Goal: Information Seeking & Learning: Obtain resource

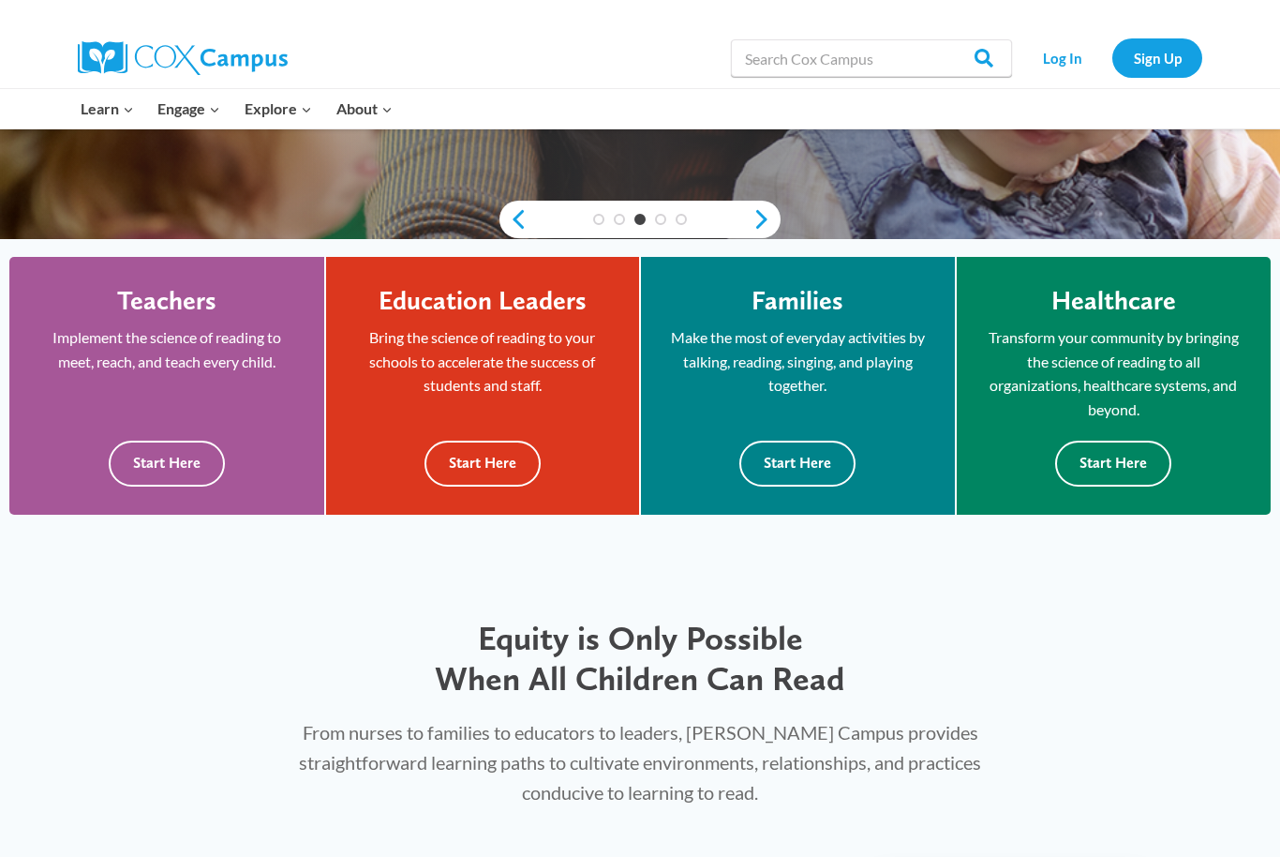
scroll to position [530, 0]
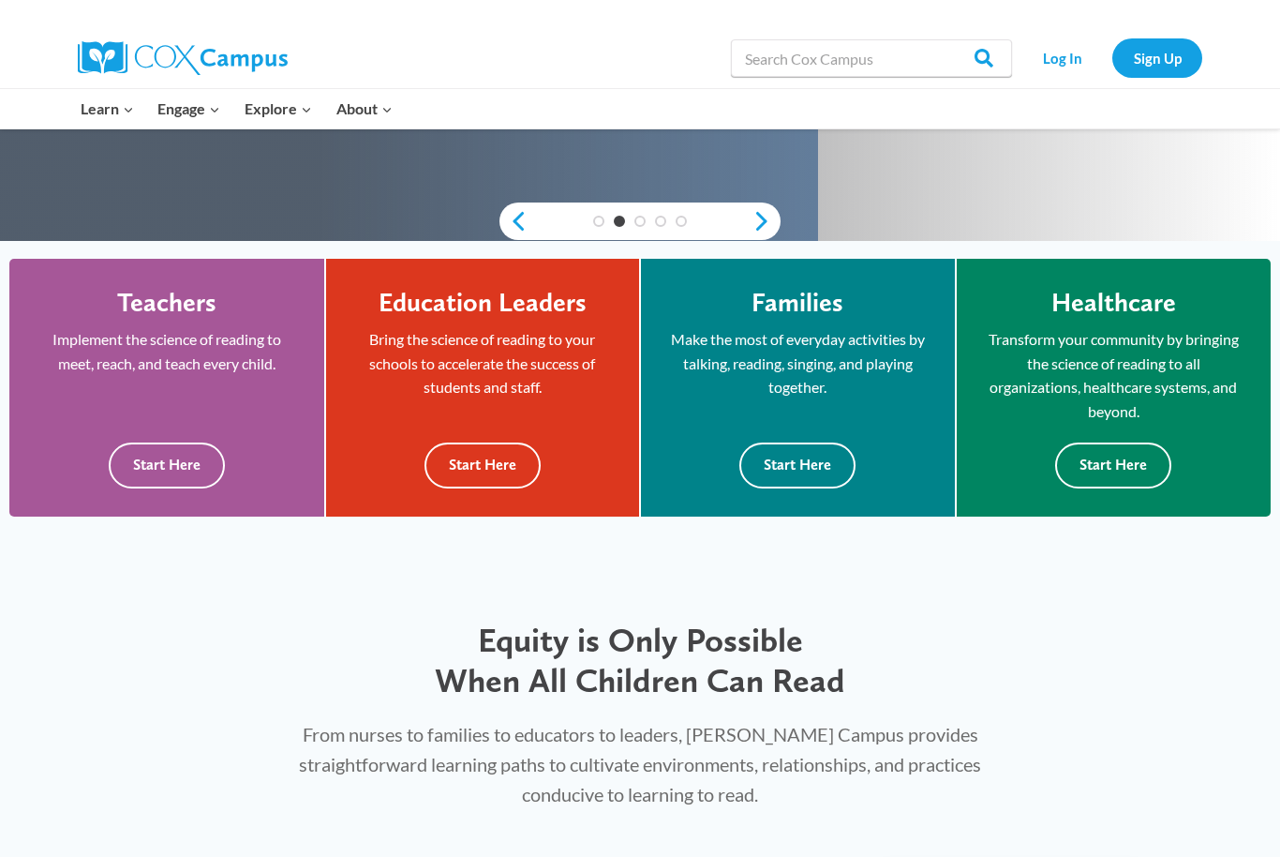
click at [0, 0] on link "PK-5 Structured Literacy Program" at bounding box center [0, 0] width 0 height 0
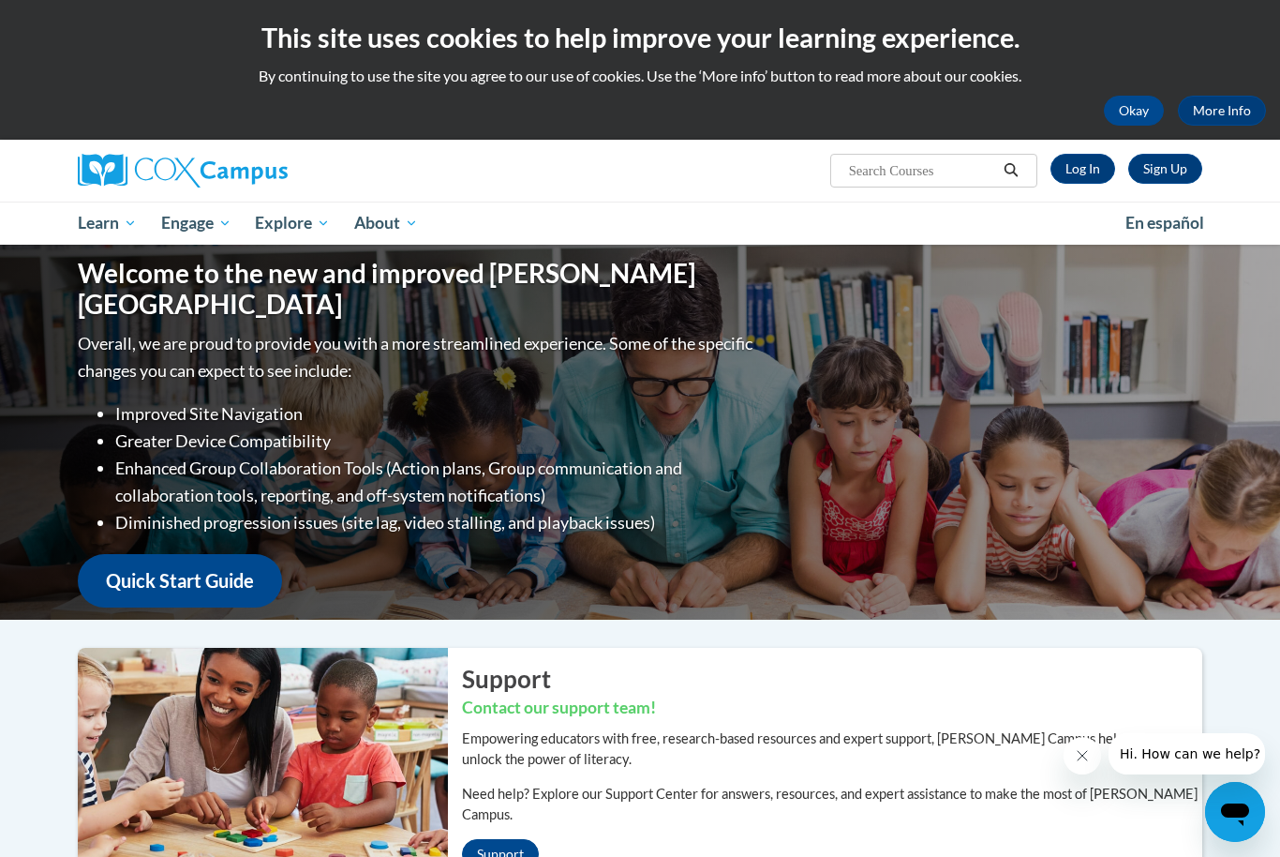
click at [0, 0] on span "PK-5 Structured Literacy Program" at bounding box center [0, 0] width 0 height 0
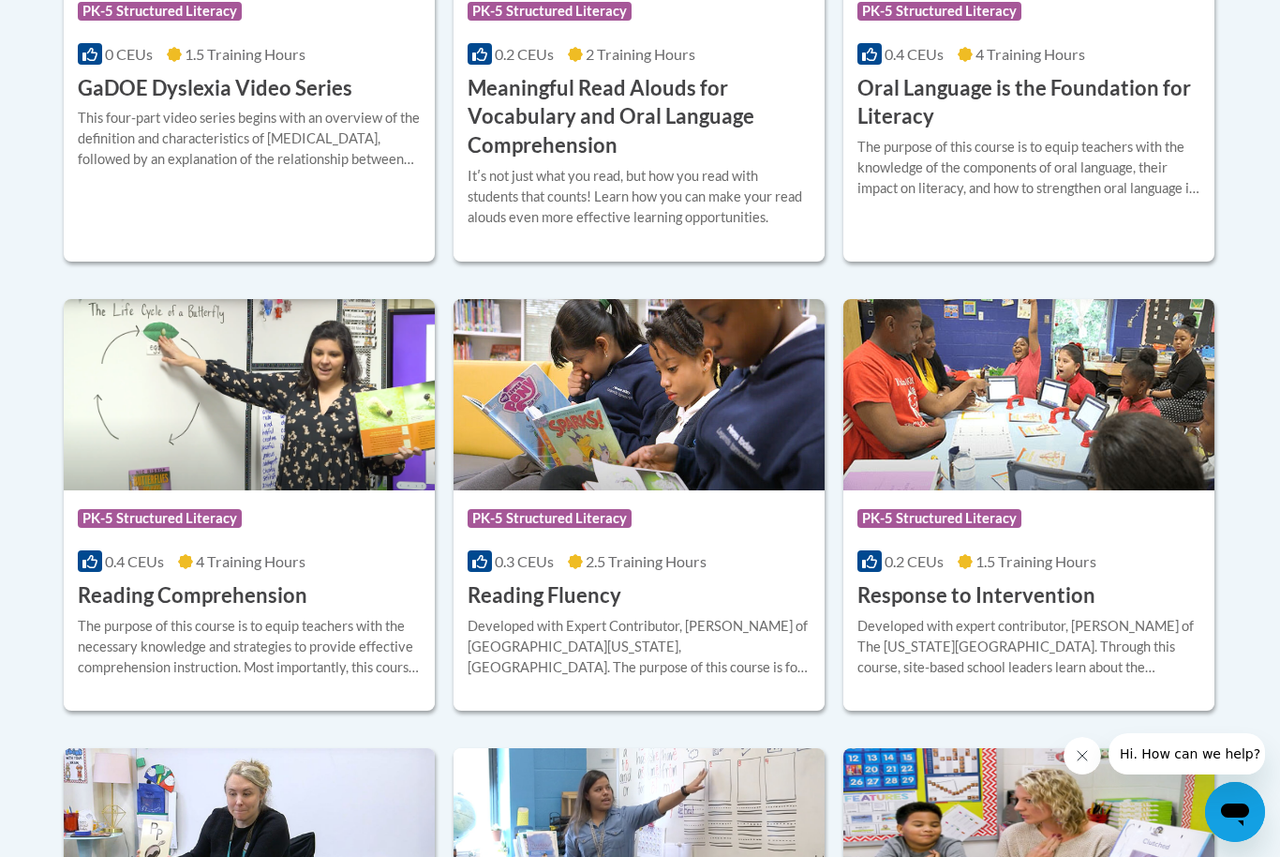
scroll to position [1519, 0]
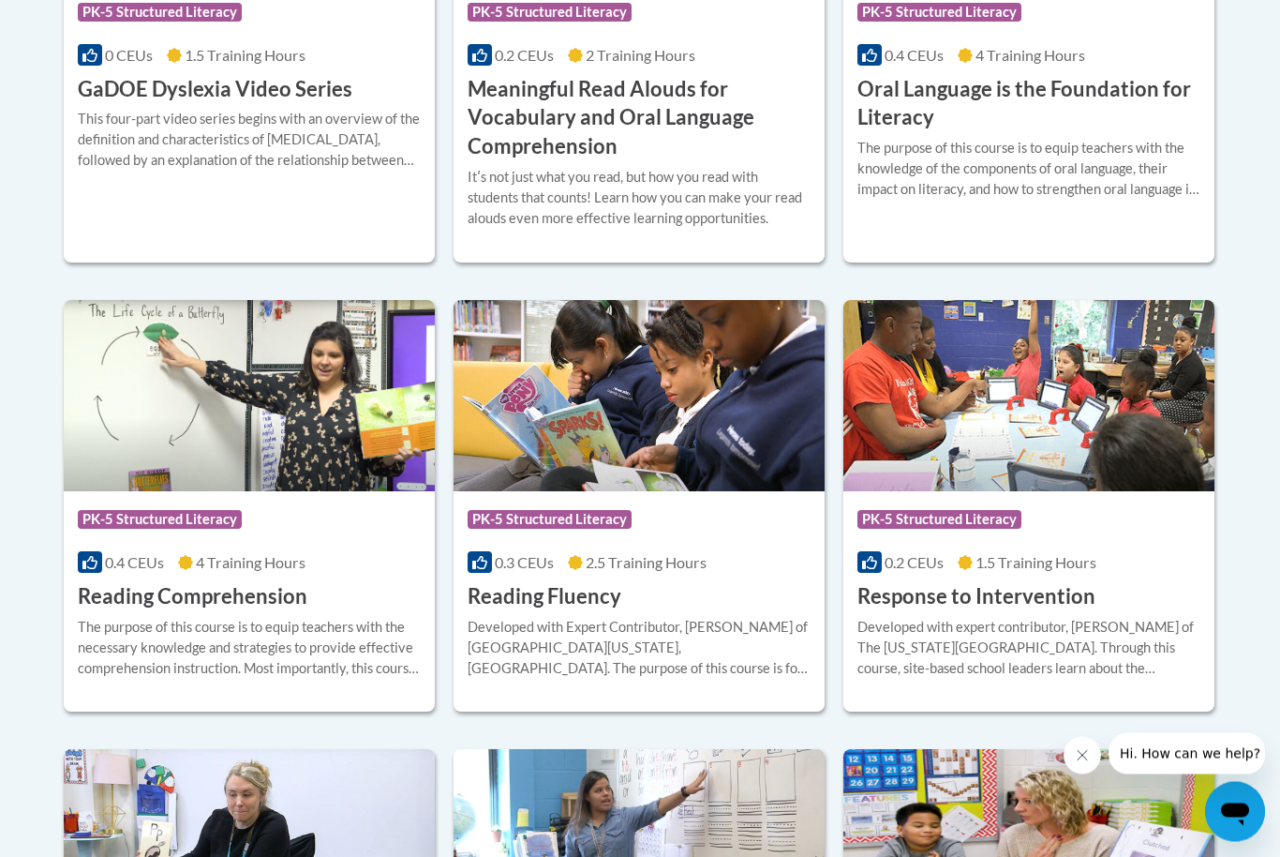
click at [656, 618] on div "Developed with Expert Contributor, [PERSON_NAME] of [GEOGRAPHIC_DATA][US_STATE]…" at bounding box center [639, 649] width 343 height 62
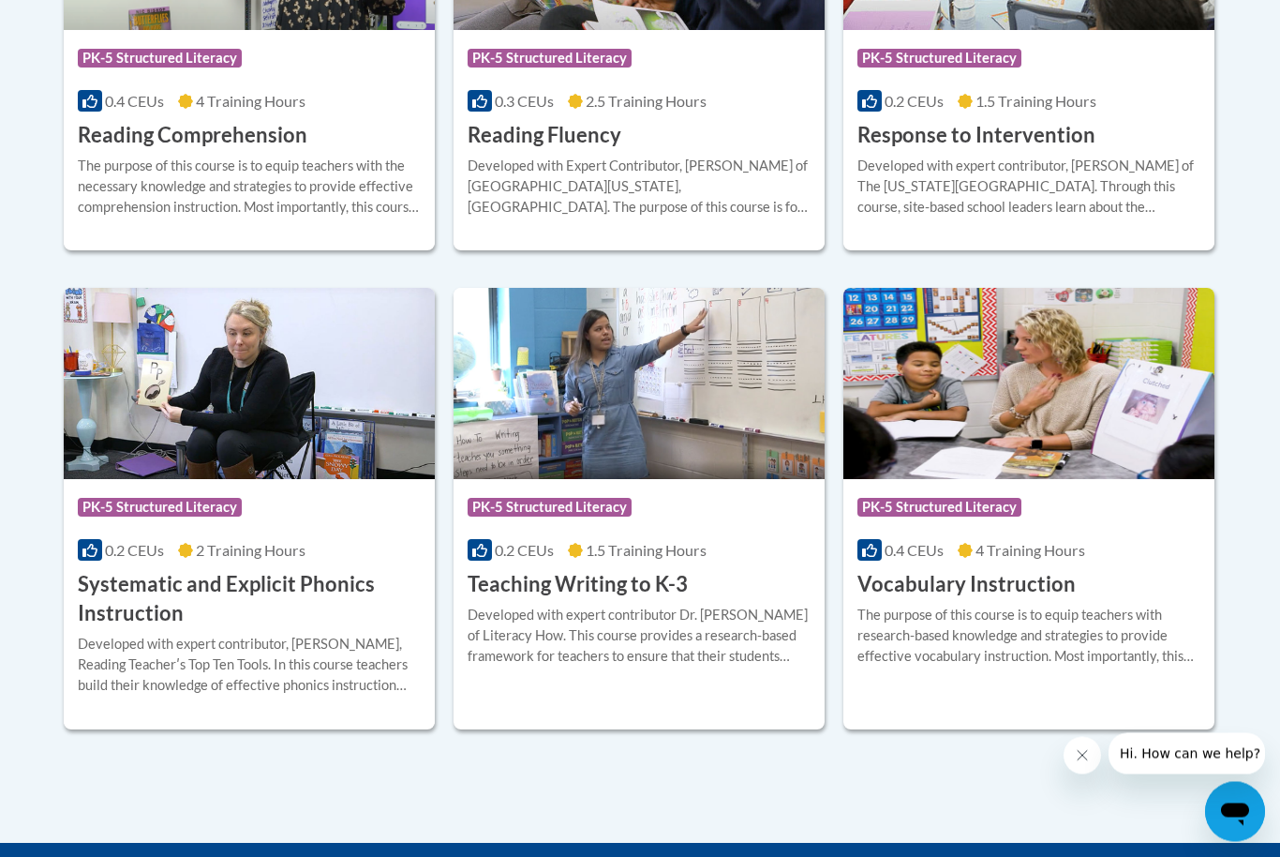
scroll to position [1981, 0]
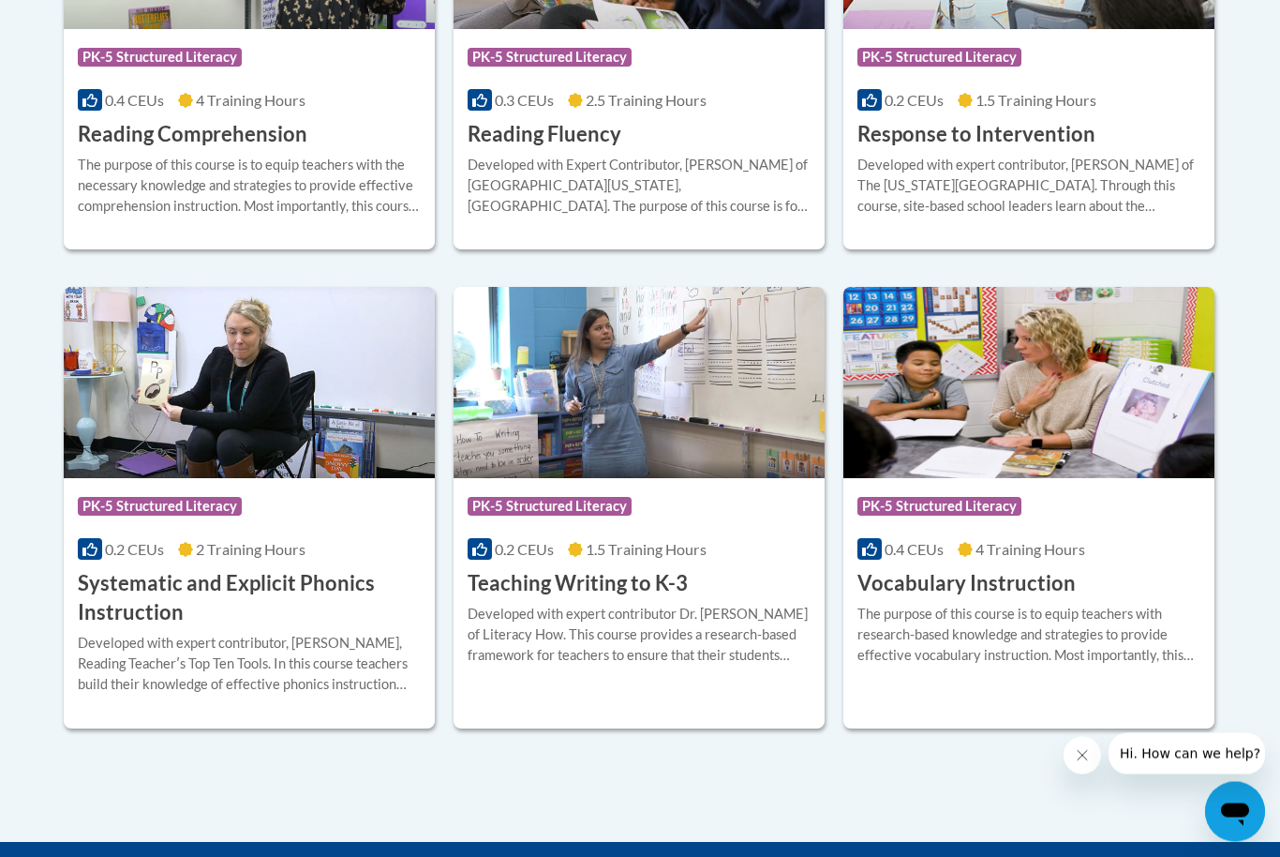
click at [627, 576] on h3 "Teaching Writing to K-3" at bounding box center [578, 584] width 220 height 29
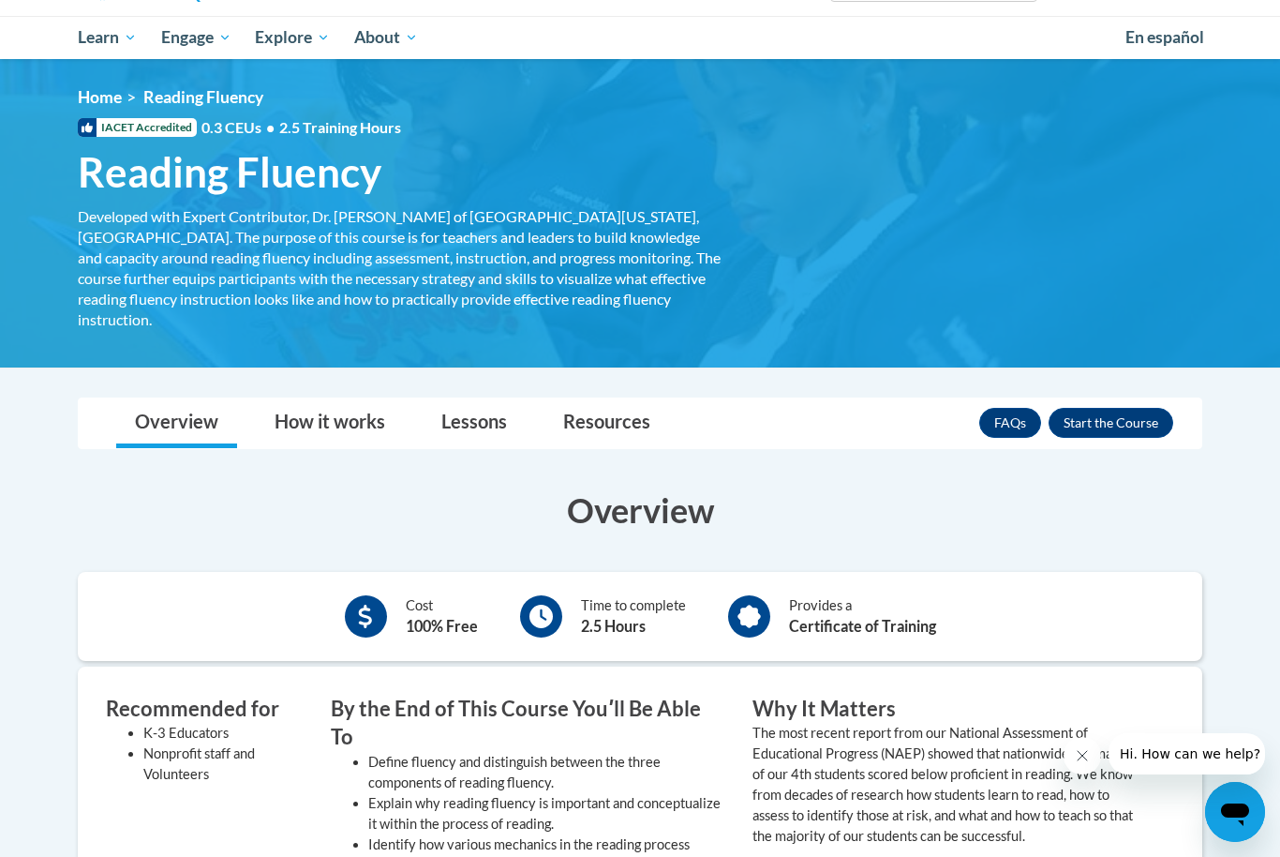
scroll to position [176, 0]
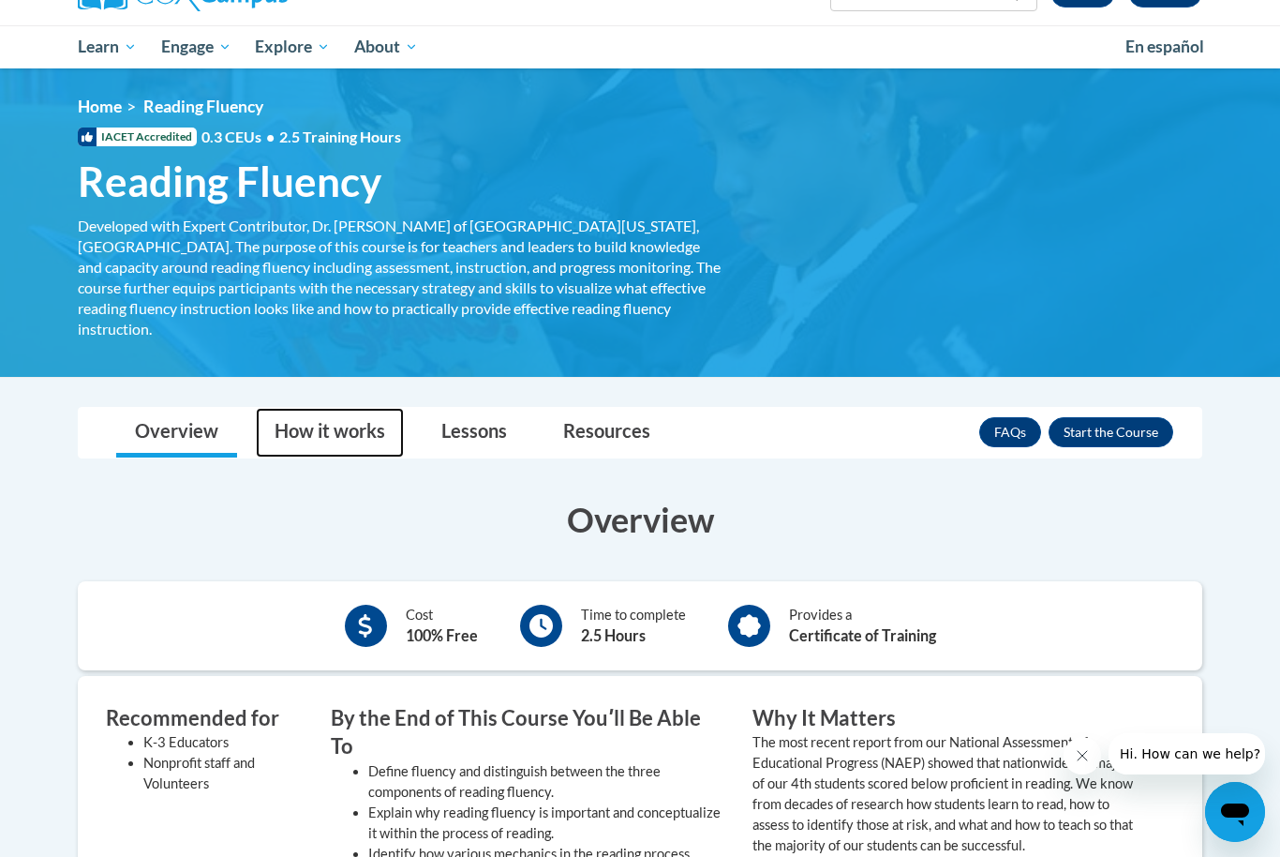
click at [335, 432] on link "How it works" at bounding box center [330, 433] width 148 height 50
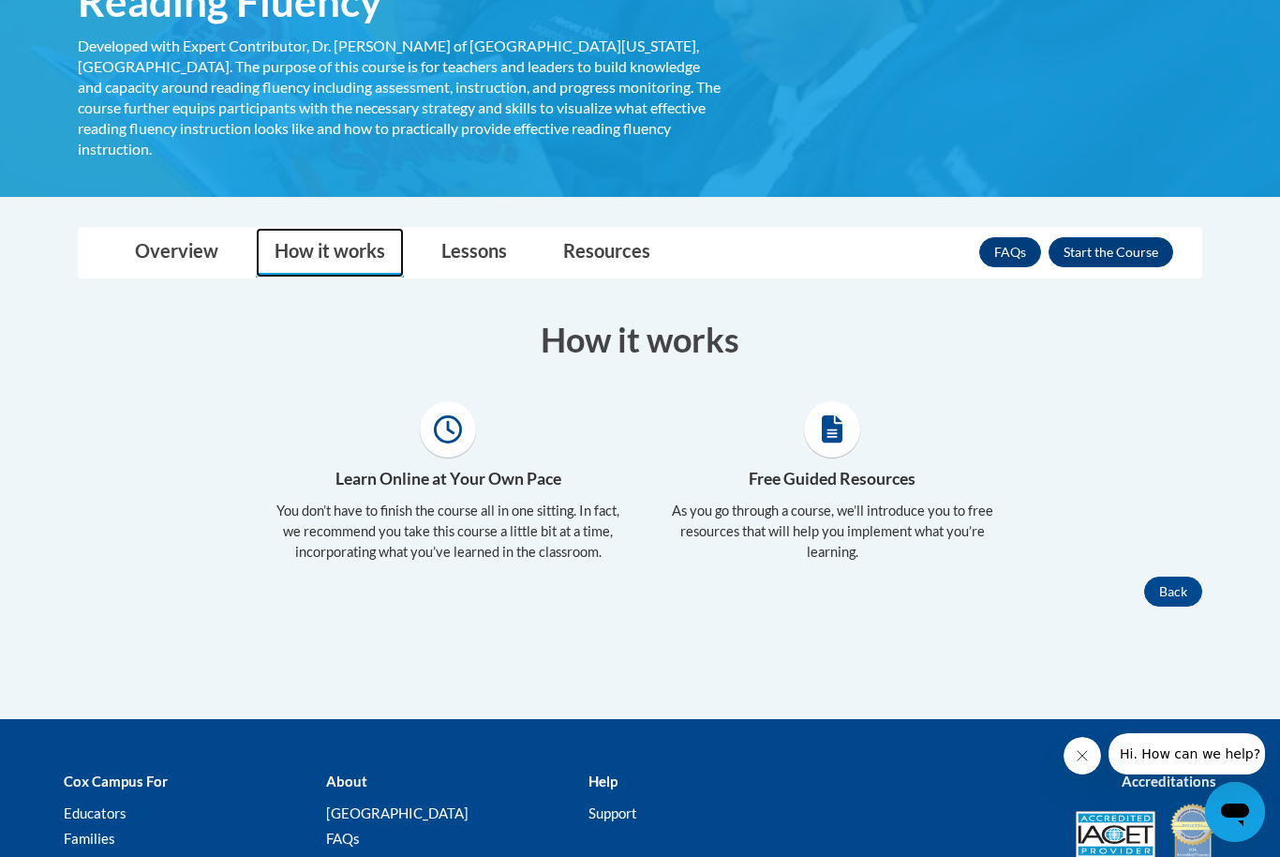
scroll to position [442, 0]
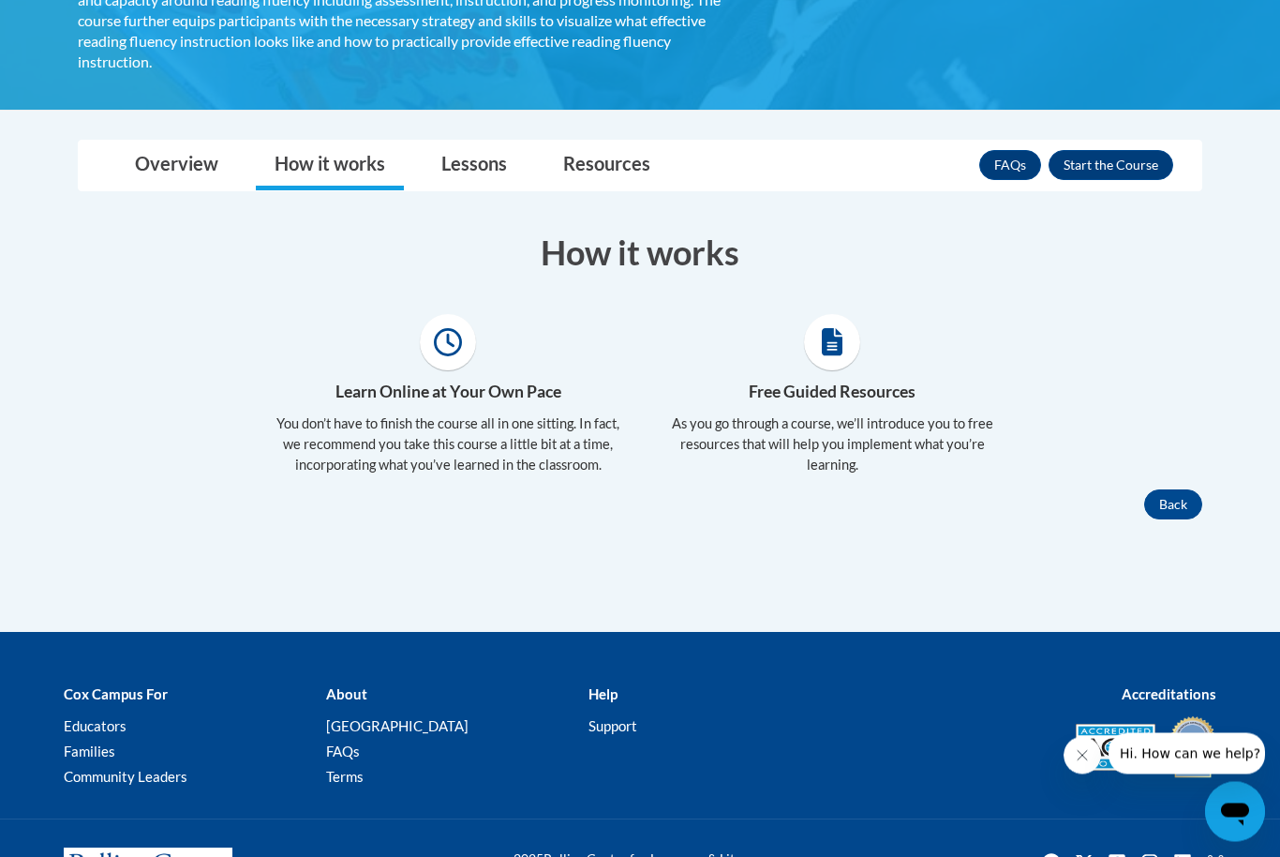
click at [491, 112] on body "This site uses cookies to help improve your learning experience. By continuing …" at bounding box center [640, 249] width 1280 height 1383
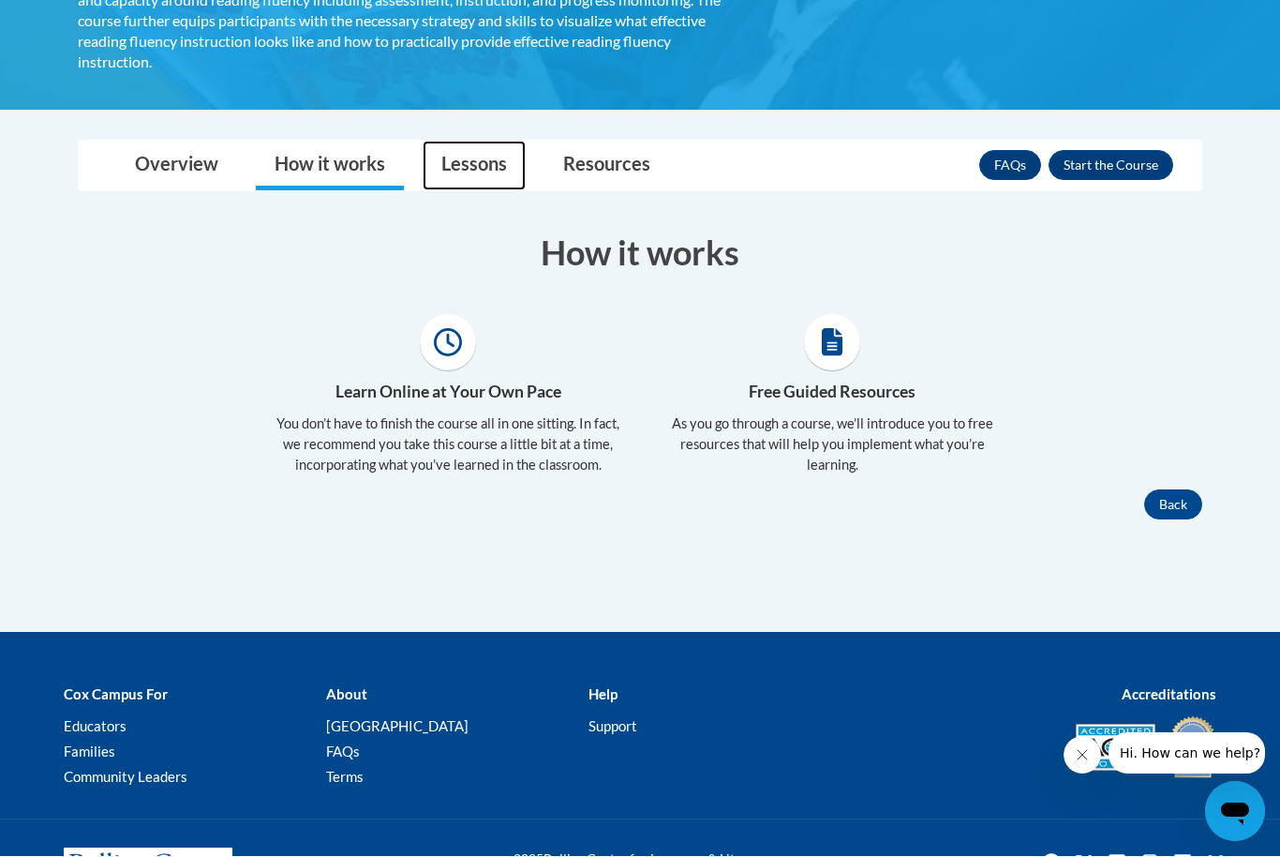
click at [470, 156] on link "Lessons" at bounding box center [474, 167] width 103 height 50
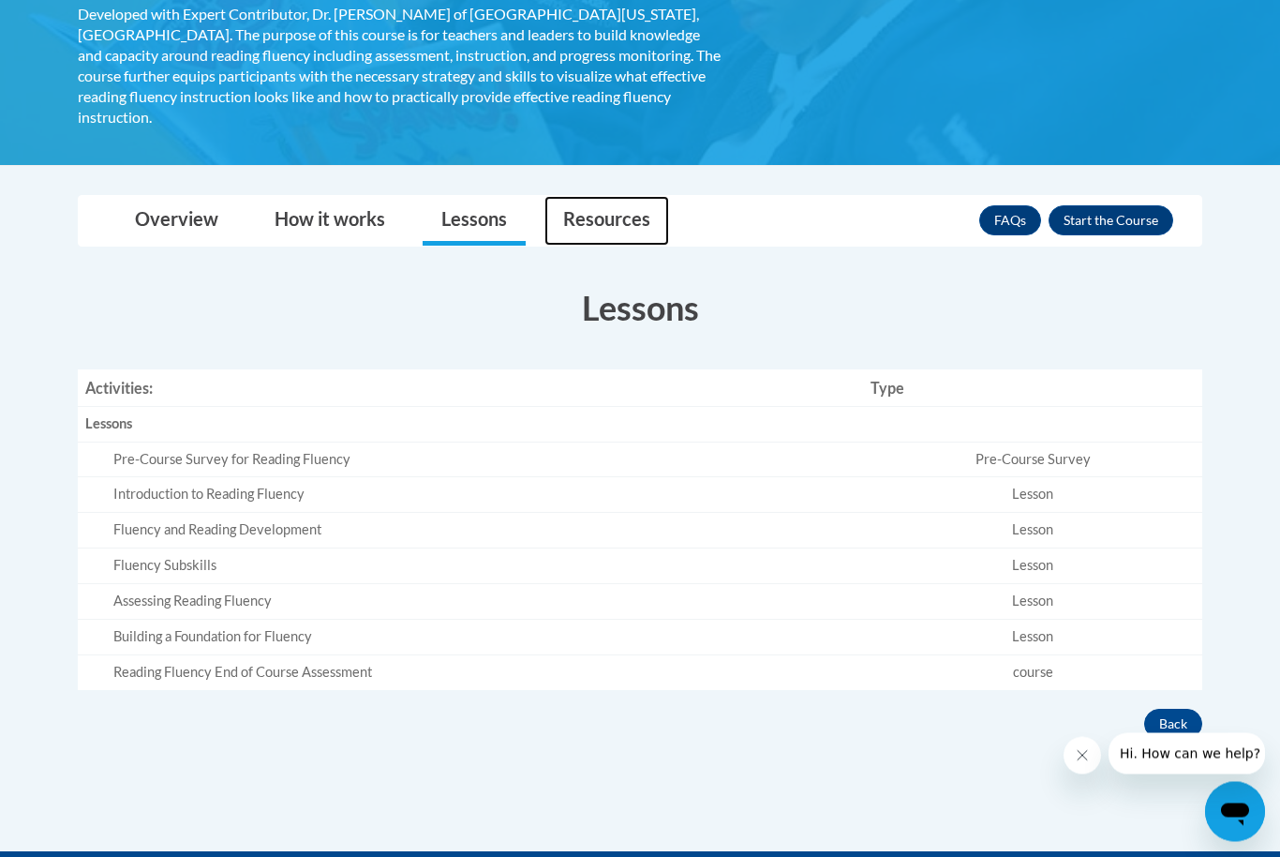
click at [634, 197] on link "Resources" at bounding box center [606, 222] width 125 height 50
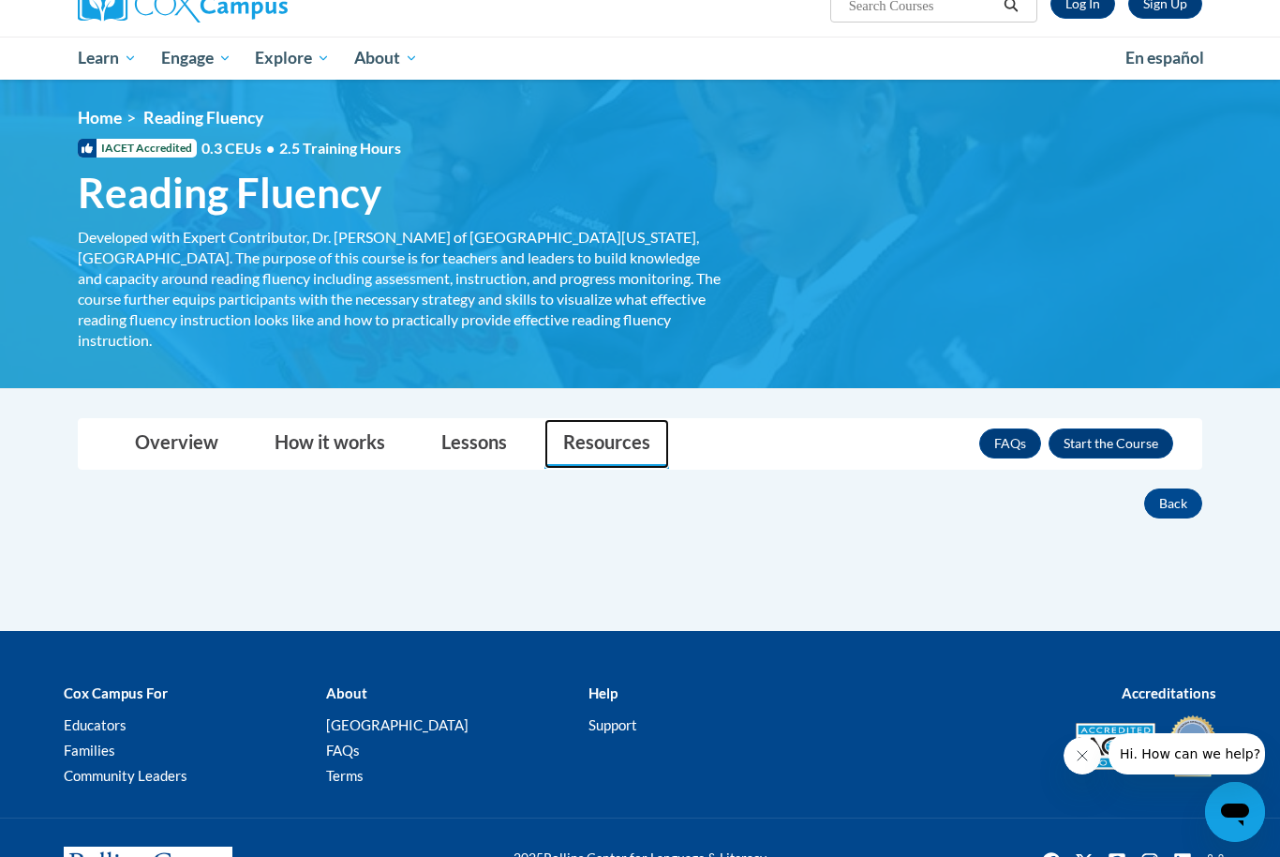
scroll to position [165, 0]
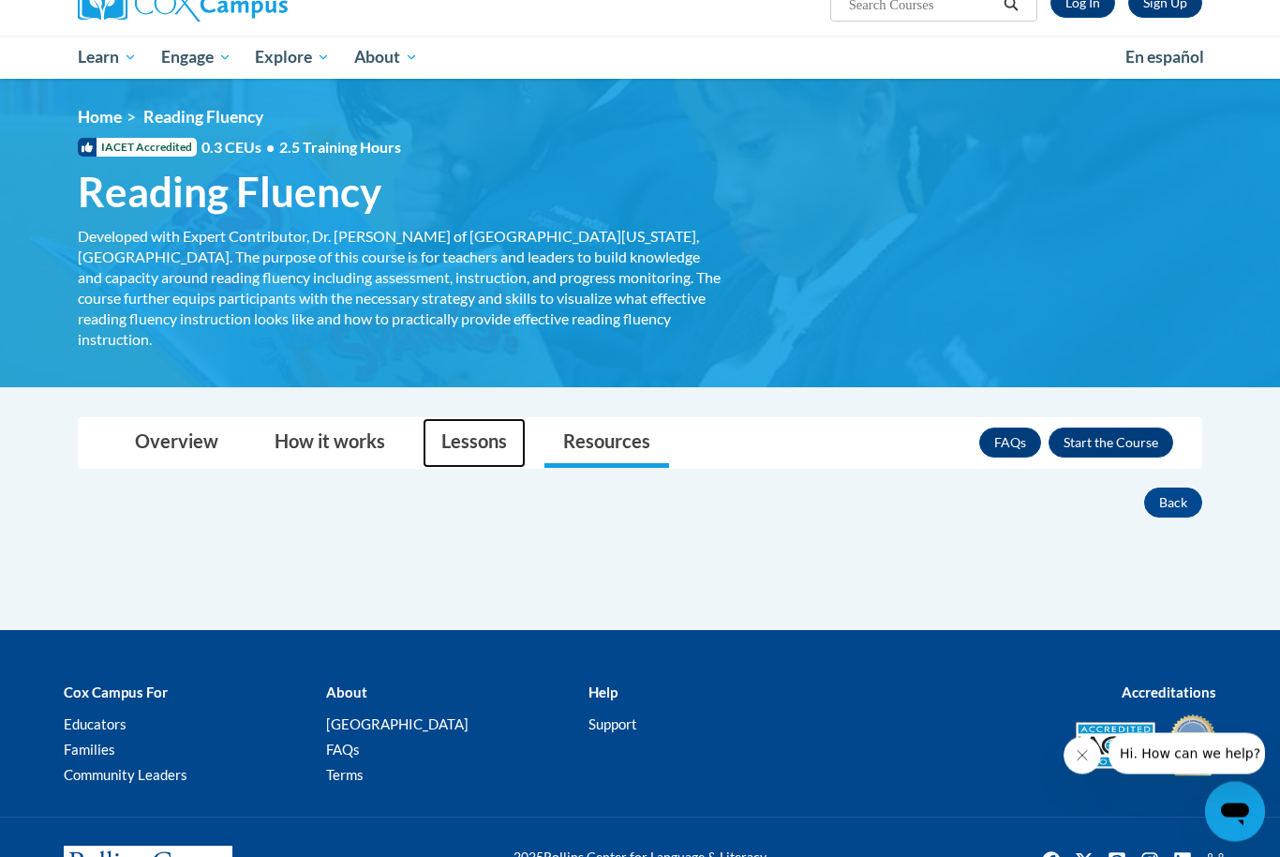
click at [499, 419] on link "Lessons" at bounding box center [474, 444] width 103 height 50
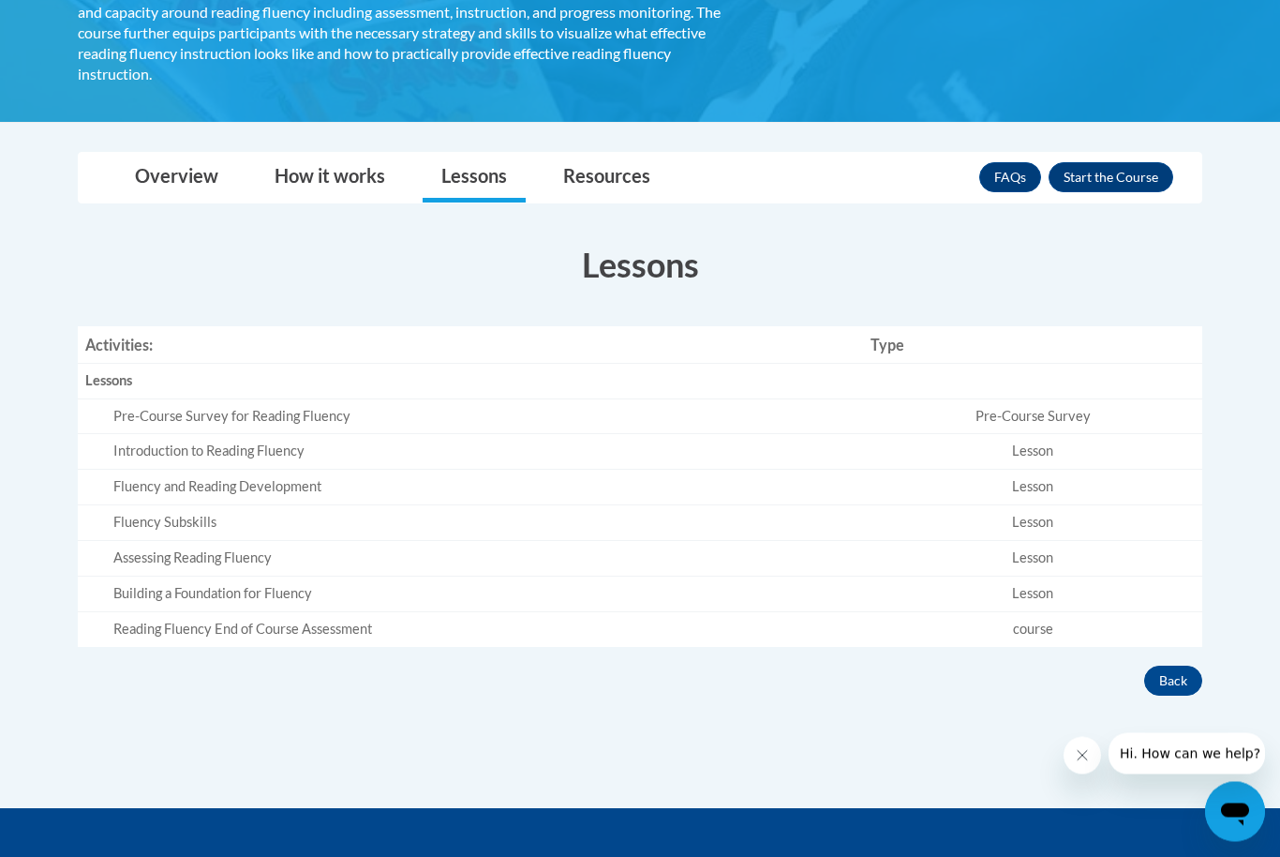
click at [487, 549] on div "Assessing Reading Fluency" at bounding box center [484, 559] width 742 height 20
click at [284, 548] on div "Assessing Reading Fluency" at bounding box center [484, 558] width 742 height 20
click at [1049, 541] on td "Lesson" at bounding box center [1032, 559] width 339 height 36
click at [1054, 541] on td "Lesson" at bounding box center [1032, 559] width 339 height 36
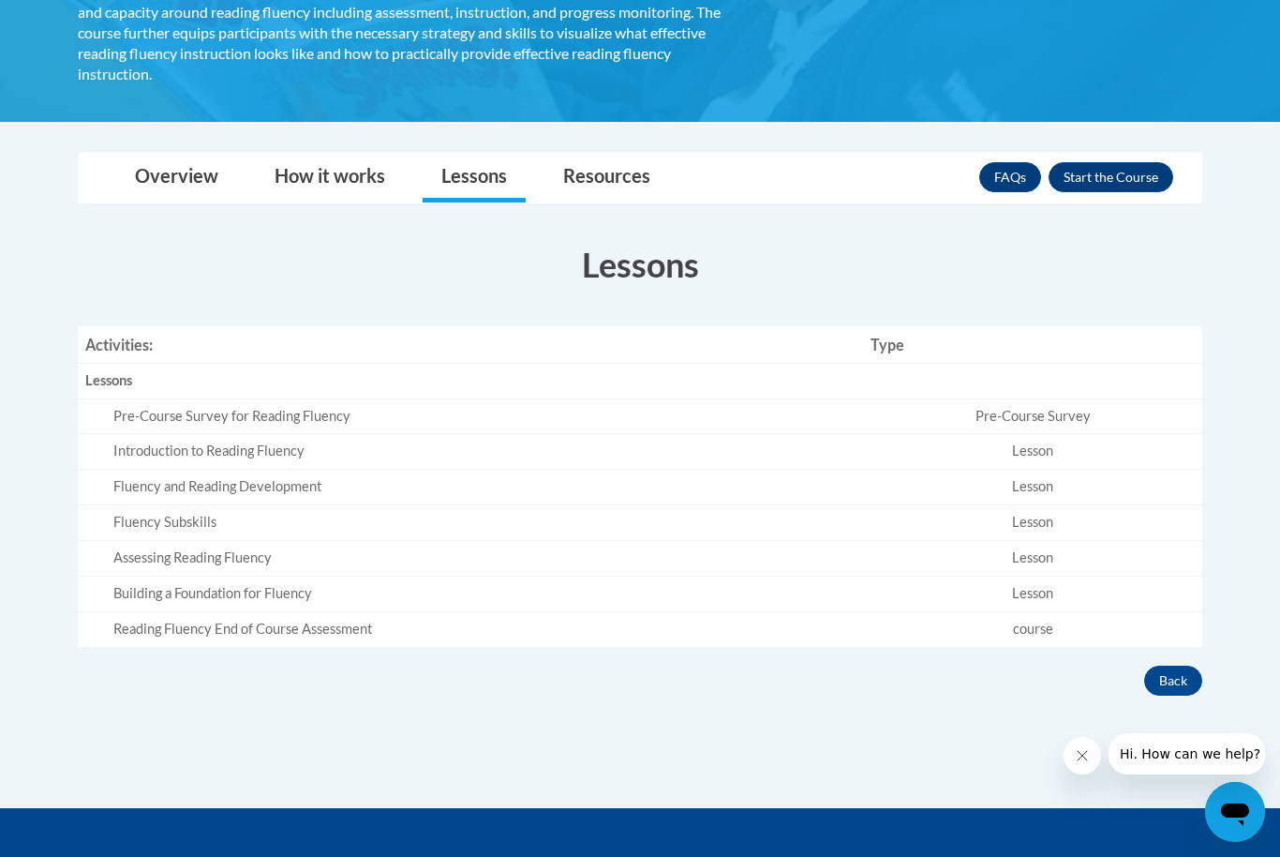
scroll to position [462, 0]
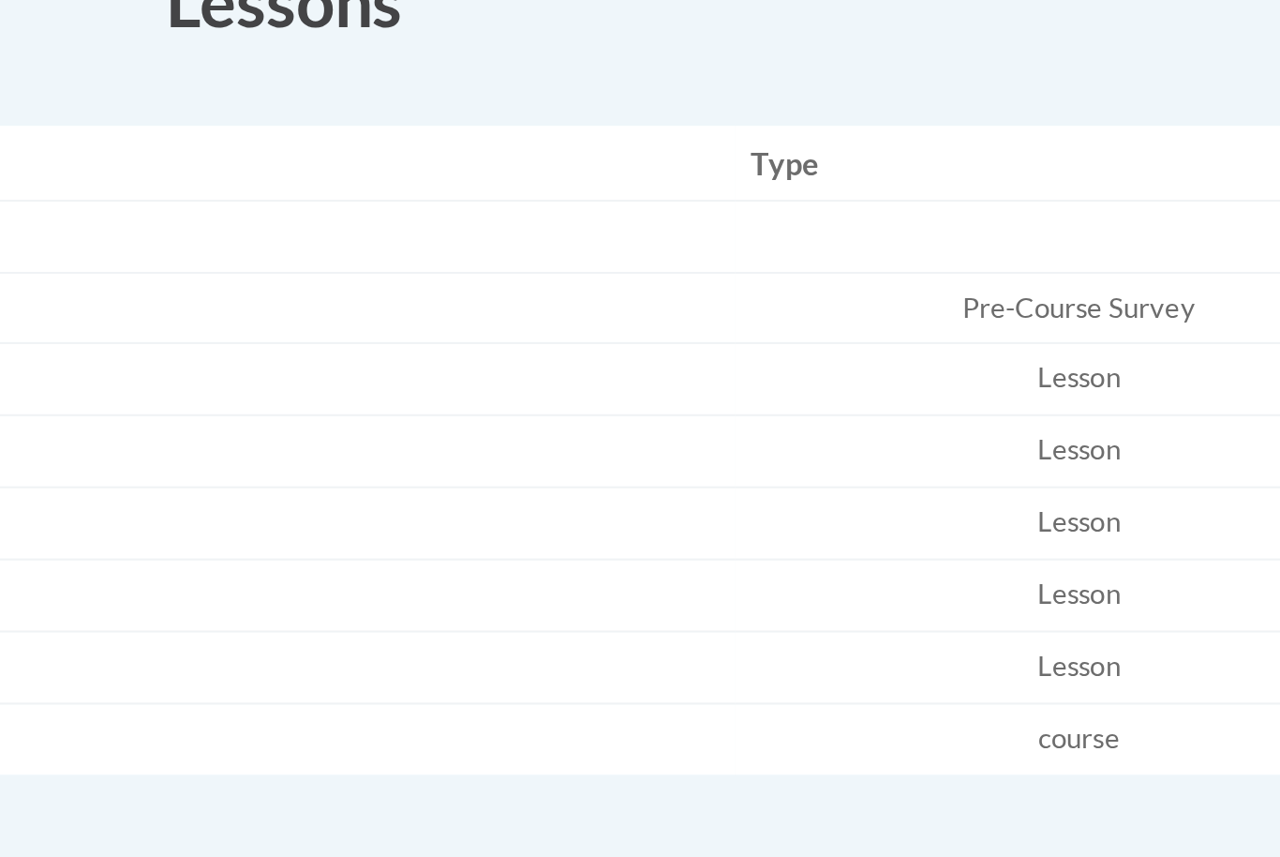
click at [863, 510] on td "Lesson" at bounding box center [1032, 528] width 339 height 36
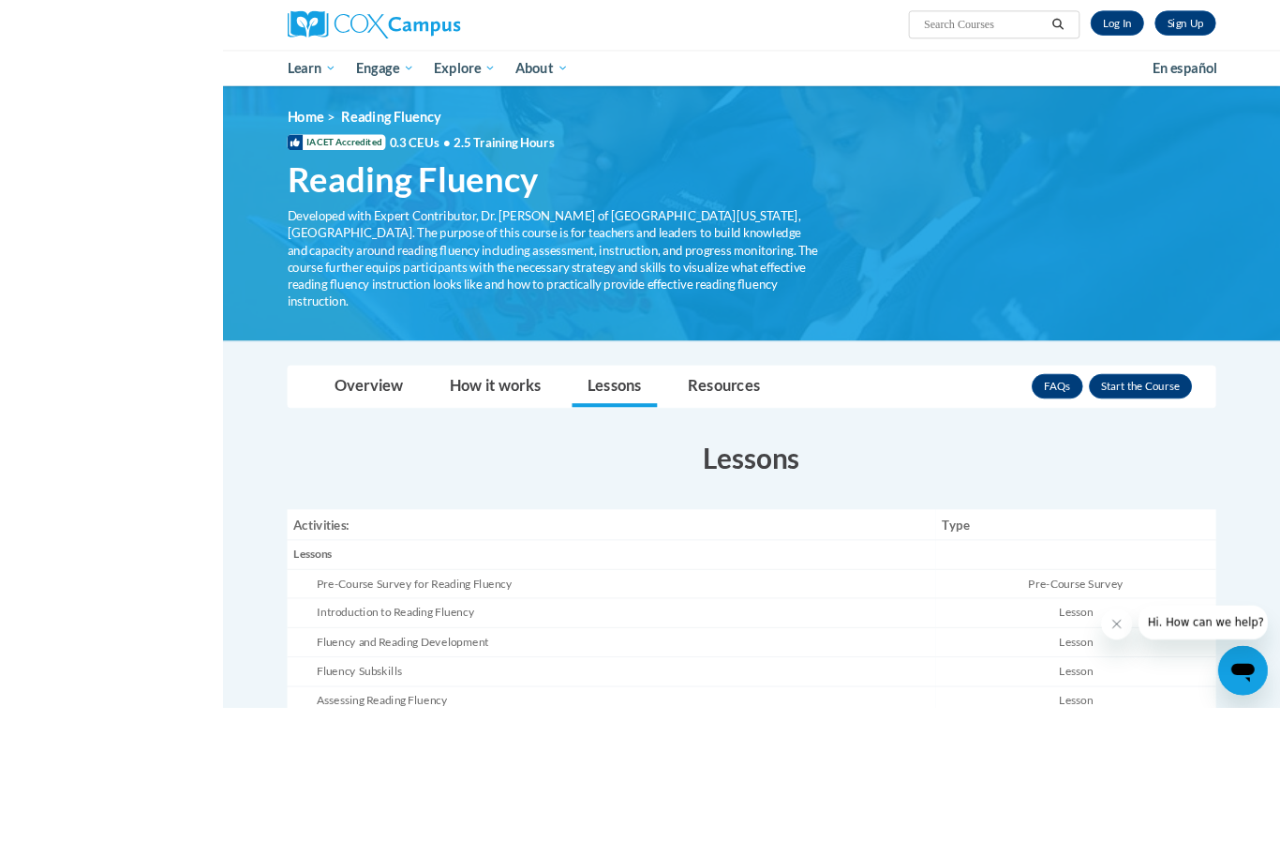
scroll to position [142, 0]
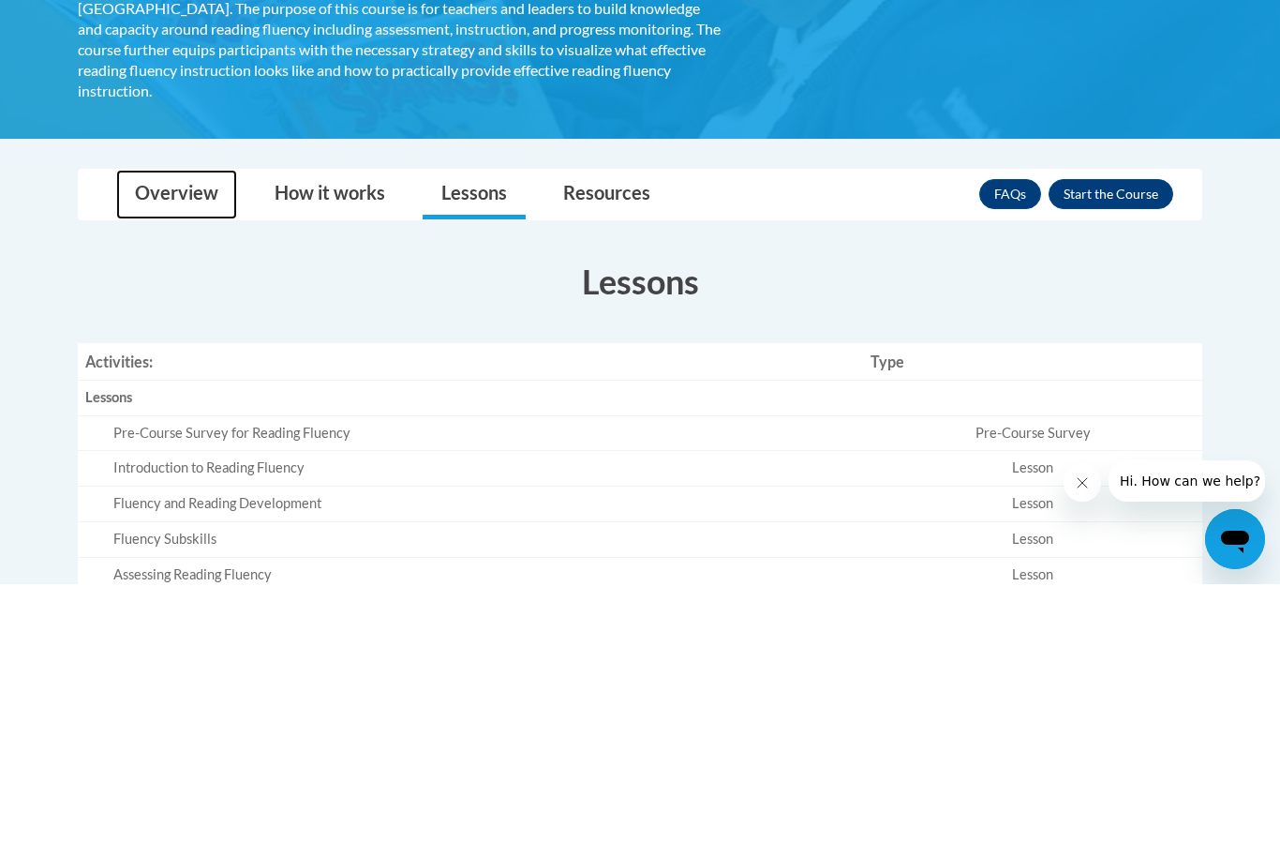
click at [162, 442] on link "Overview" at bounding box center [176, 467] width 121 height 50
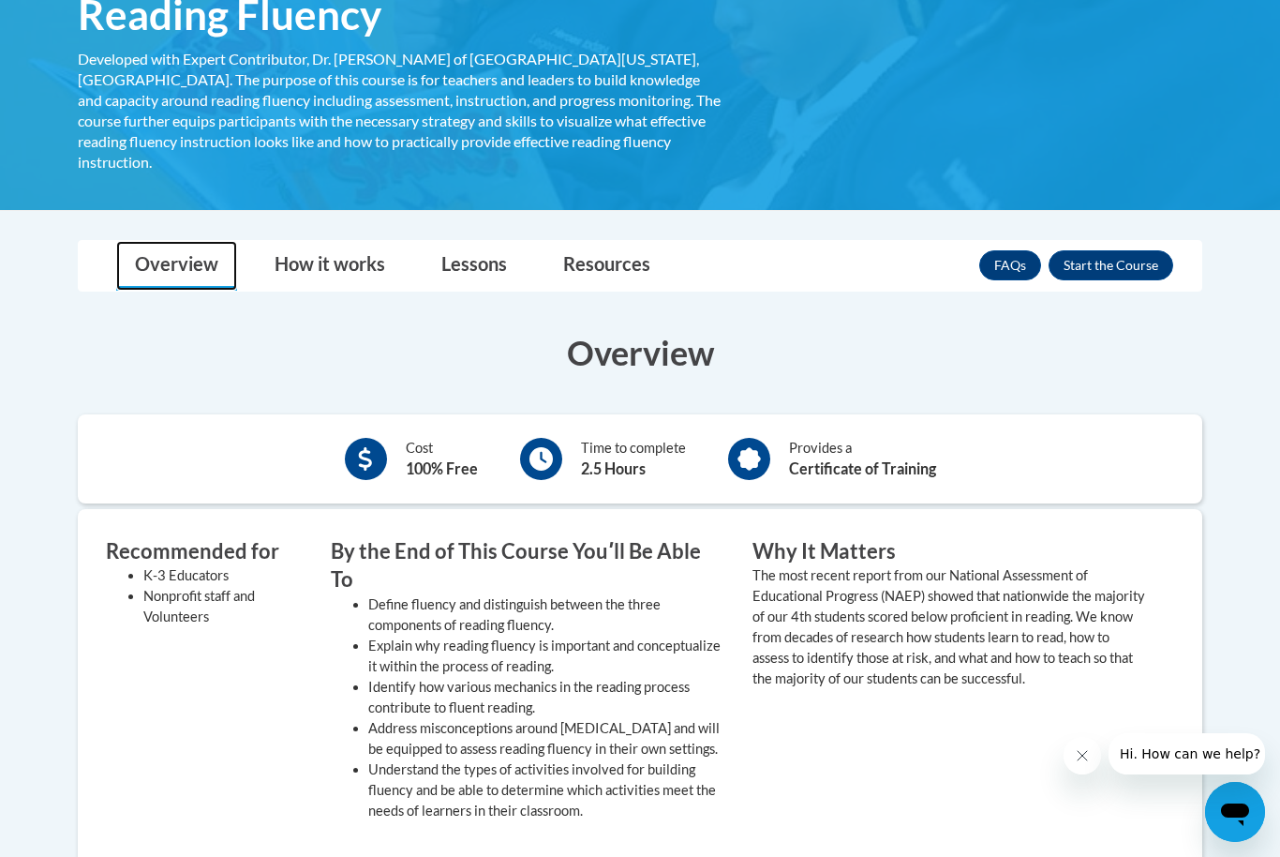
scroll to position [341, 0]
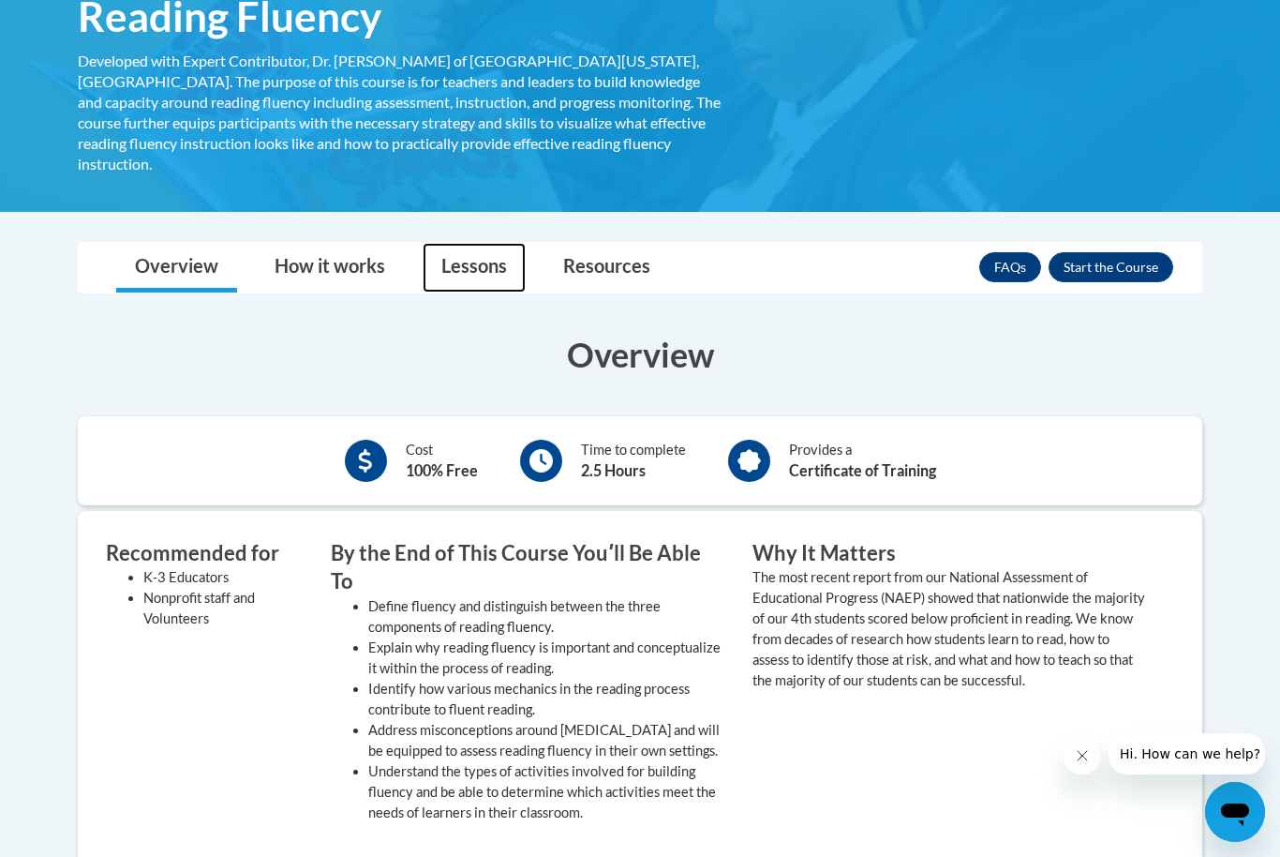
click at [463, 243] on link "Lessons" at bounding box center [474, 268] width 103 height 50
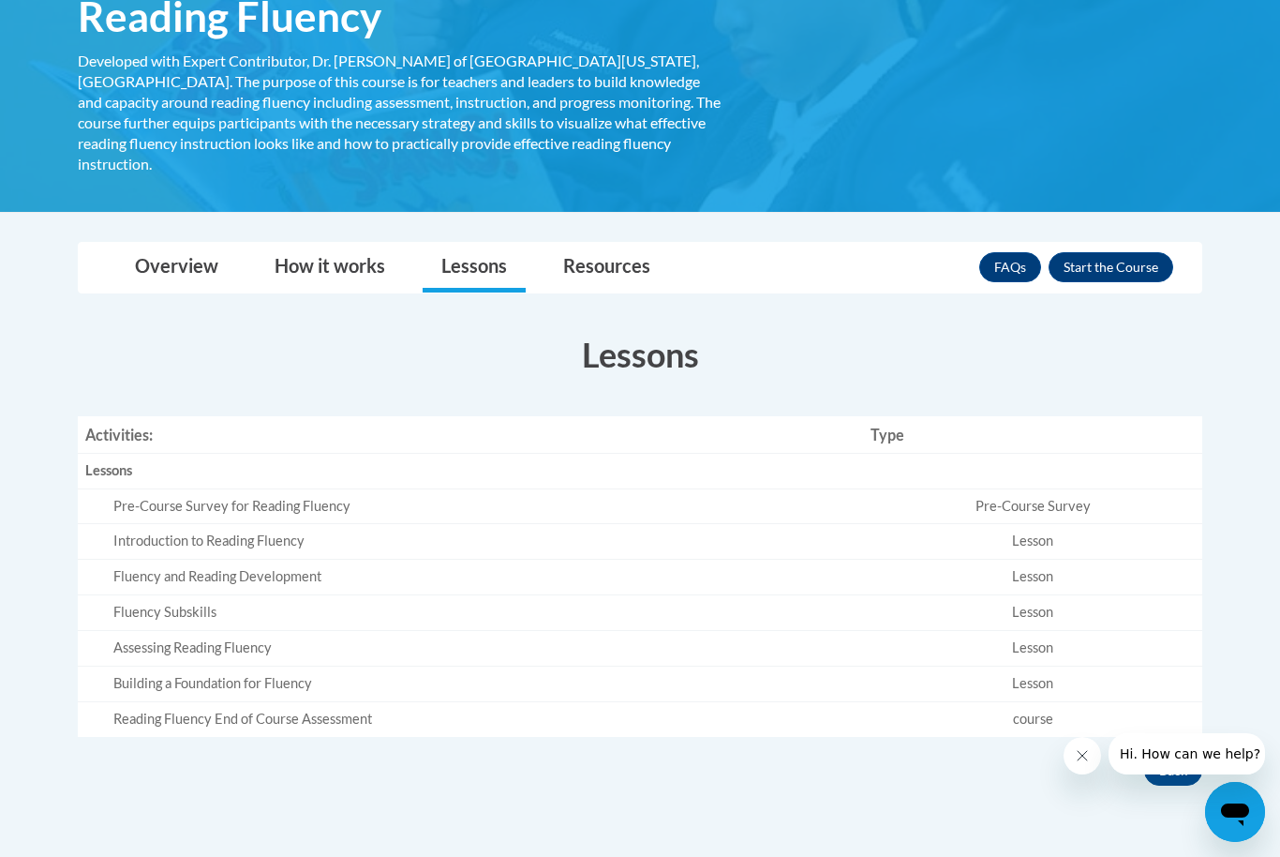
click at [1080, 596] on td "Lesson" at bounding box center [1032, 613] width 339 height 36
click at [1036, 631] on td "Lesson" at bounding box center [1032, 649] width 339 height 36
click at [995, 631] on td "Lesson" at bounding box center [1032, 649] width 339 height 36
click at [965, 631] on td "Lesson" at bounding box center [1032, 649] width 339 height 36
click at [927, 666] on td "Lesson" at bounding box center [1032, 684] width 339 height 36
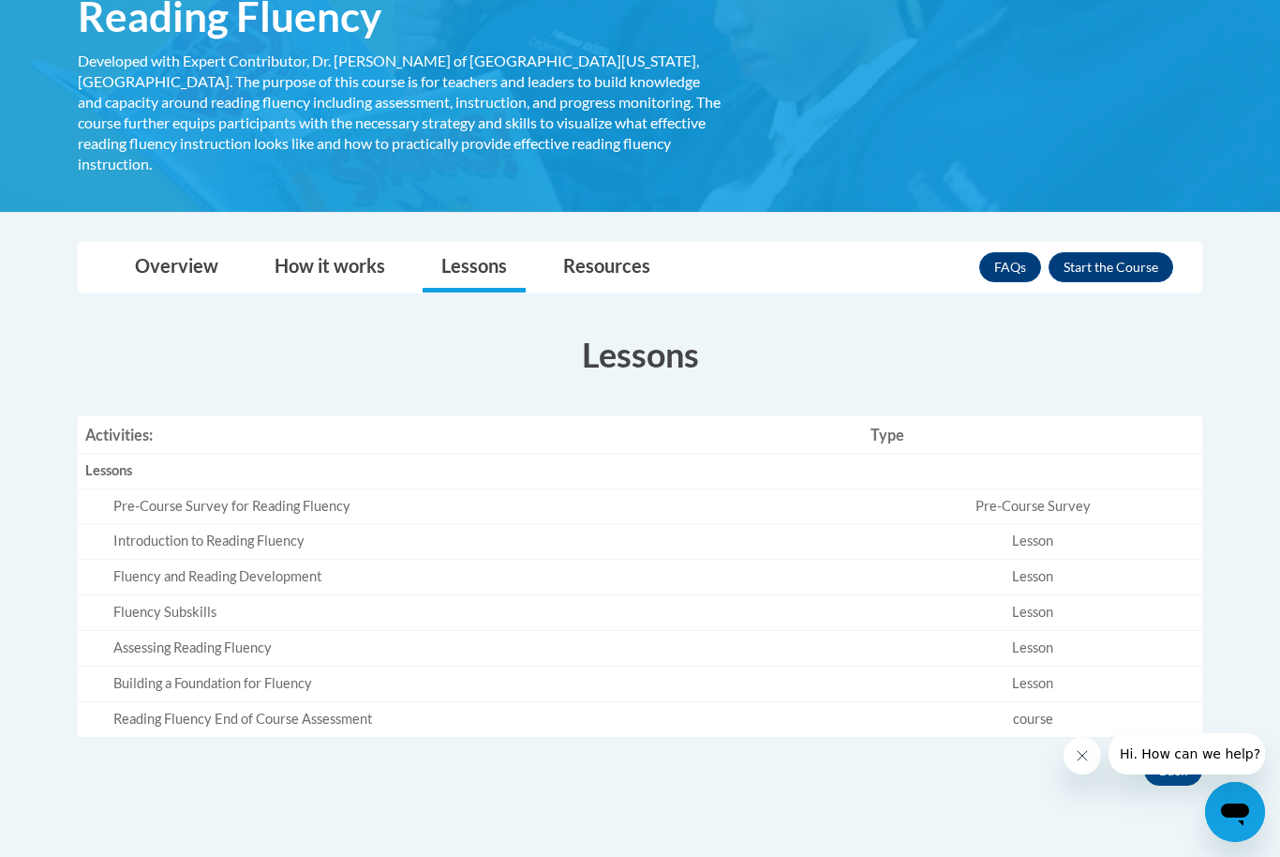
click at [892, 702] on td "course" at bounding box center [1032, 719] width 339 height 35
click at [911, 631] on td "Lesson" at bounding box center [1032, 649] width 339 height 36
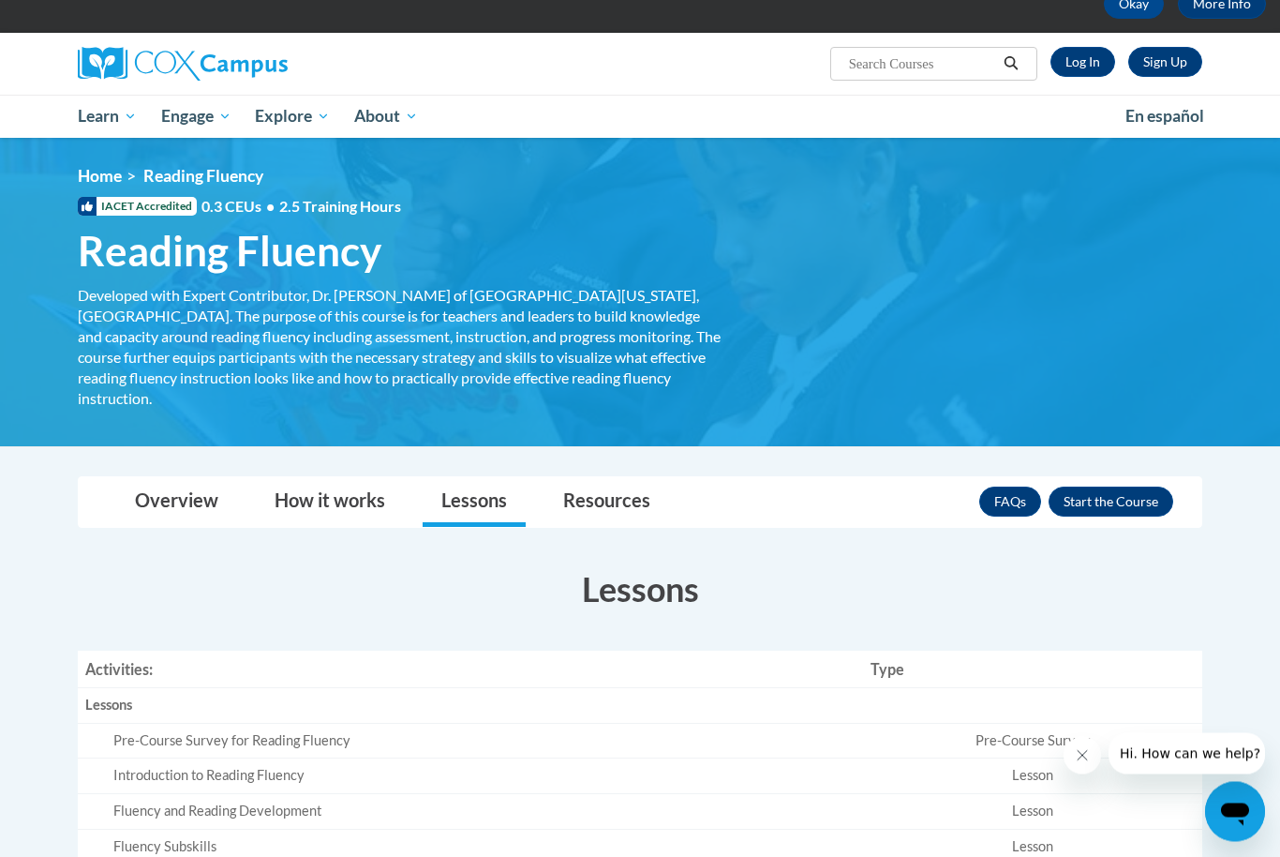
scroll to position [0, 0]
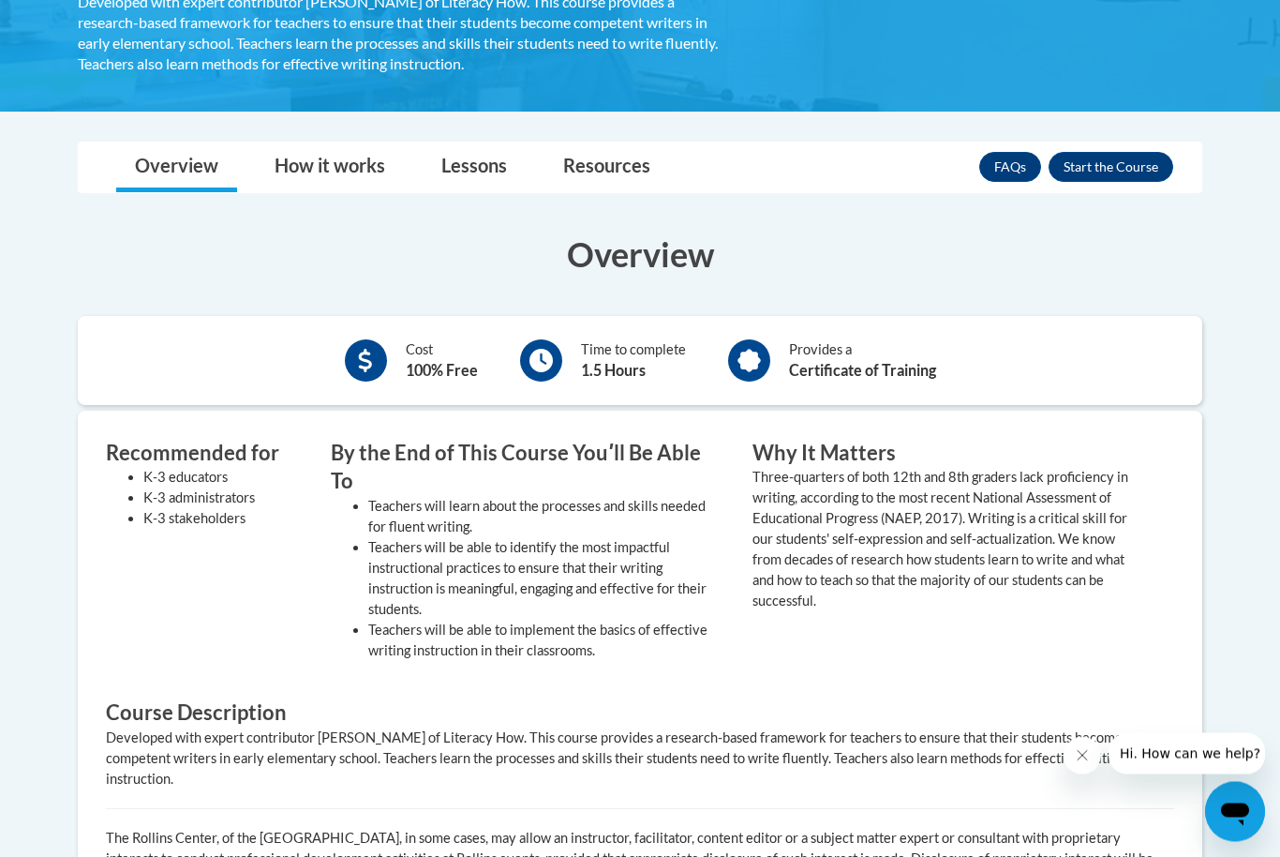
scroll to position [390, 0]
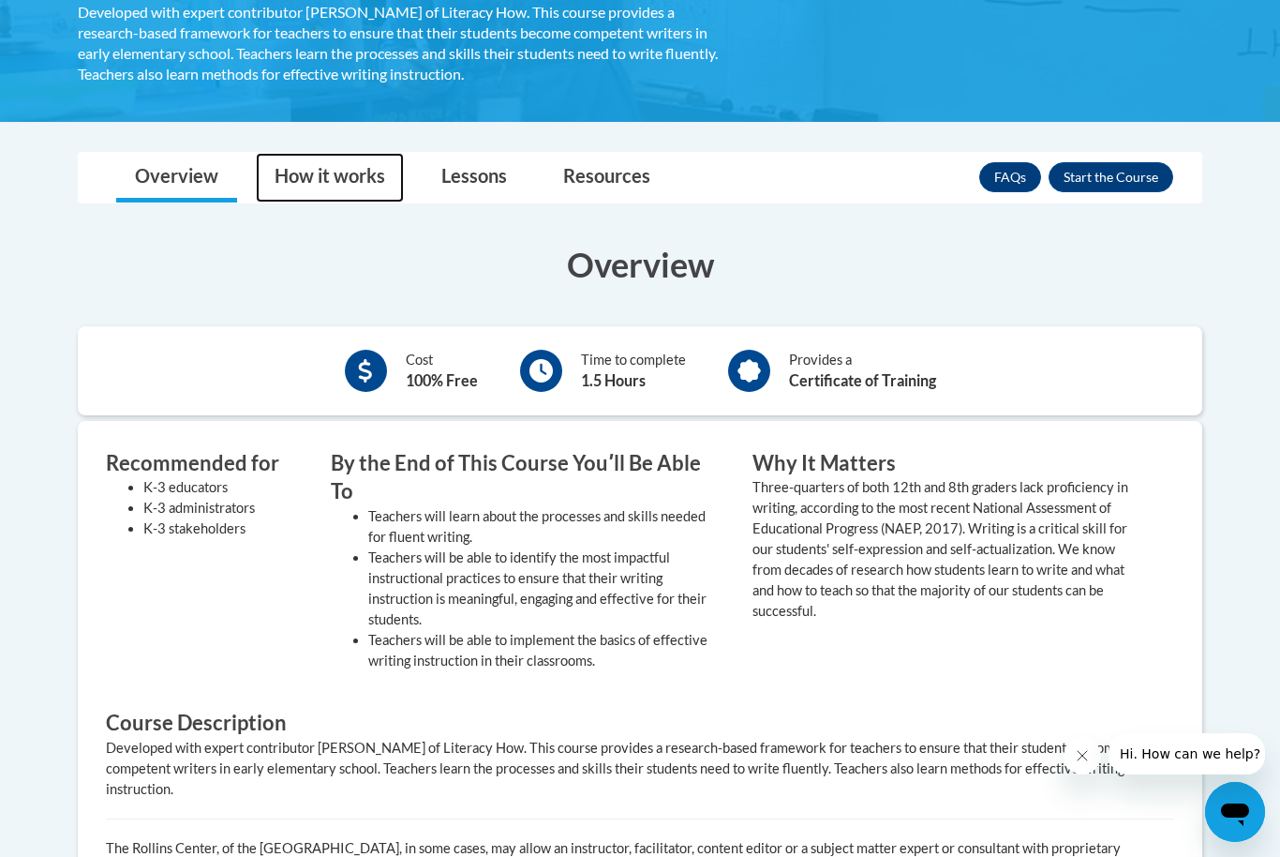
click at [327, 169] on link "How it works" at bounding box center [330, 178] width 148 height 50
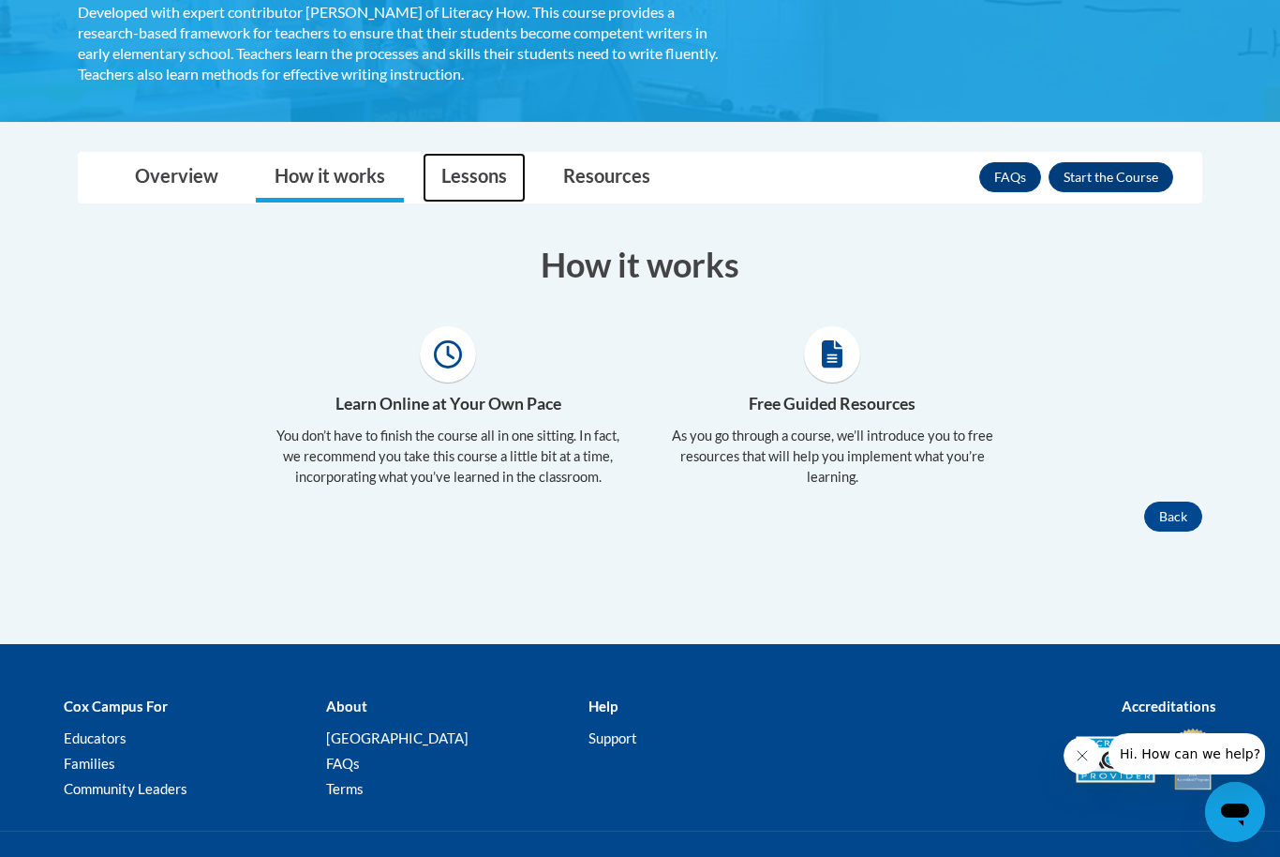
click at [469, 191] on link "Lessons" at bounding box center [474, 178] width 103 height 50
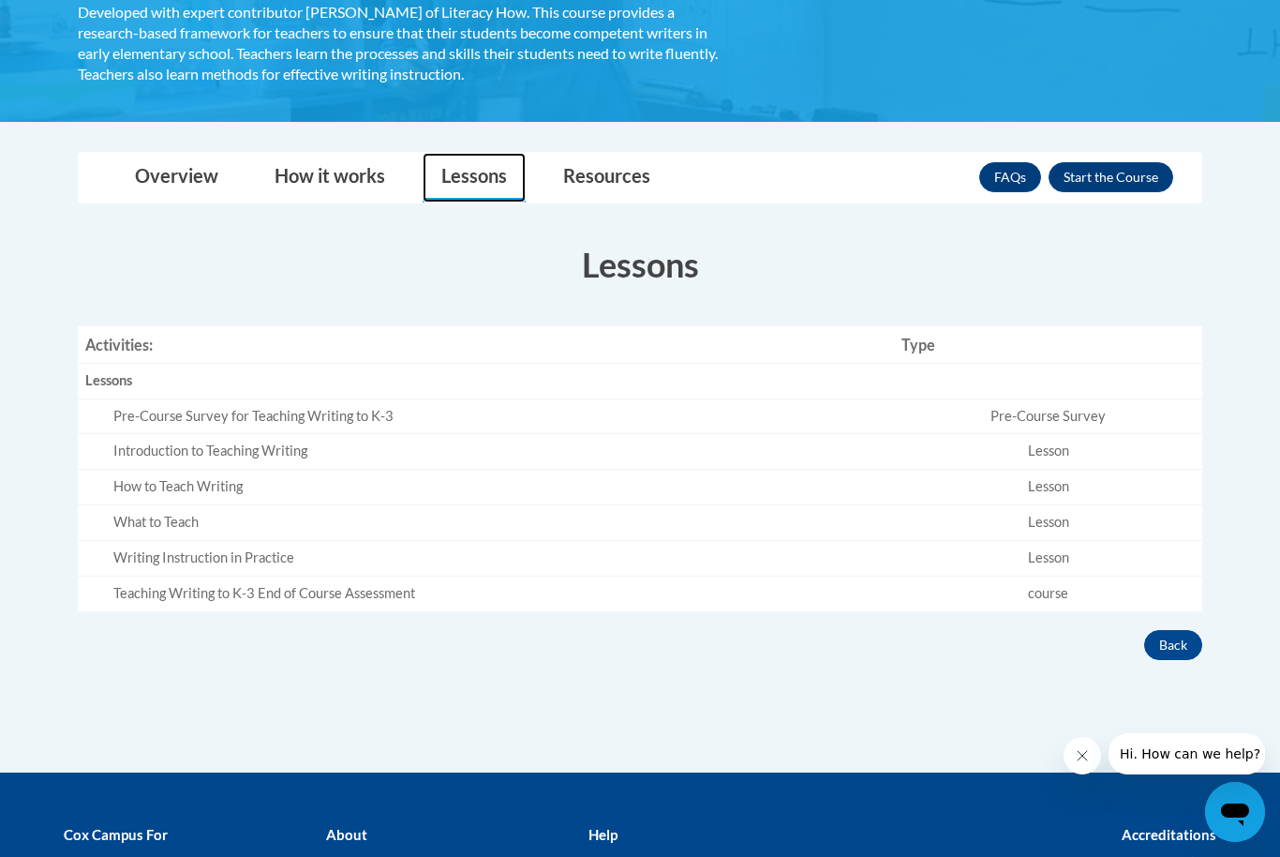
scroll to position [395, 0]
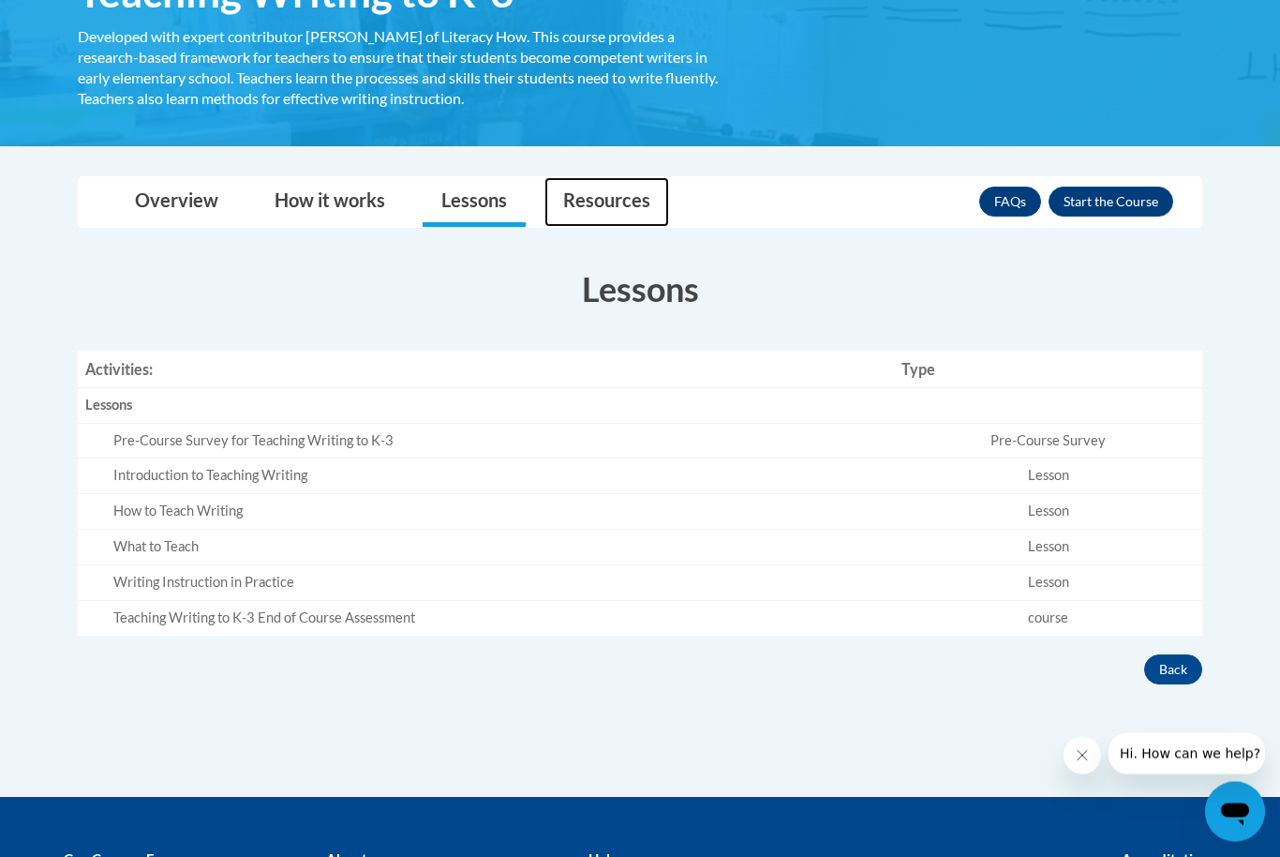
click at [584, 209] on link "Resources" at bounding box center [606, 203] width 125 height 50
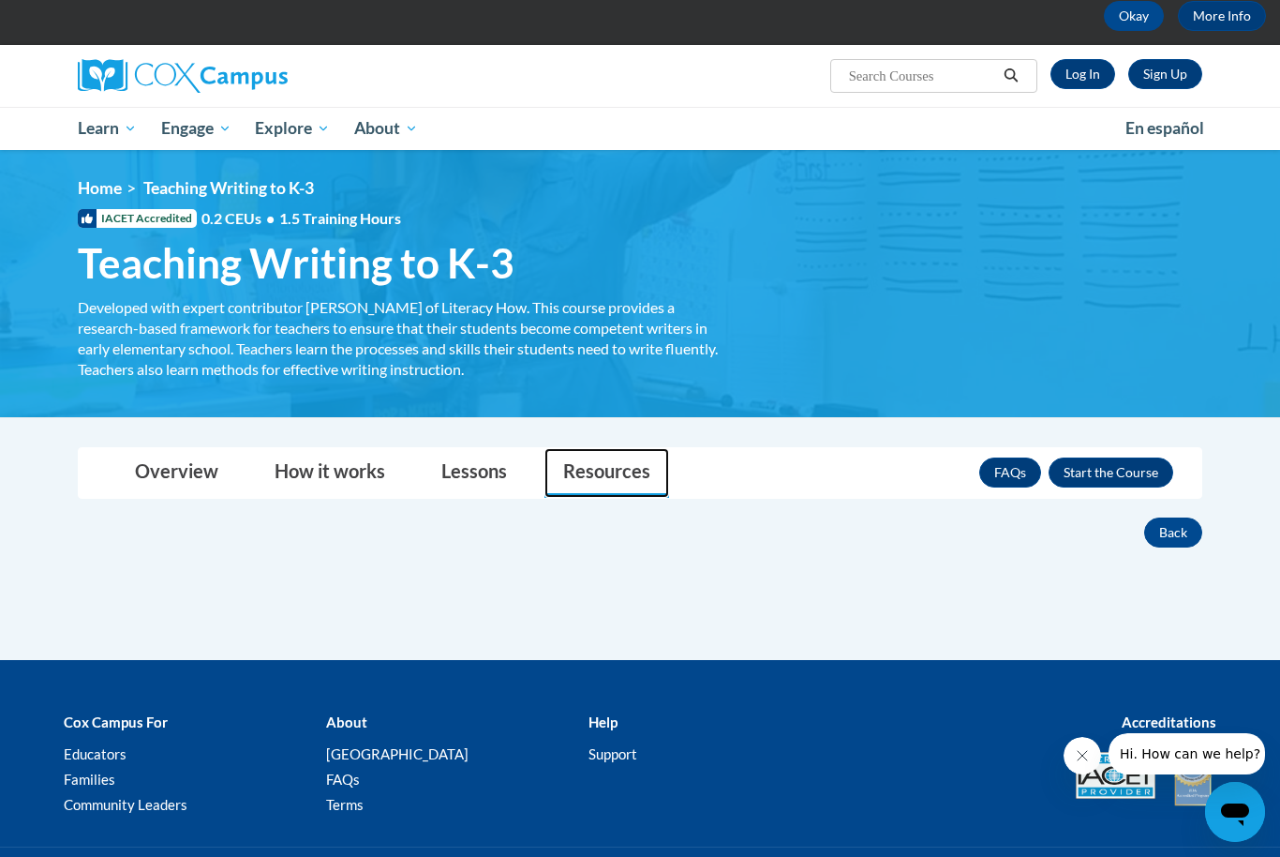
scroll to position [0, 0]
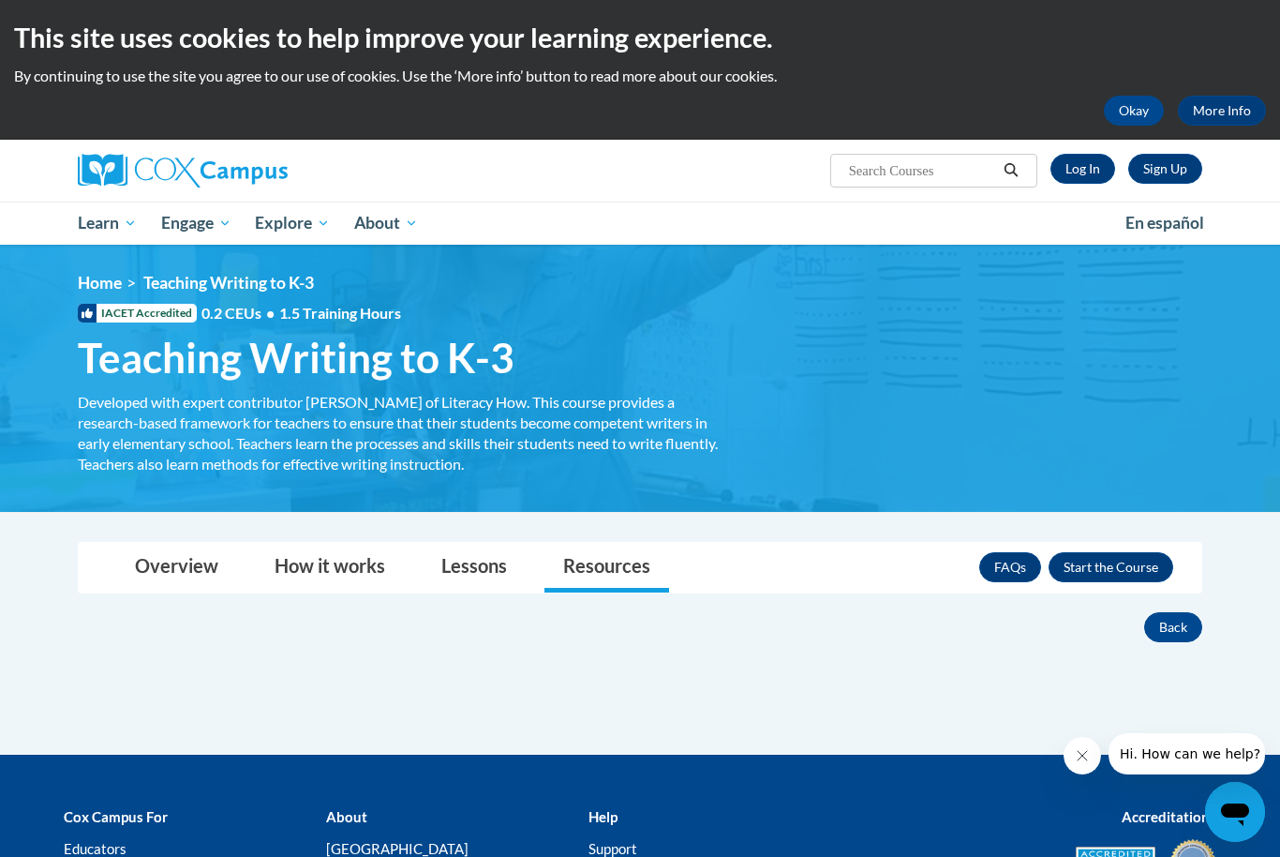
click at [474, 677] on div "× Close Course Enrollment Please select... × Close ×" at bounding box center [640, 648] width 1181 height 214
click at [494, 562] on link "Lessons" at bounding box center [474, 568] width 103 height 50
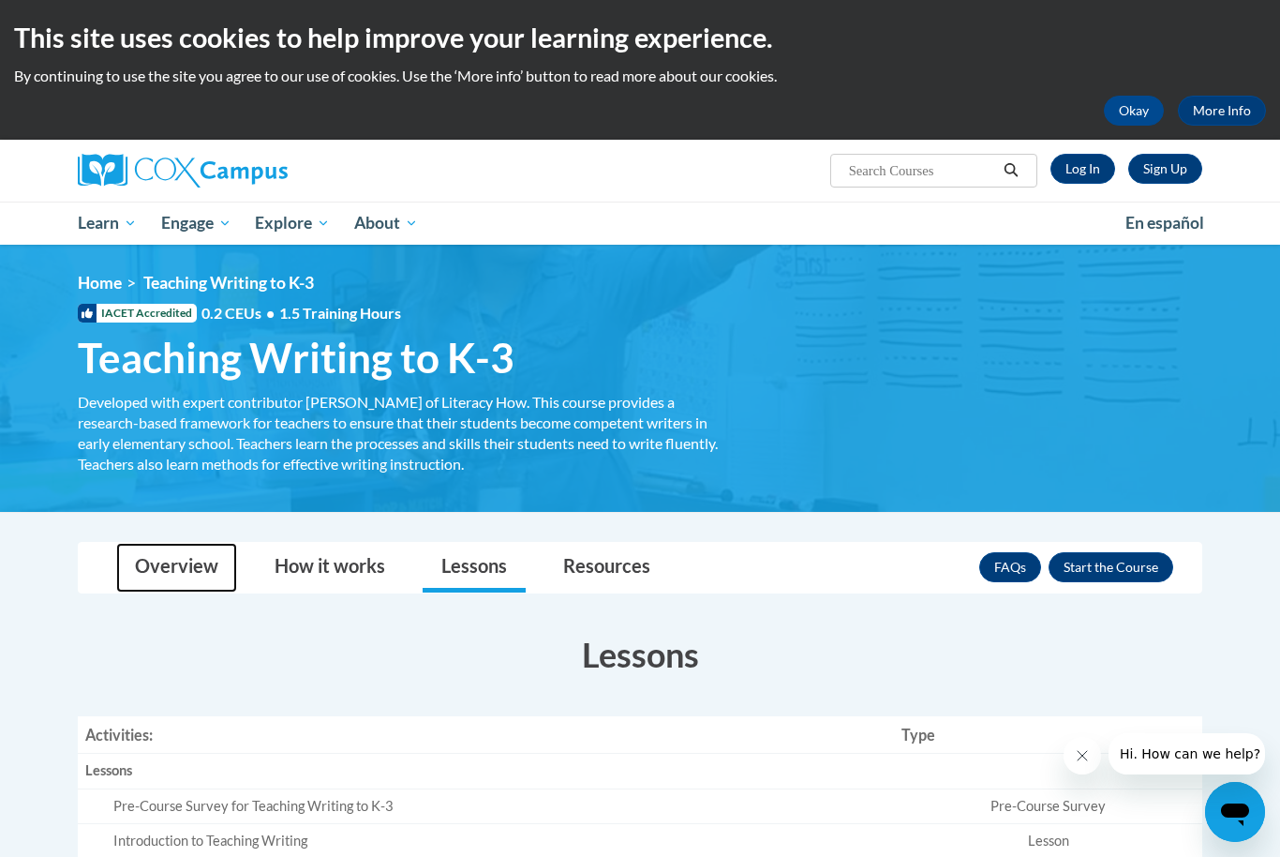
click at [193, 563] on link "Overview" at bounding box center [176, 568] width 121 height 50
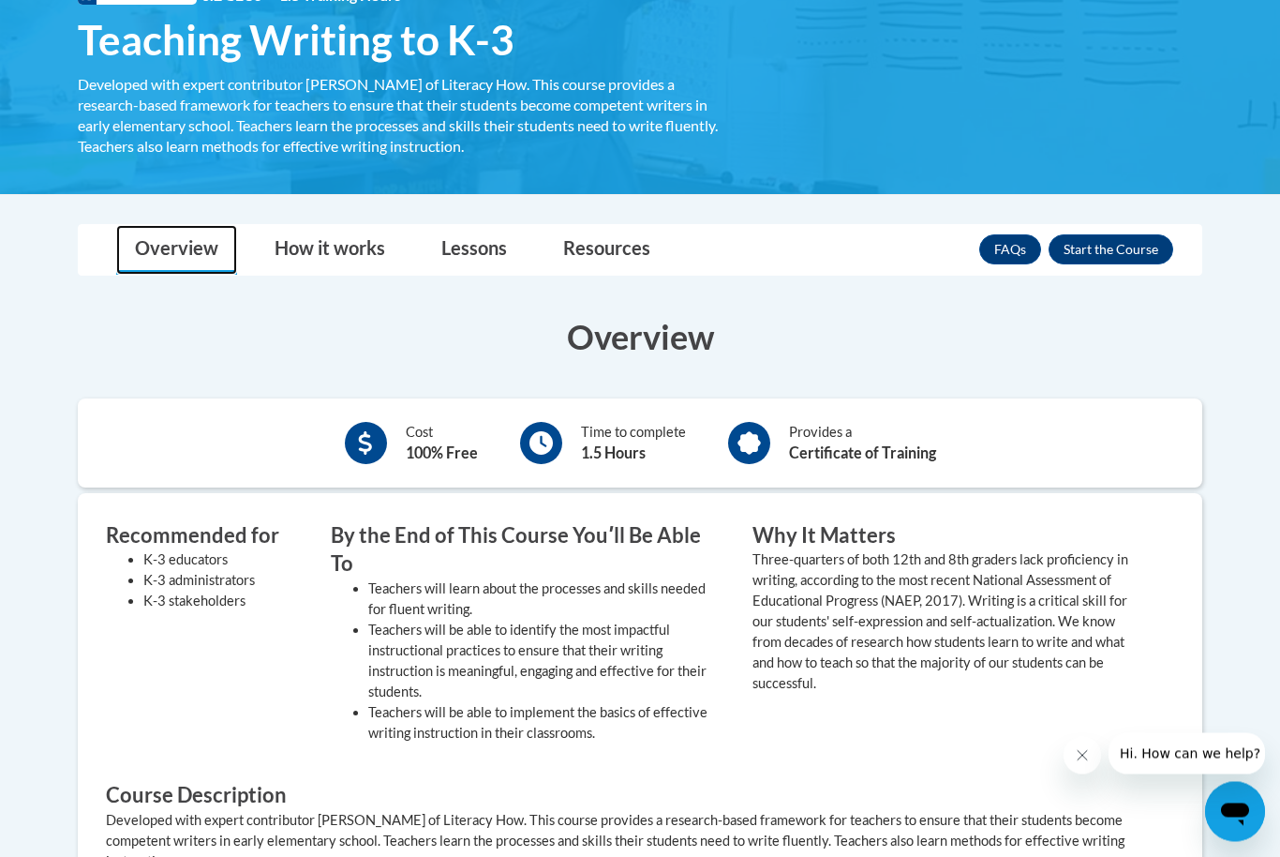
scroll to position [318, 0]
click at [993, 250] on link "FAQs" at bounding box center [1010, 249] width 62 height 30
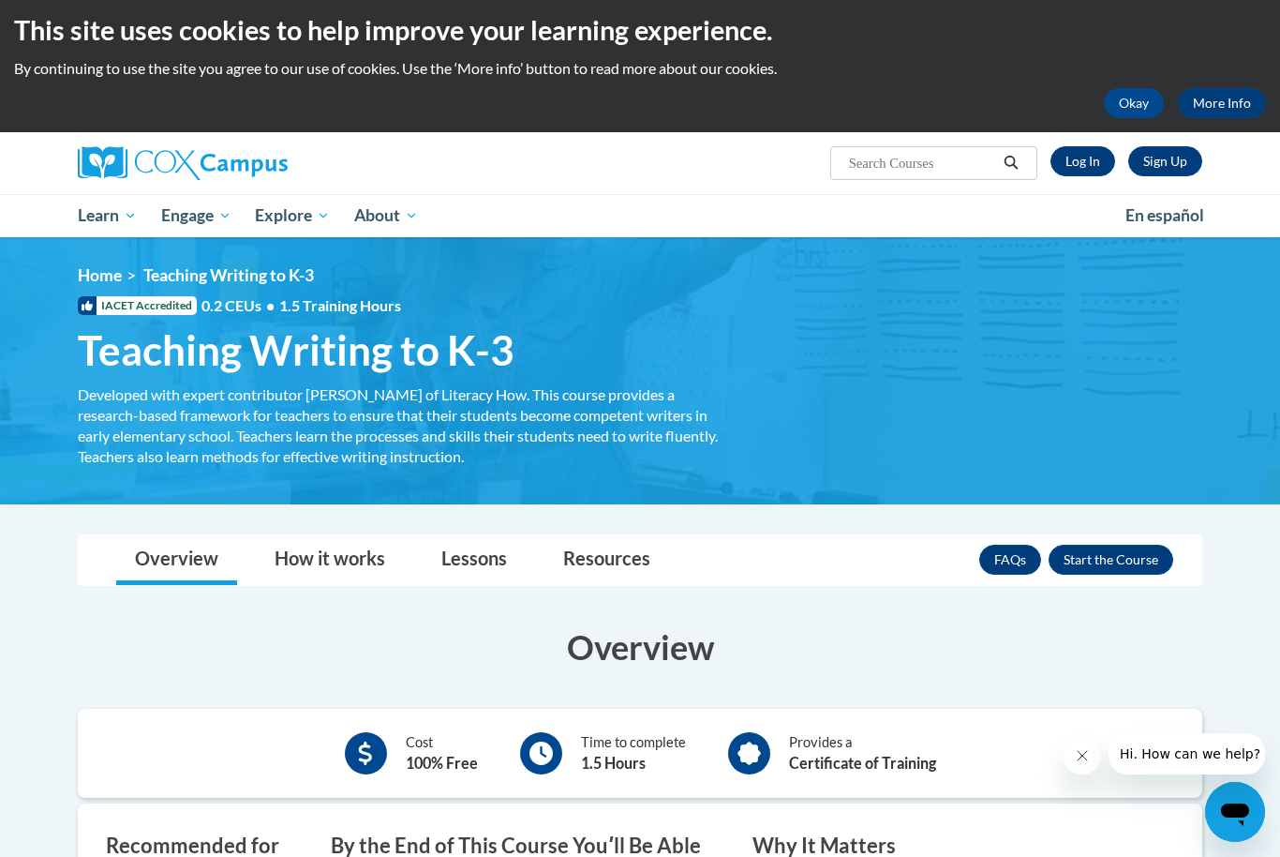
scroll to position [0, 0]
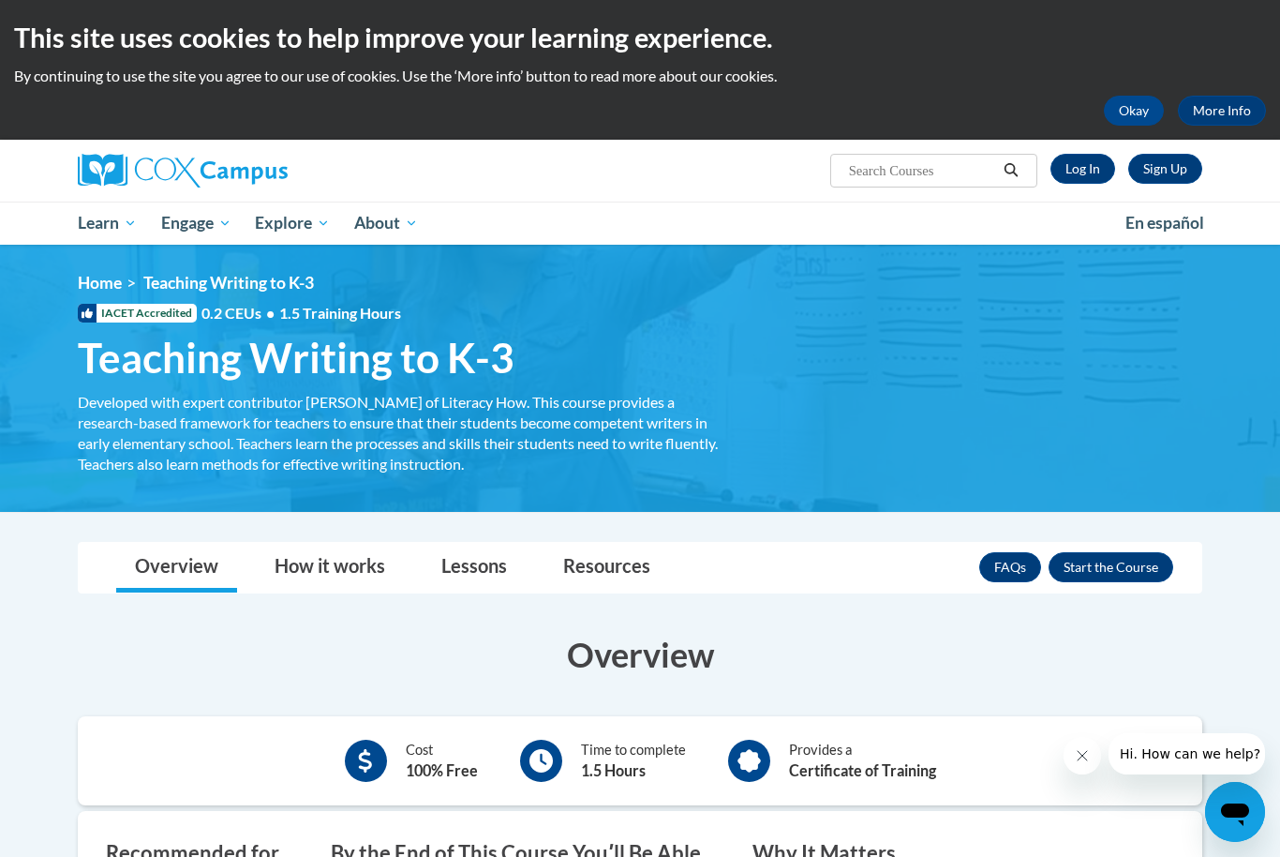
click at [0, 0] on span "Course Resources" at bounding box center [0, 0] width 0 height 0
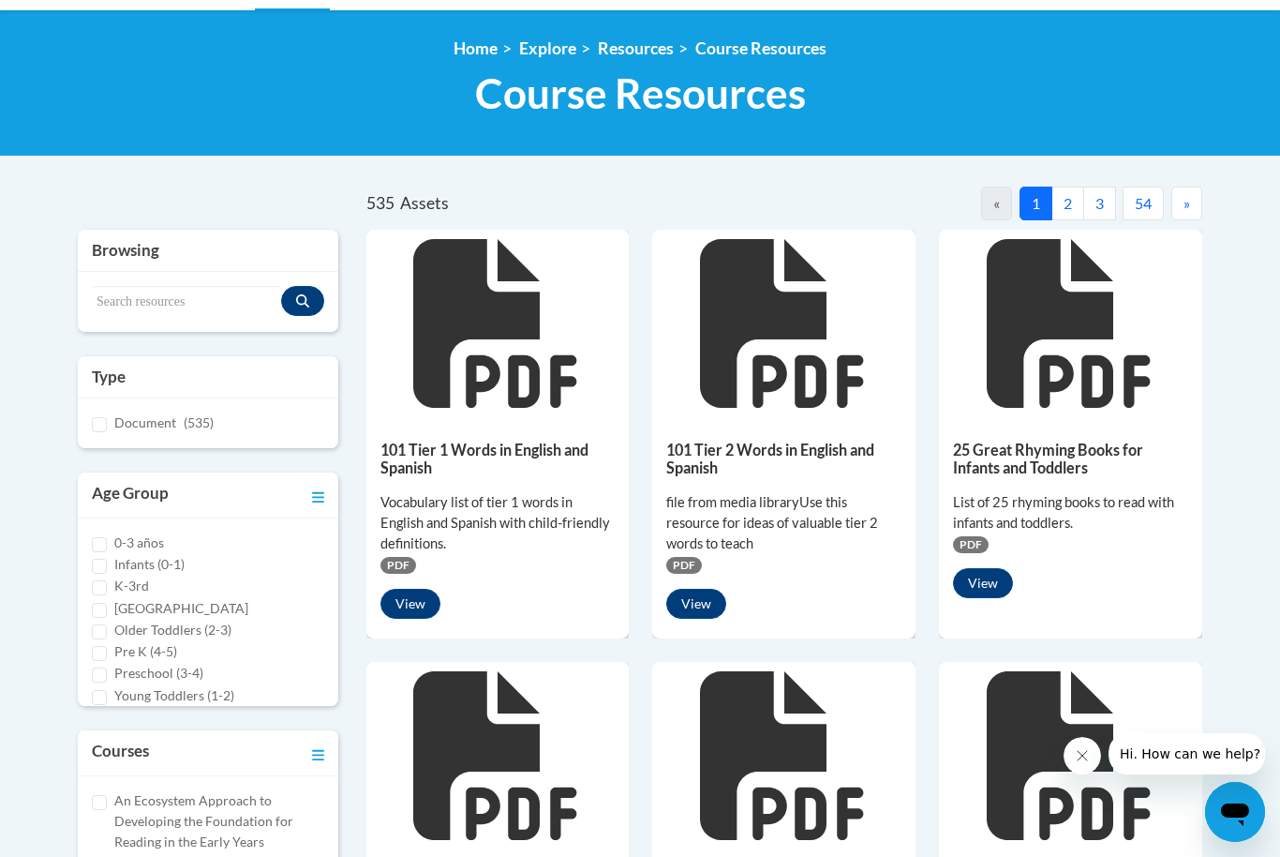
scroll to position [232, 0]
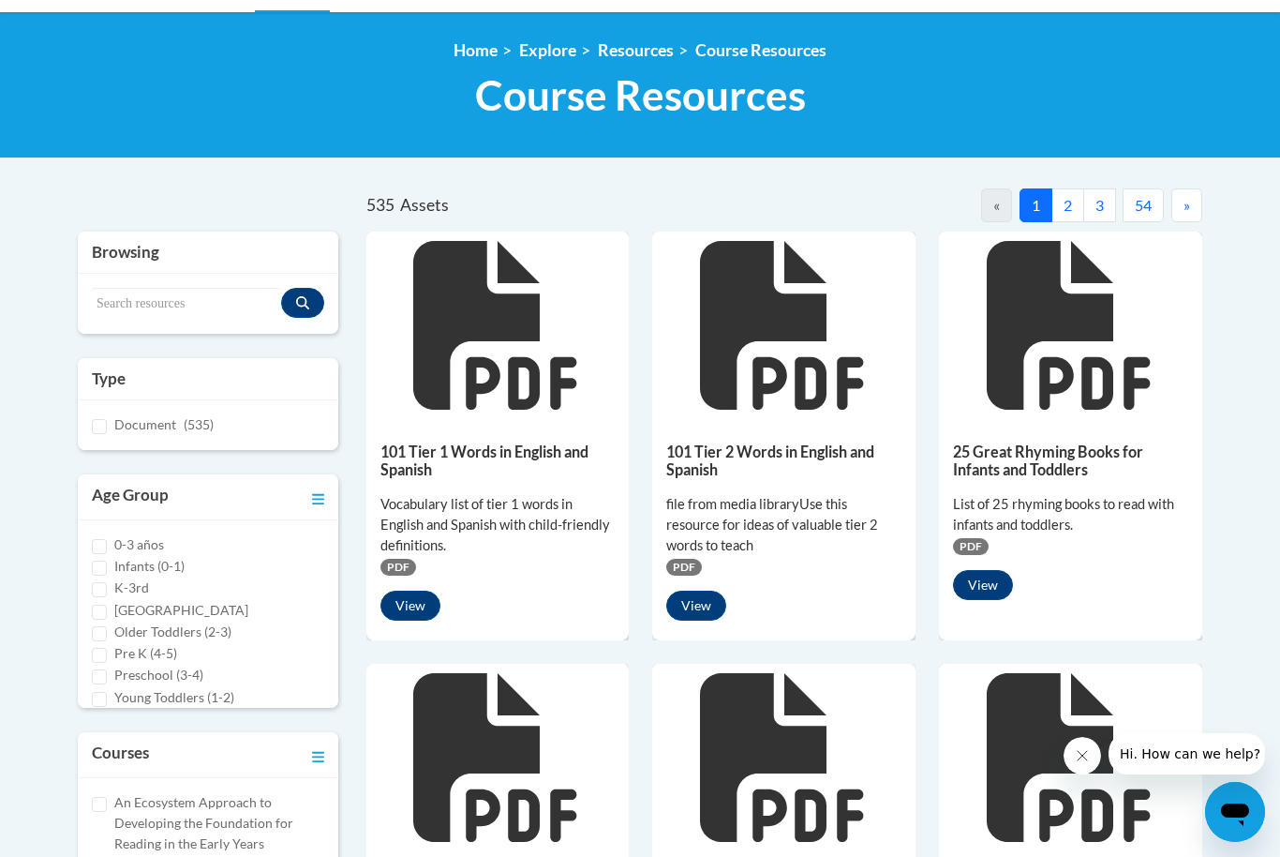
click at [415, 602] on button "View" at bounding box center [410, 605] width 60 height 30
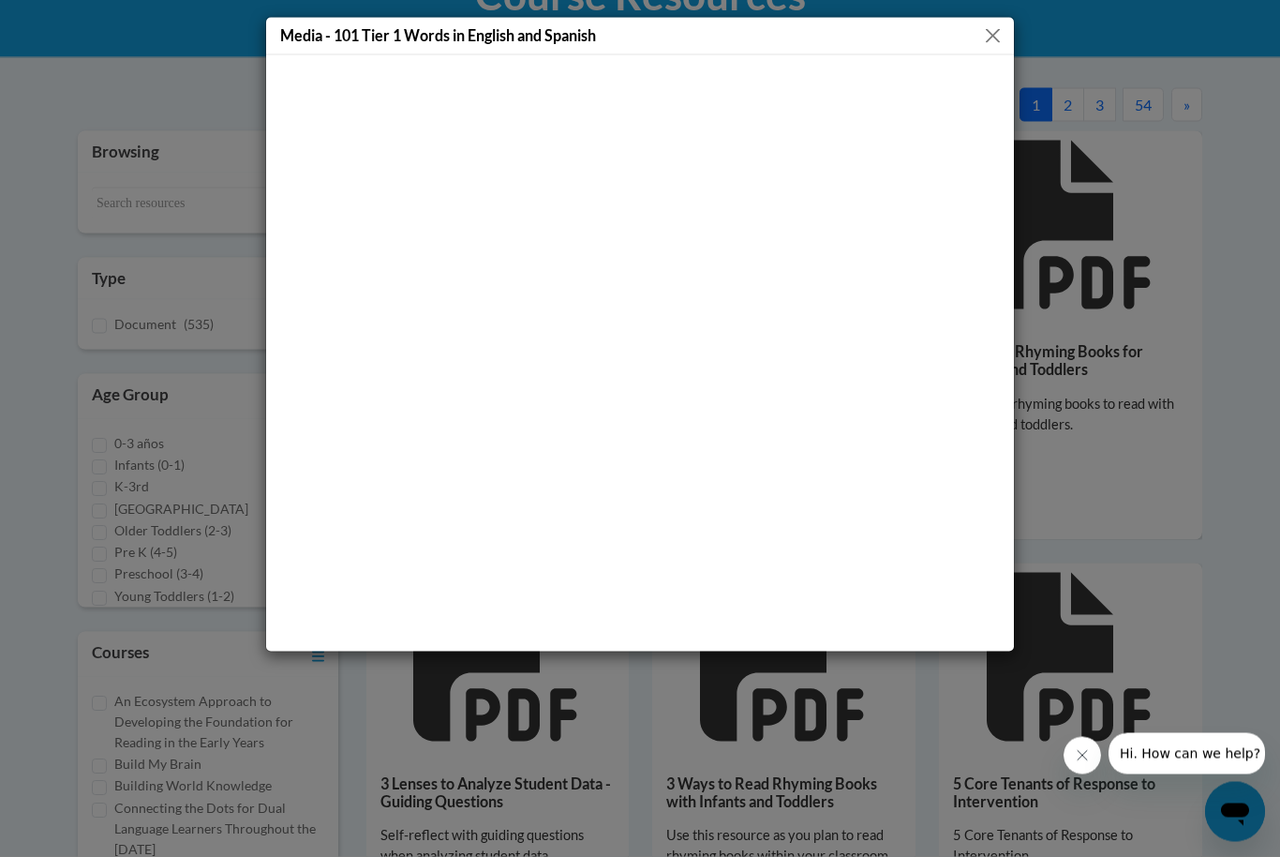
scroll to position [296, 0]
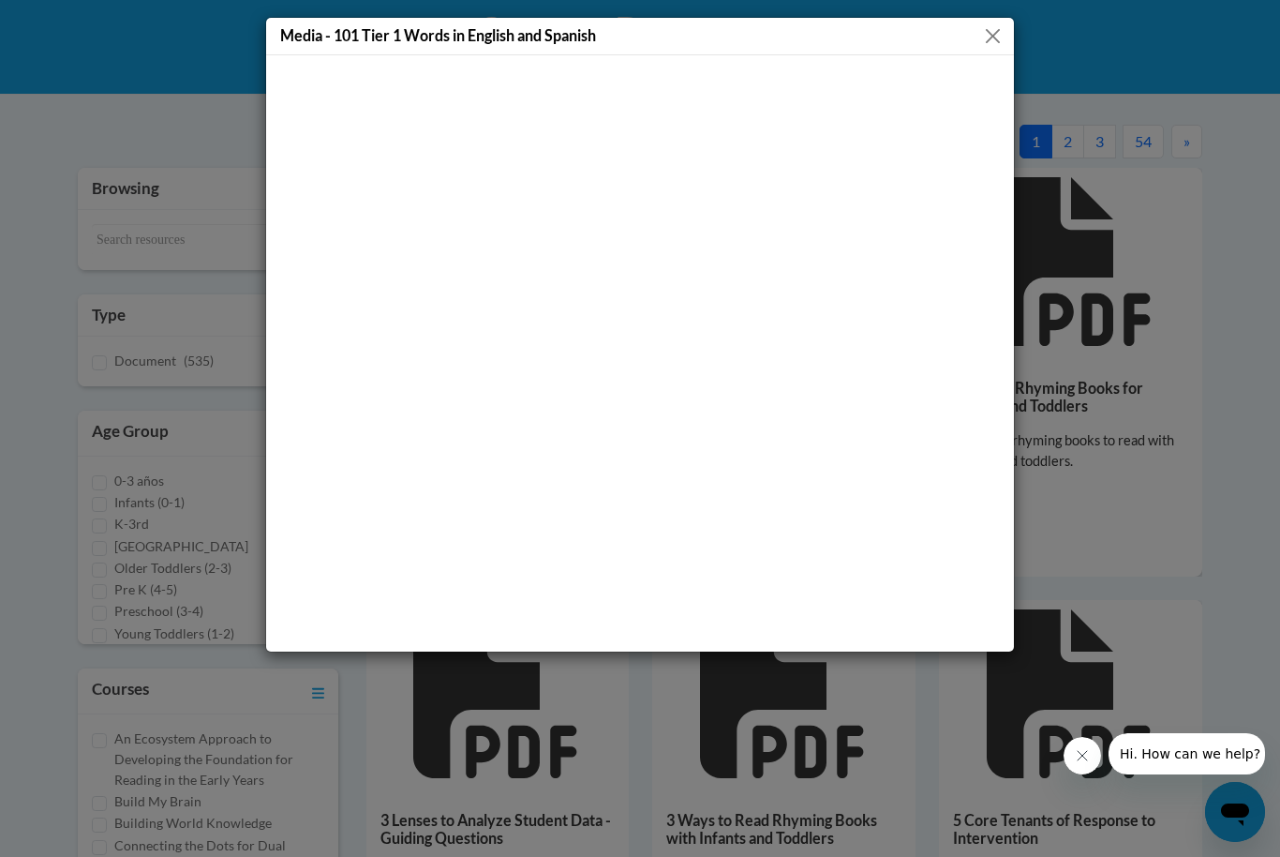
click at [999, 30] on button "Close" at bounding box center [992, 35] width 23 height 23
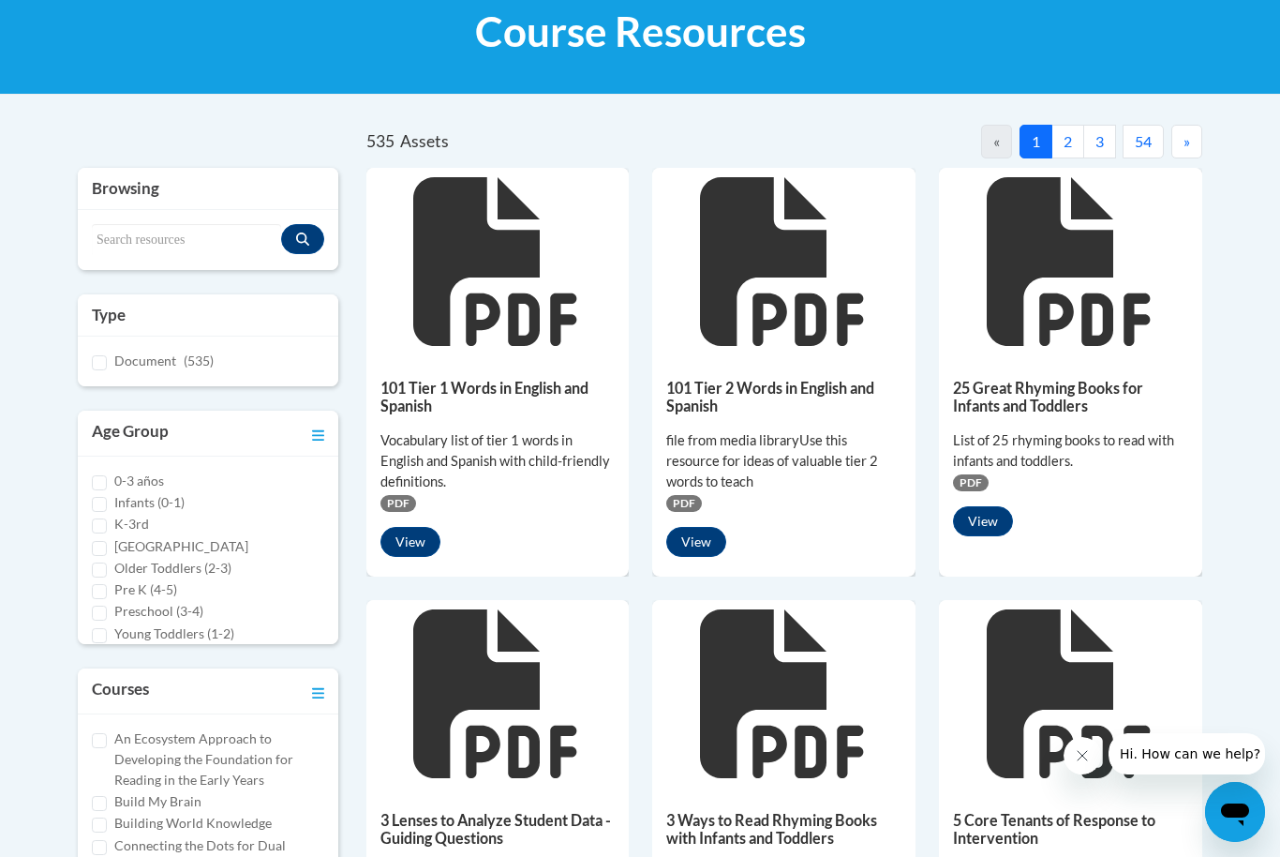
click at [737, 397] on h5 "101 Tier 2 Words in English and Spanish" at bounding box center [783, 397] width 235 height 37
click at [742, 444] on div "file from media libraryUse this resource for ideas of valuable tier 2 words to …" at bounding box center [783, 461] width 235 height 62
click at [686, 554] on button "View" at bounding box center [696, 542] width 60 height 30
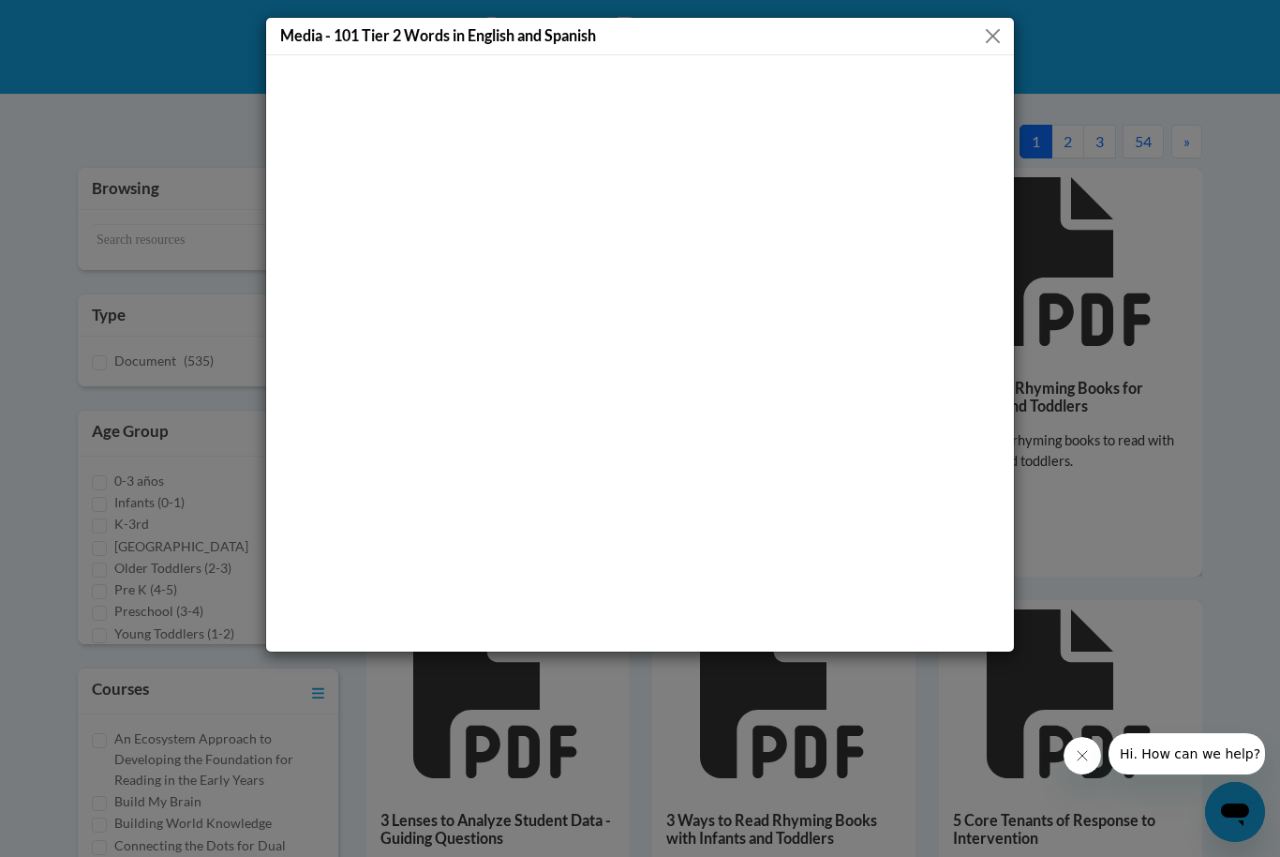
click at [998, 35] on button "Close" at bounding box center [992, 35] width 23 height 23
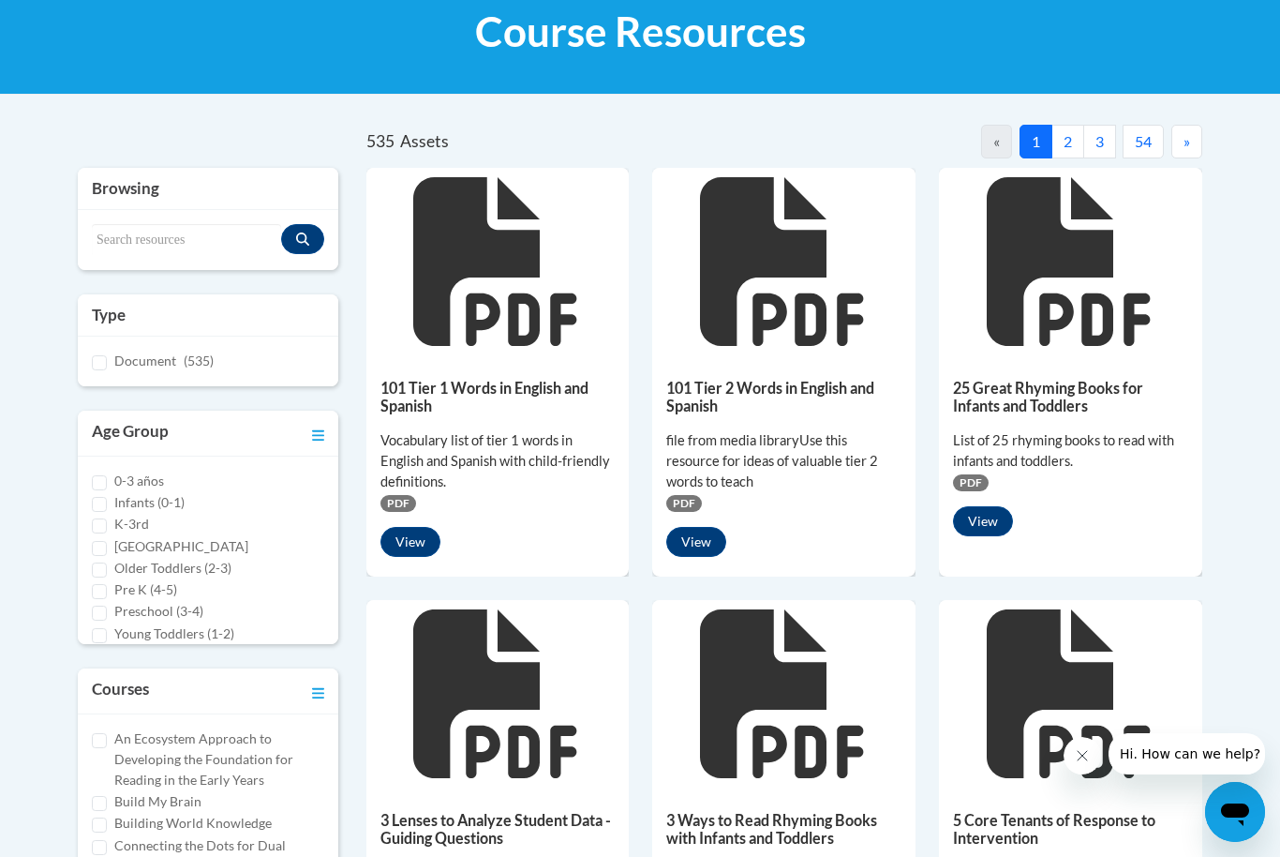
click at [421, 534] on button "View" at bounding box center [410, 542] width 60 height 30
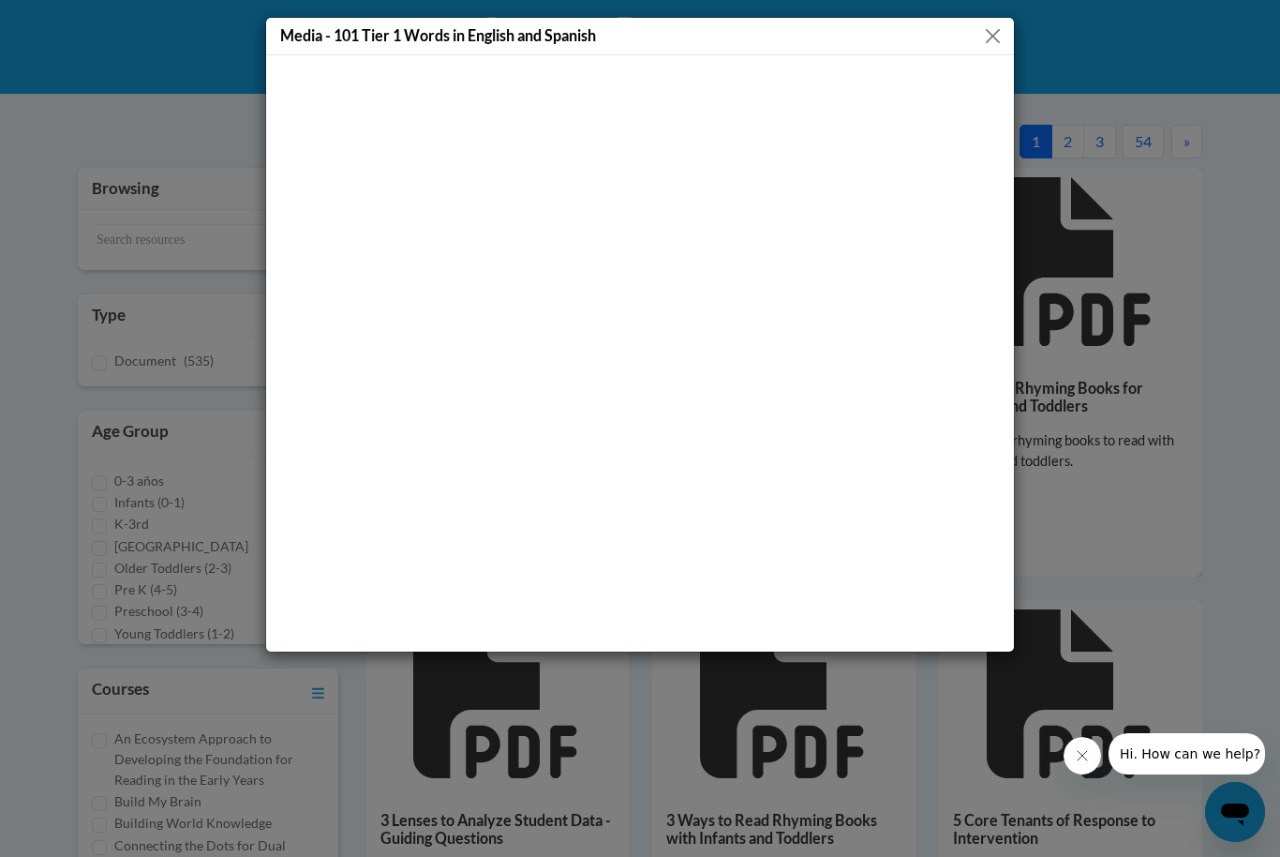
click at [993, 17] on div "Media - 101 Tier 1 Words in English and Spanish" at bounding box center [640, 334] width 750 height 635
click at [983, 39] on button "Close" at bounding box center [992, 35] width 23 height 23
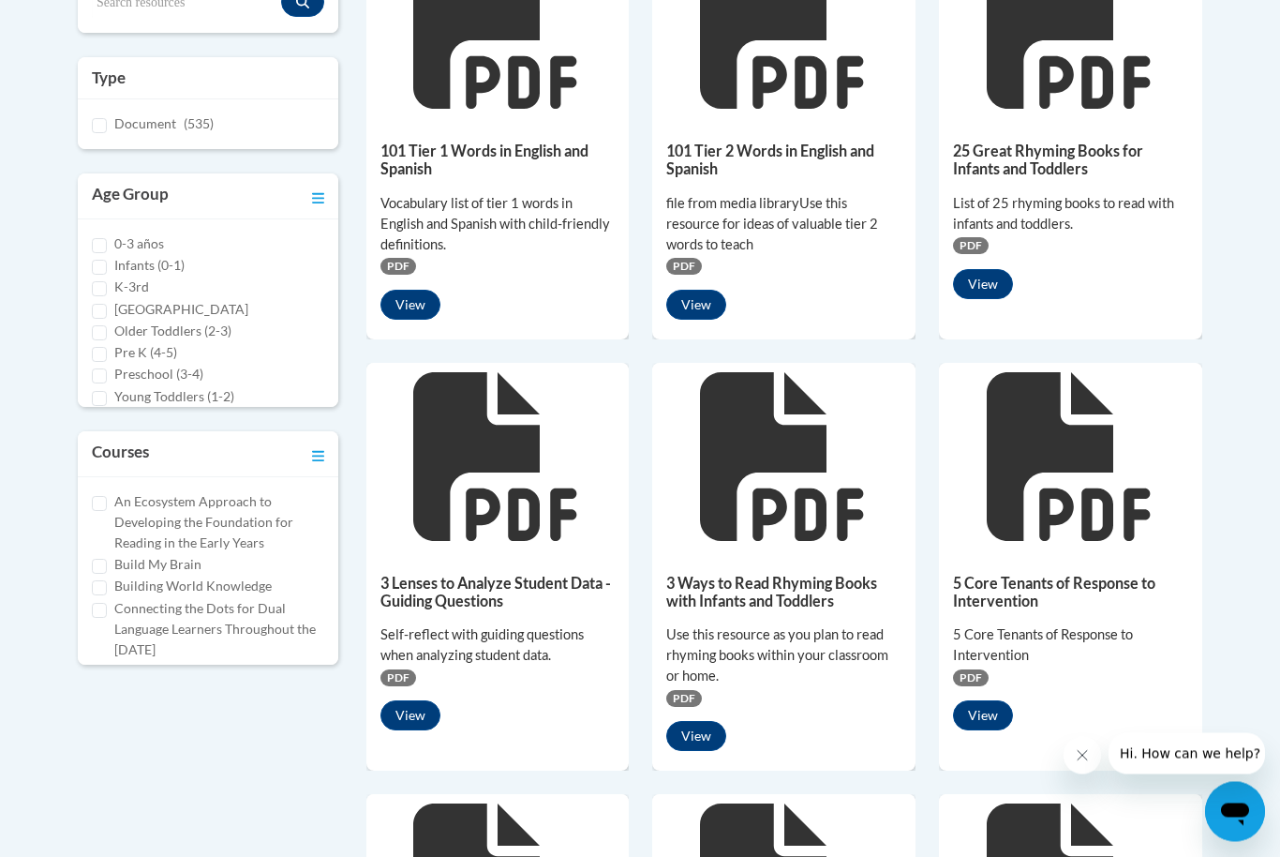
scroll to position [529, 0]
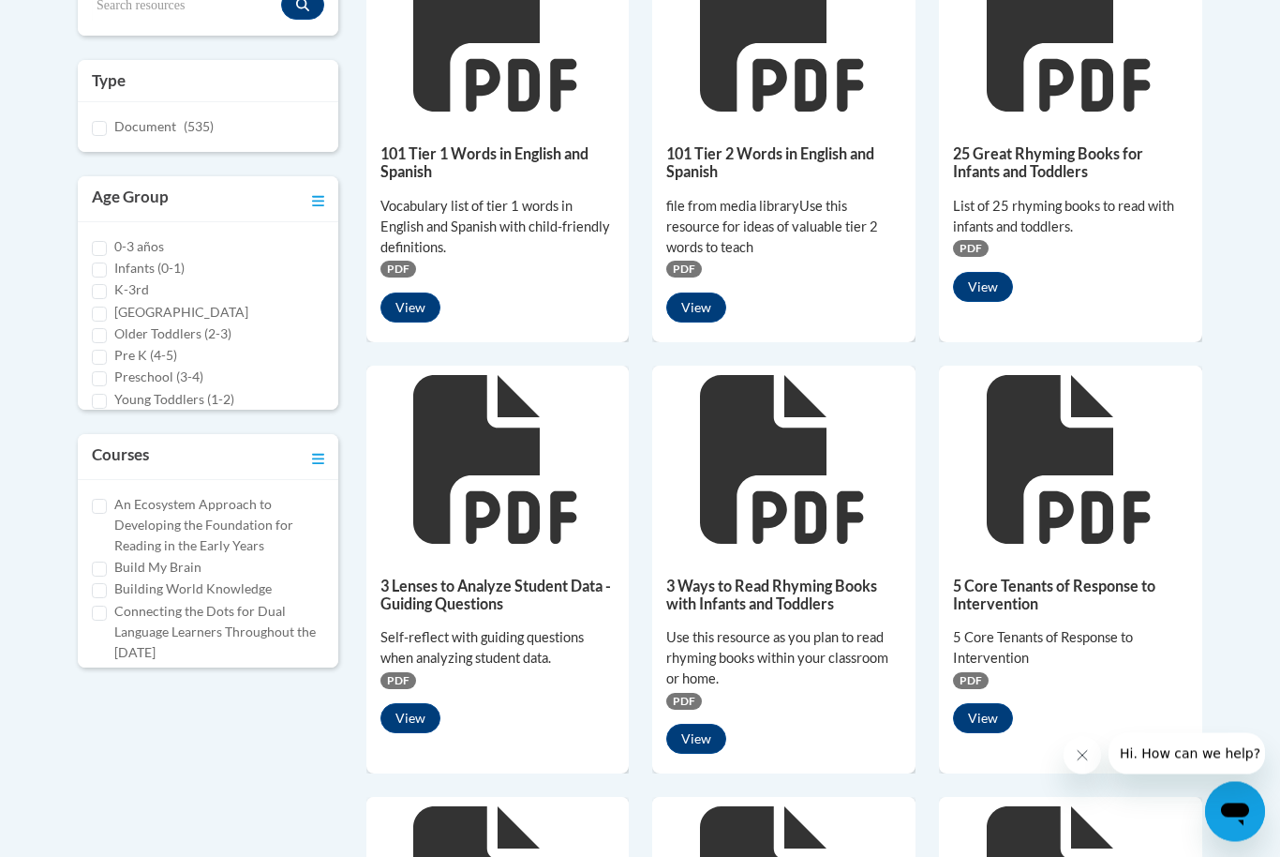
click at [139, 280] on label "K-3rd" at bounding box center [131, 290] width 35 height 21
click at [107, 285] on input "K-3rd" at bounding box center [99, 292] width 15 height 15
checkbox input "true"
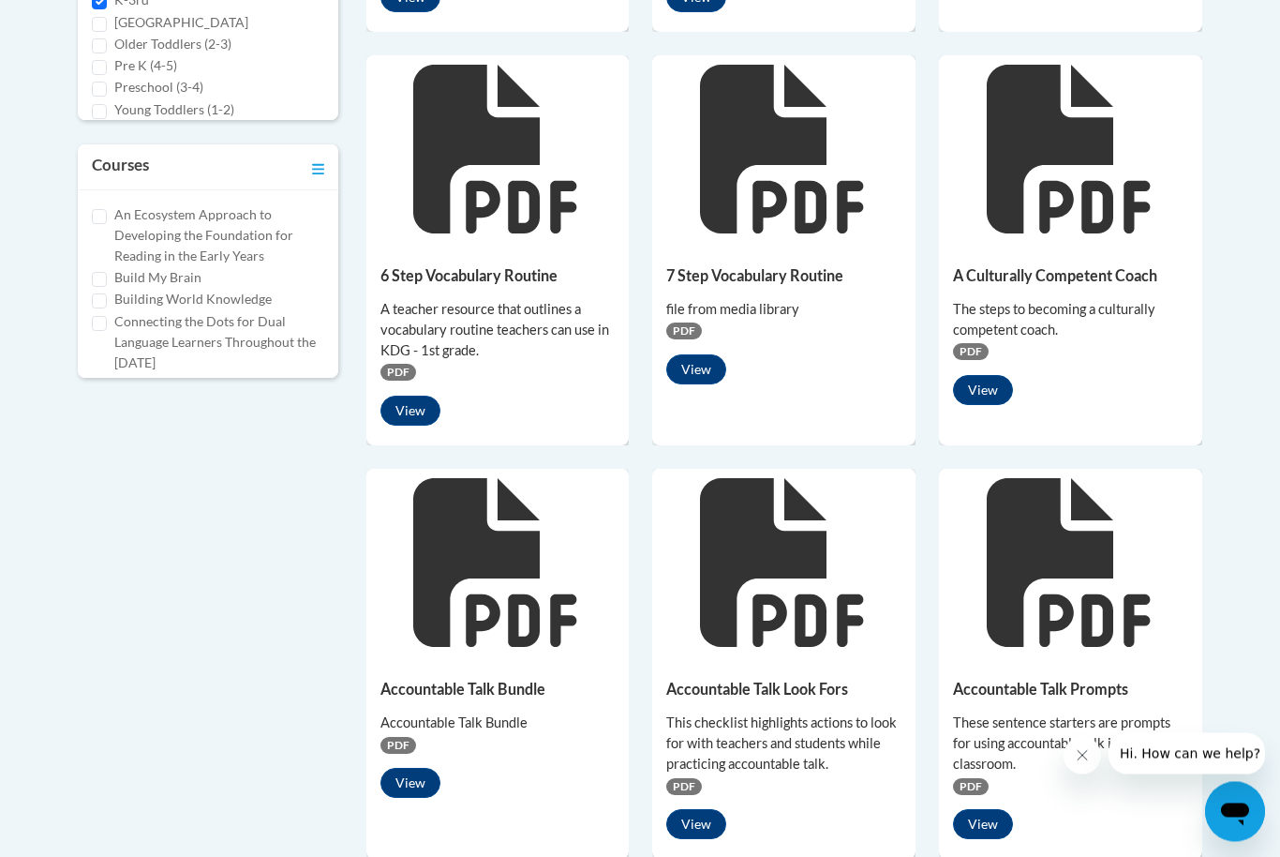
scroll to position [820, 0]
click at [399, 395] on button "View" at bounding box center [410, 410] width 60 height 30
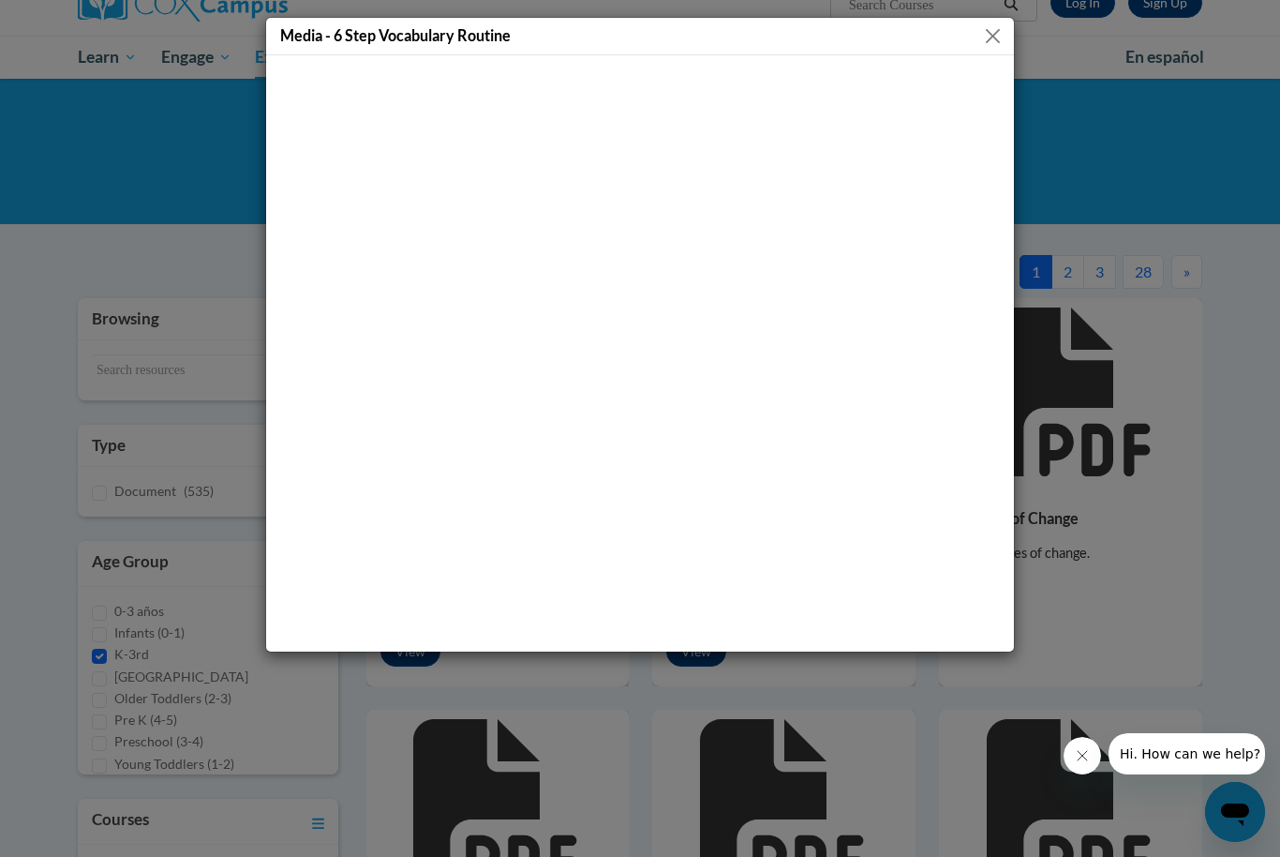
scroll to position [165, 0]
click at [986, 39] on button "Close" at bounding box center [992, 35] width 23 height 23
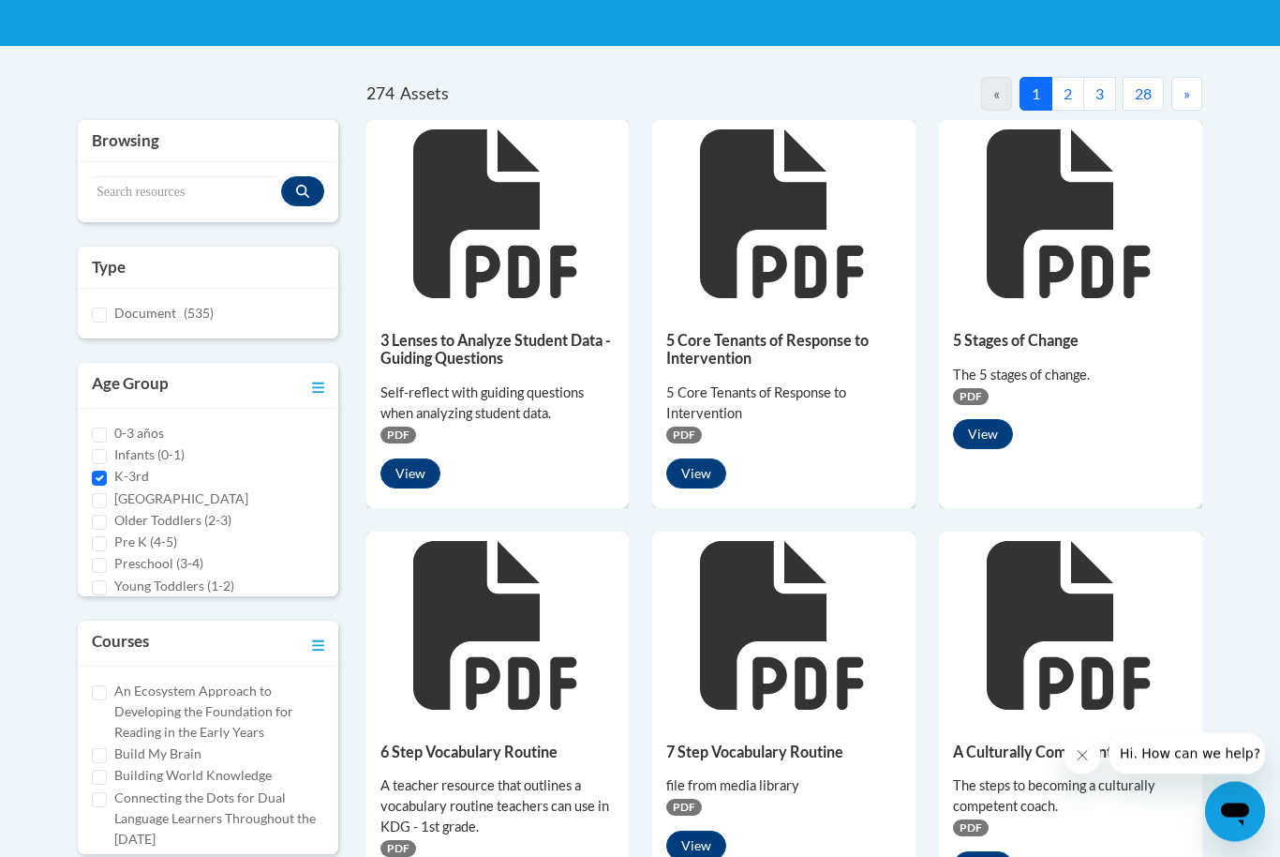
scroll to position [349, 0]
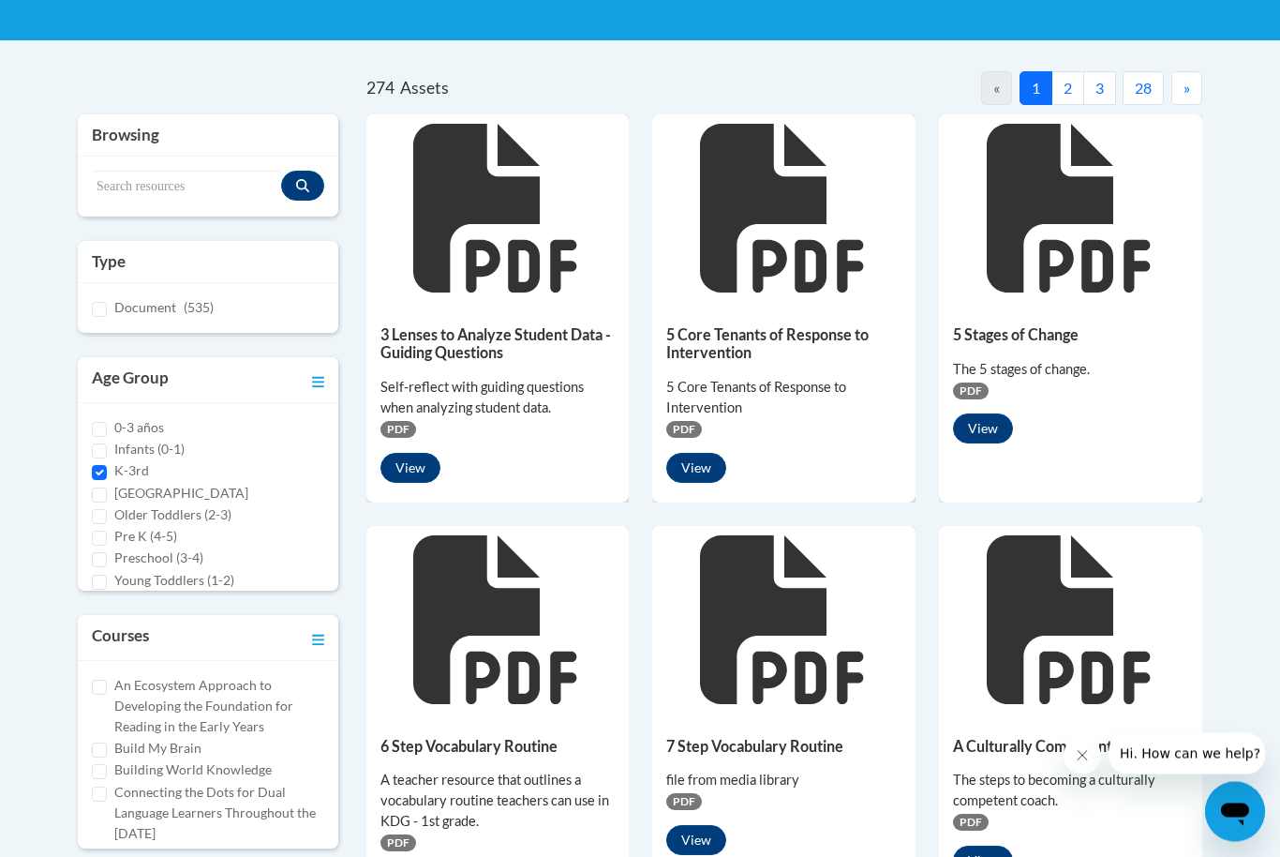
click at [98, 535] on input "Pre K (4-5)" at bounding box center [99, 538] width 15 height 15
checkbox input "true"
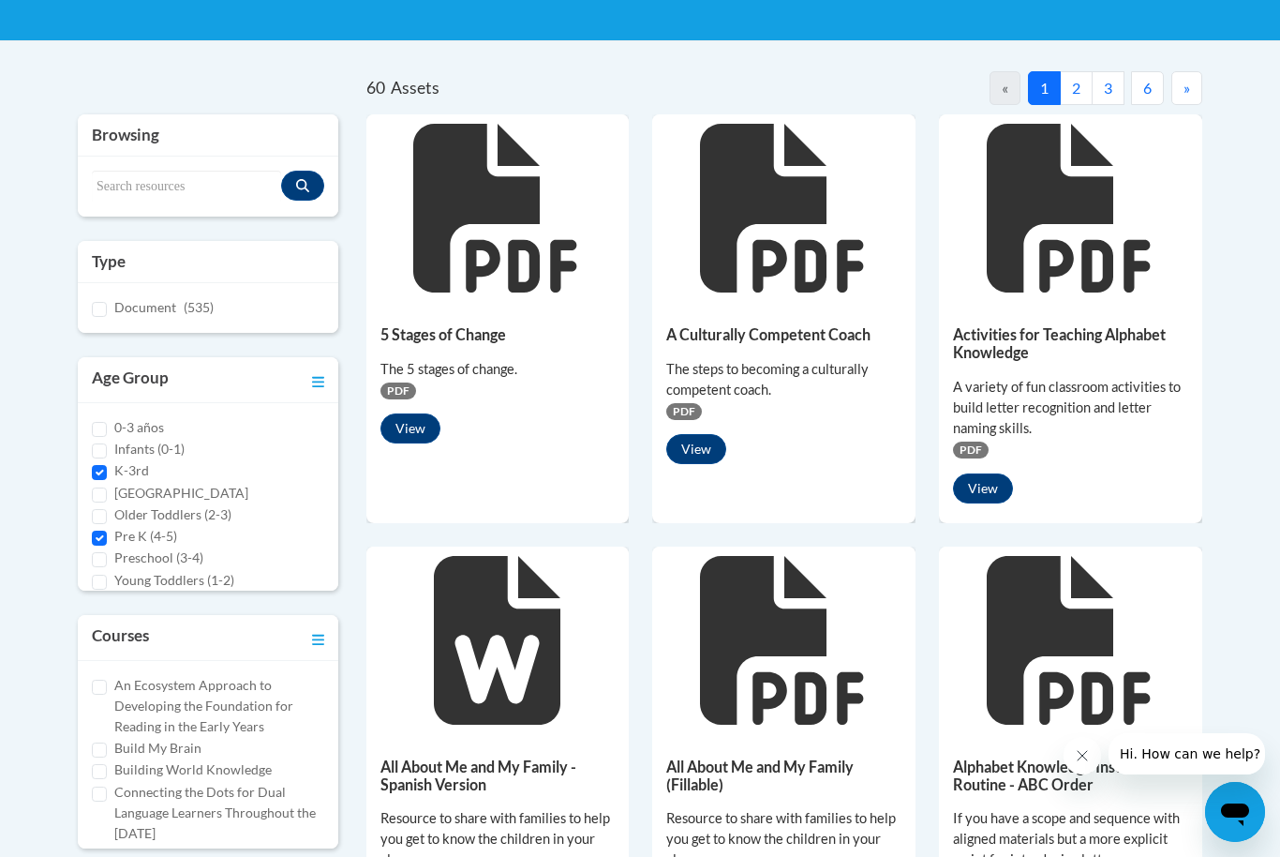
click at [102, 469] on input "K-3rd" at bounding box center [99, 472] width 15 height 15
checkbox input "false"
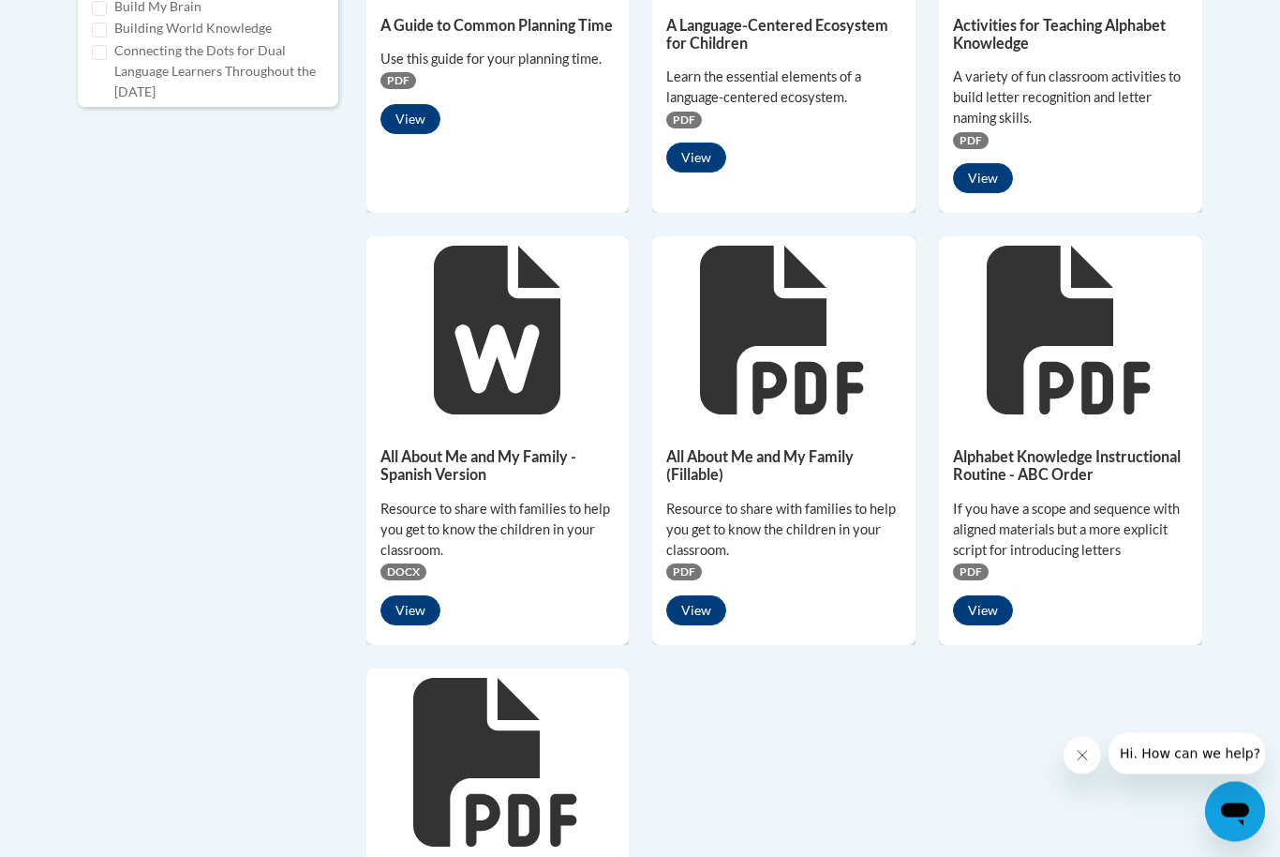
scroll to position [1085, 0]
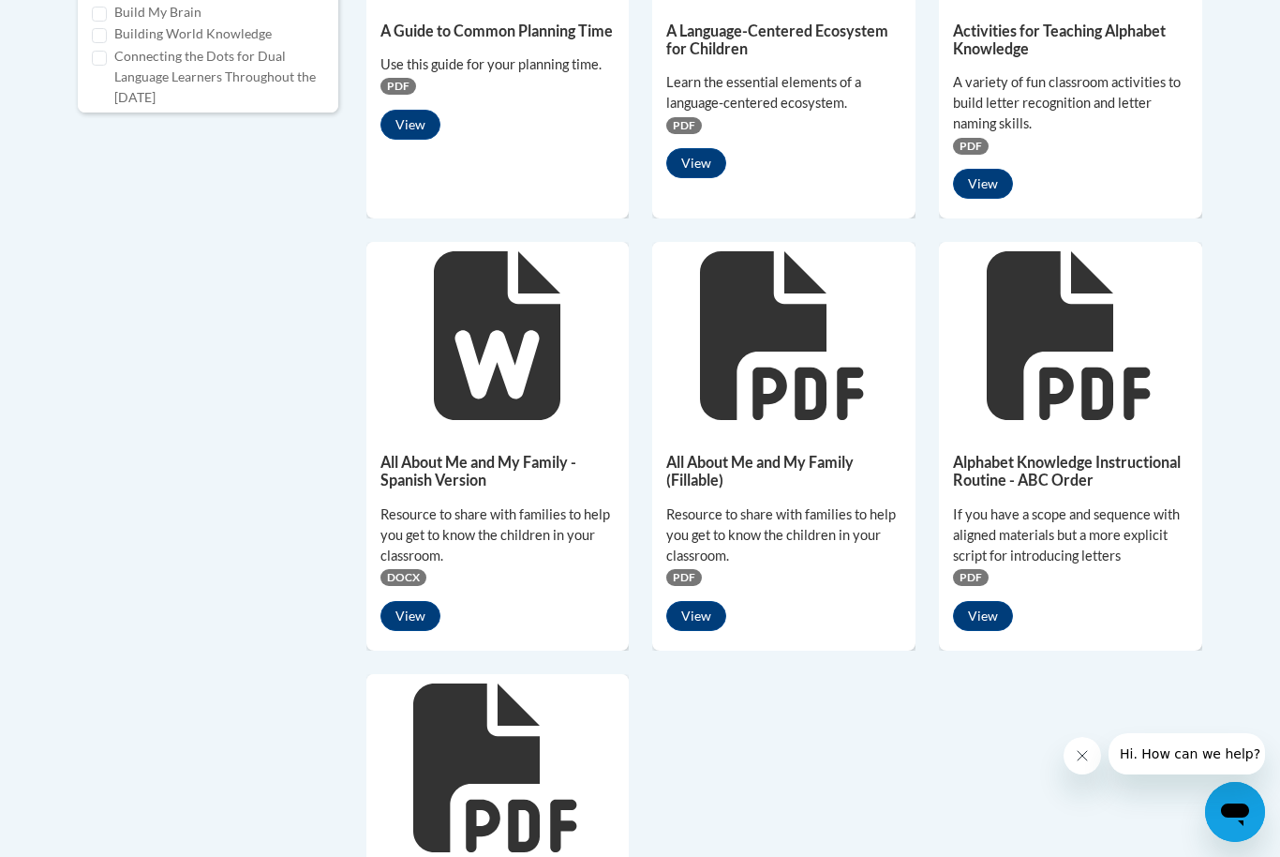
click at [703, 609] on button "View" at bounding box center [696, 616] width 60 height 30
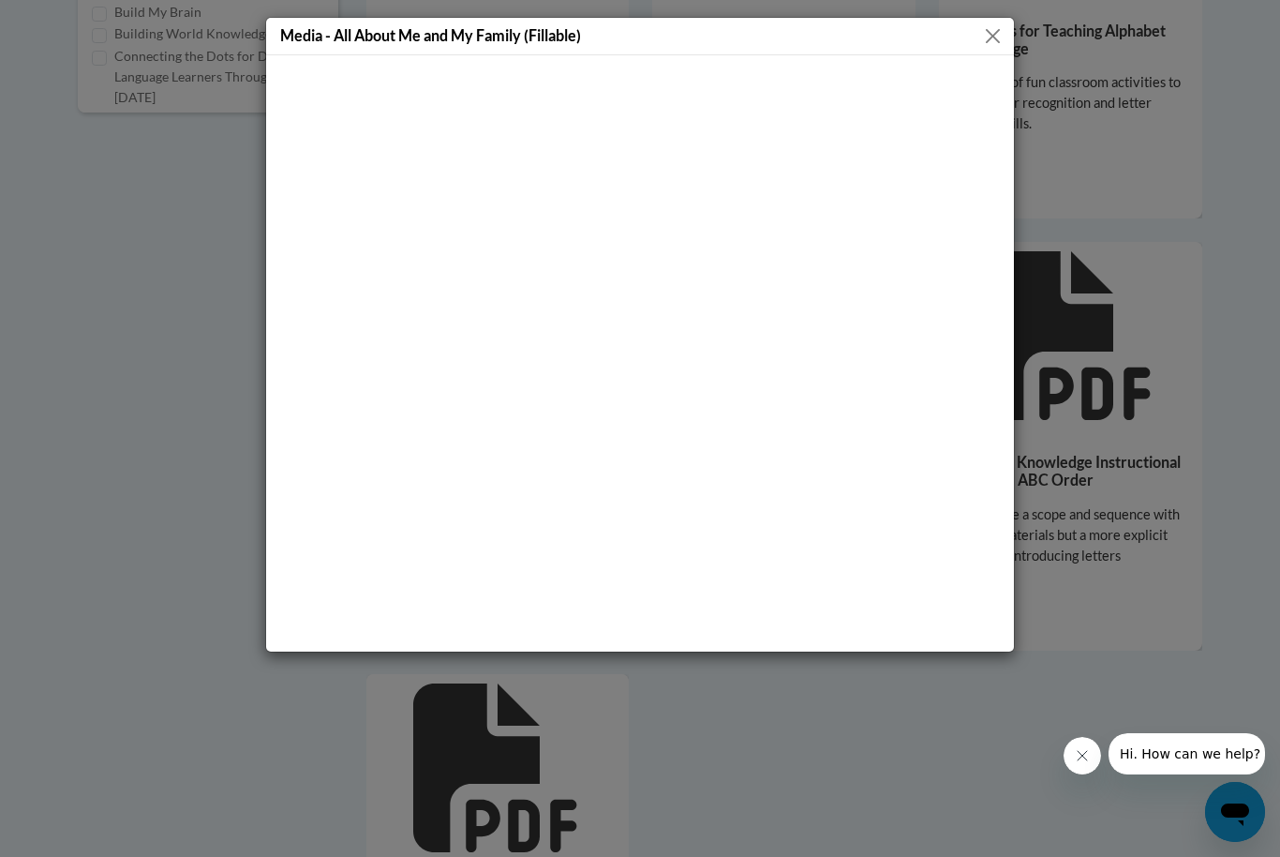
click at [1003, 25] on button "Close" at bounding box center [992, 35] width 23 height 23
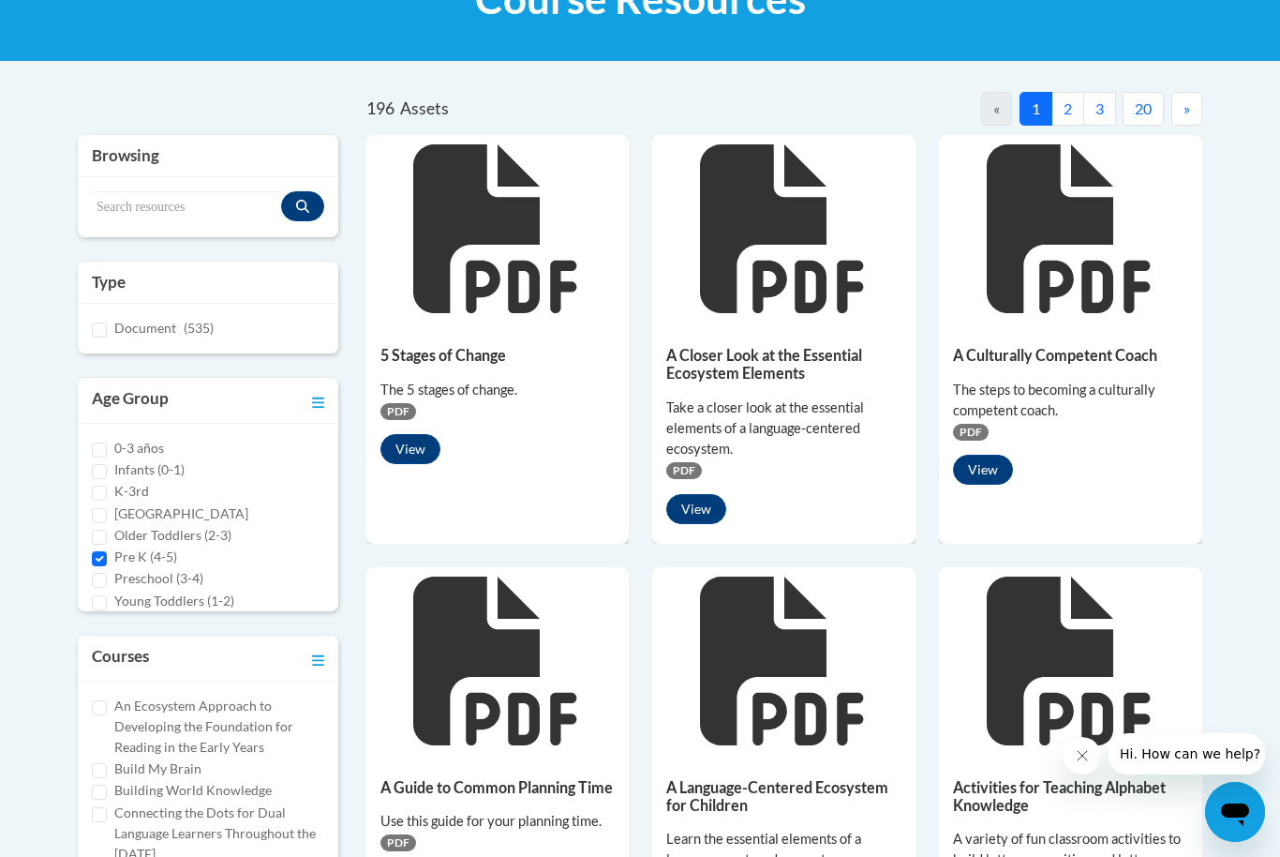
scroll to position [398, 0]
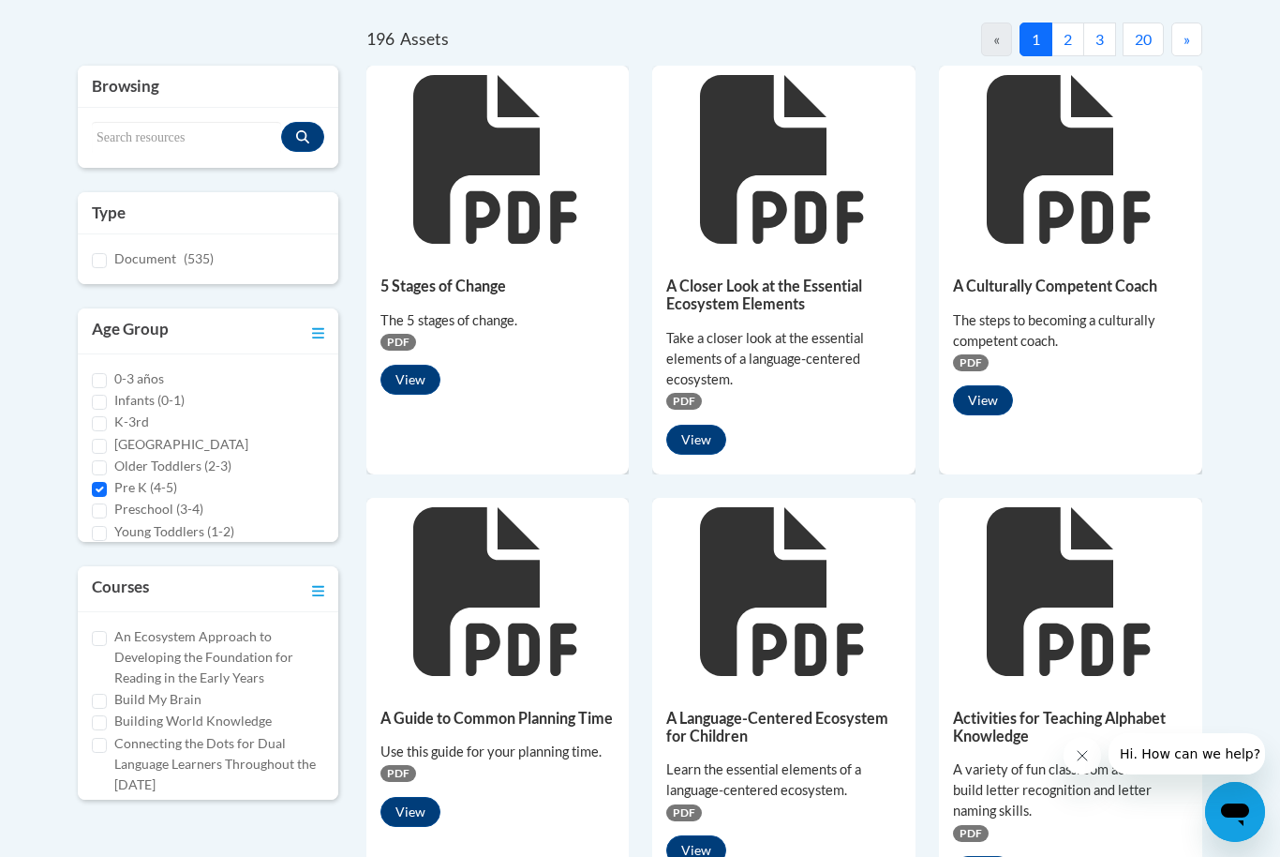
click at [114, 482] on label "Pre K (4-5)" at bounding box center [145, 487] width 63 height 21
click at [107, 482] on input "Pre K (4-5)" at bounding box center [99, 489] width 15 height 15
checkbox input "false"
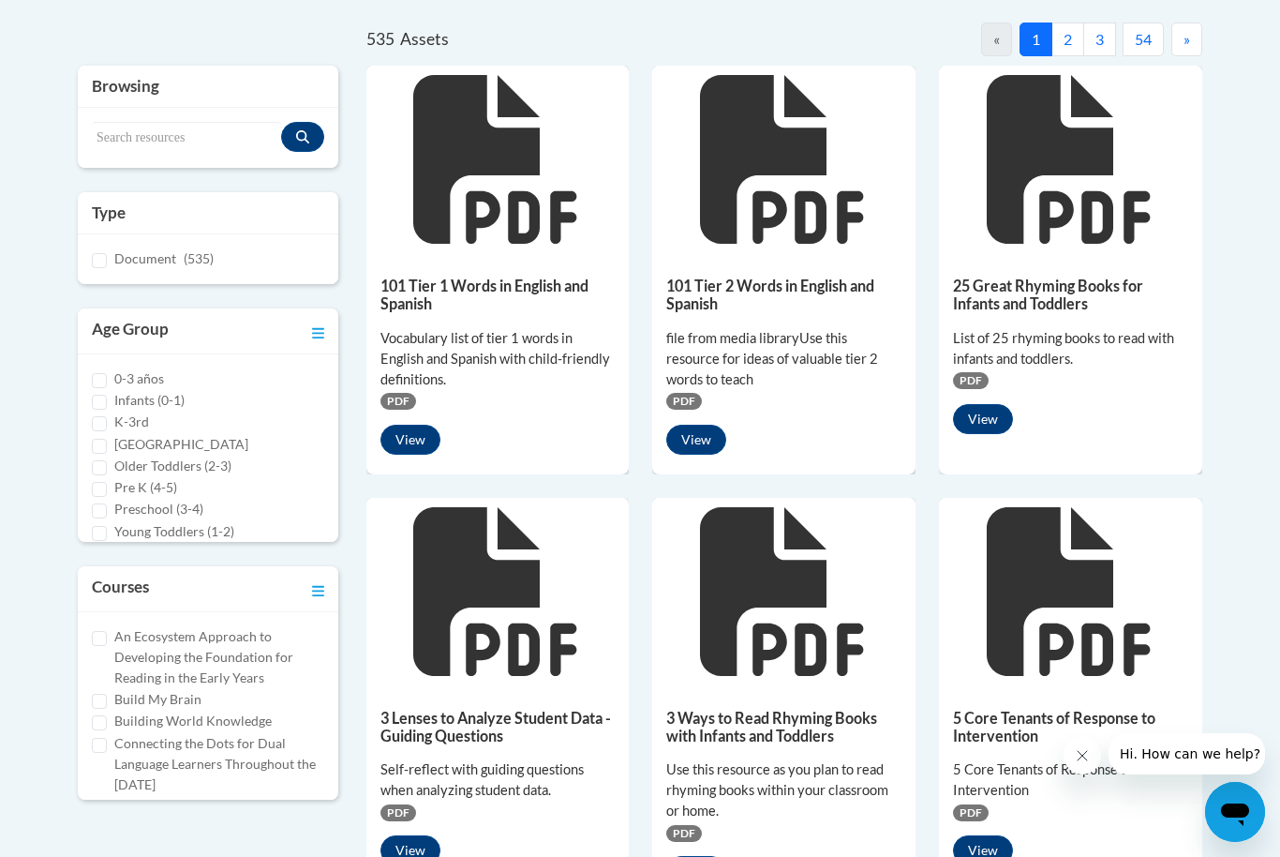
click at [104, 441] on input "[GEOGRAPHIC_DATA]" at bounding box center [99, 446] width 15 height 15
checkbox input "true"
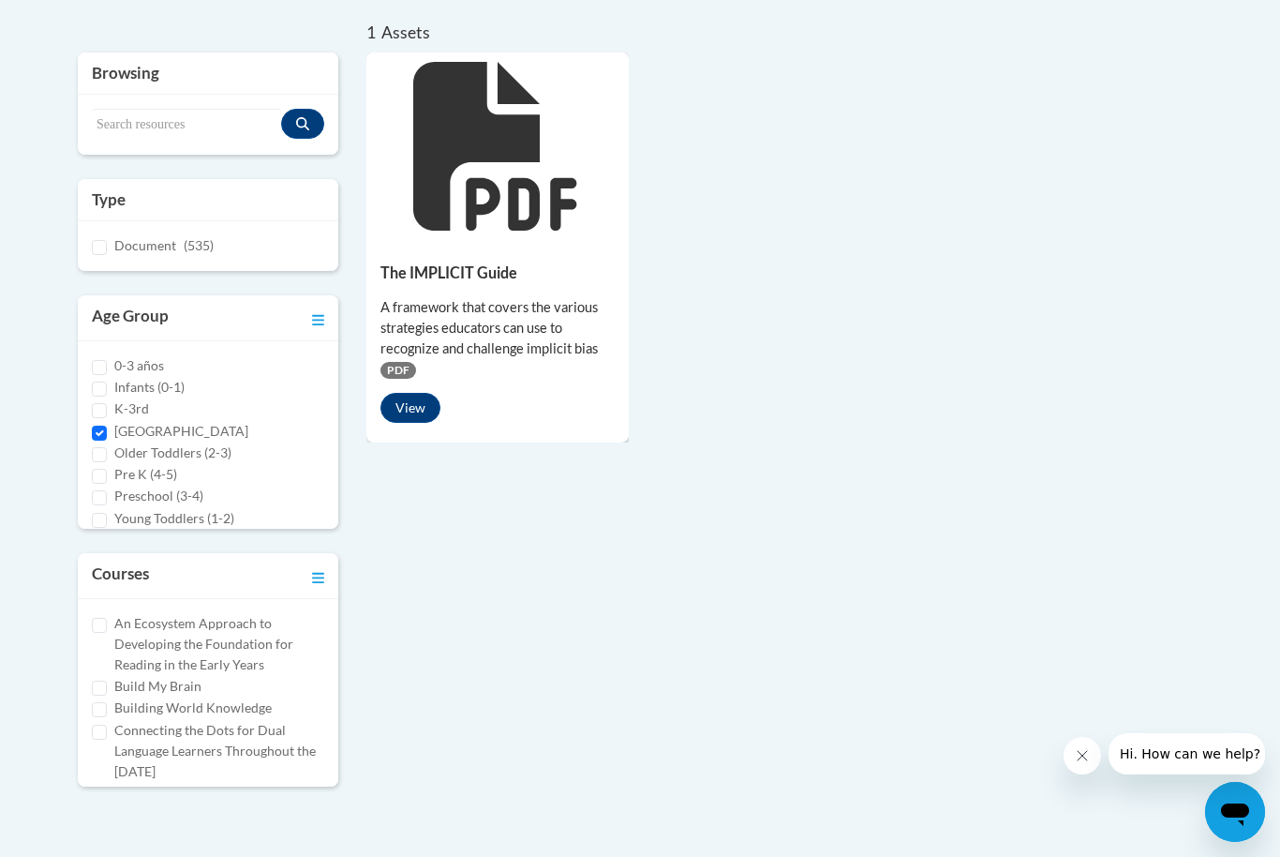
click at [410, 404] on button "View" at bounding box center [410, 408] width 60 height 30
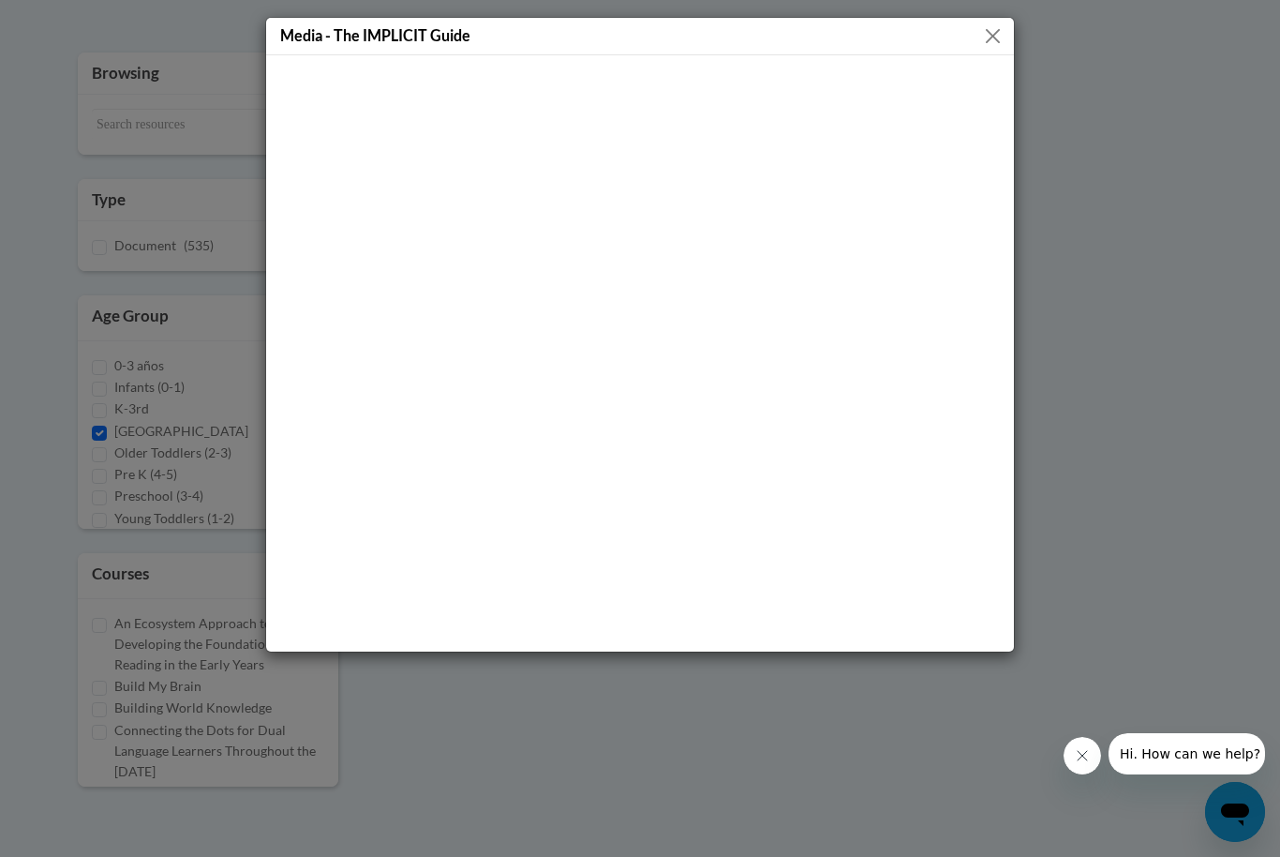
click at [990, 31] on button "Close" at bounding box center [992, 35] width 23 height 23
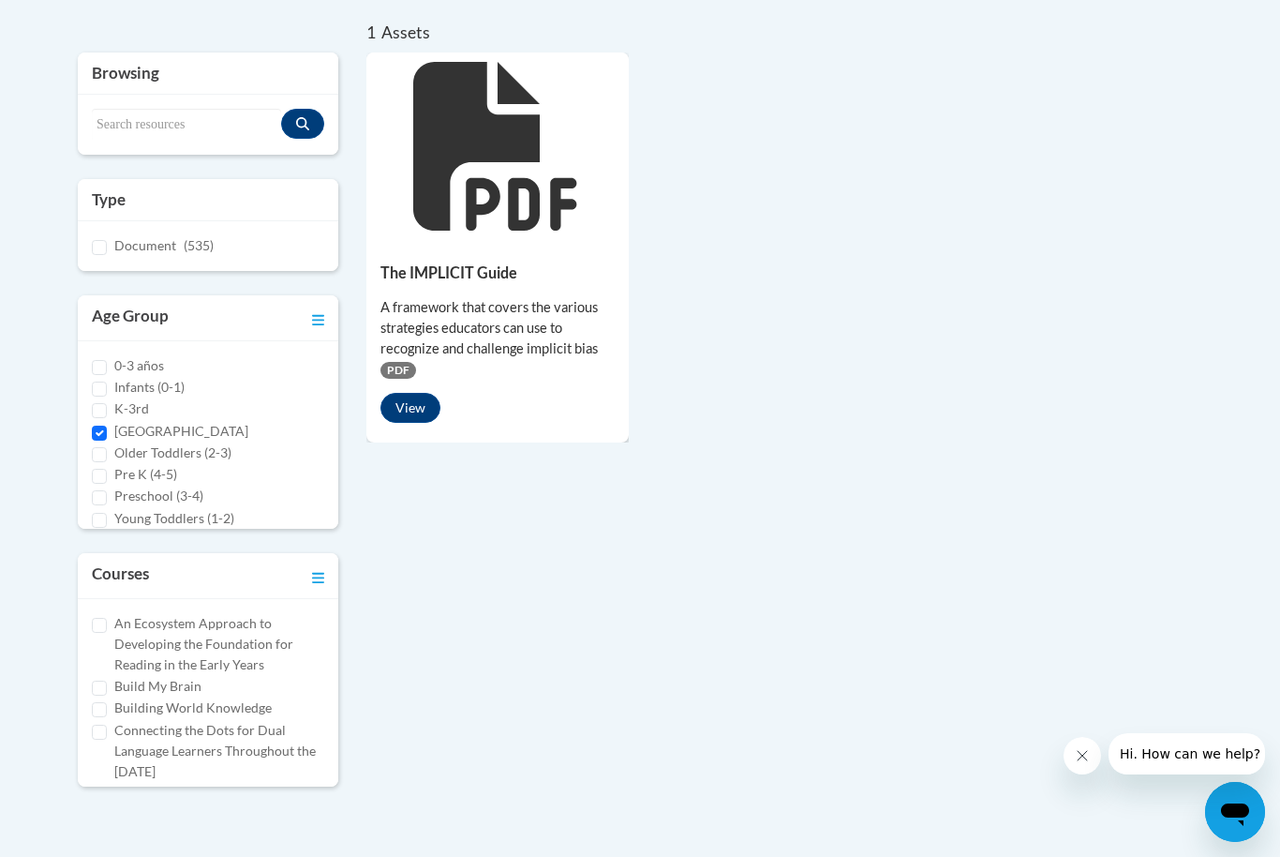
click at [94, 410] on input "K-3rd" at bounding box center [99, 410] width 15 height 15
checkbox input "true"
click at [103, 431] on input "[GEOGRAPHIC_DATA]" at bounding box center [99, 432] width 15 height 15
checkbox input "false"
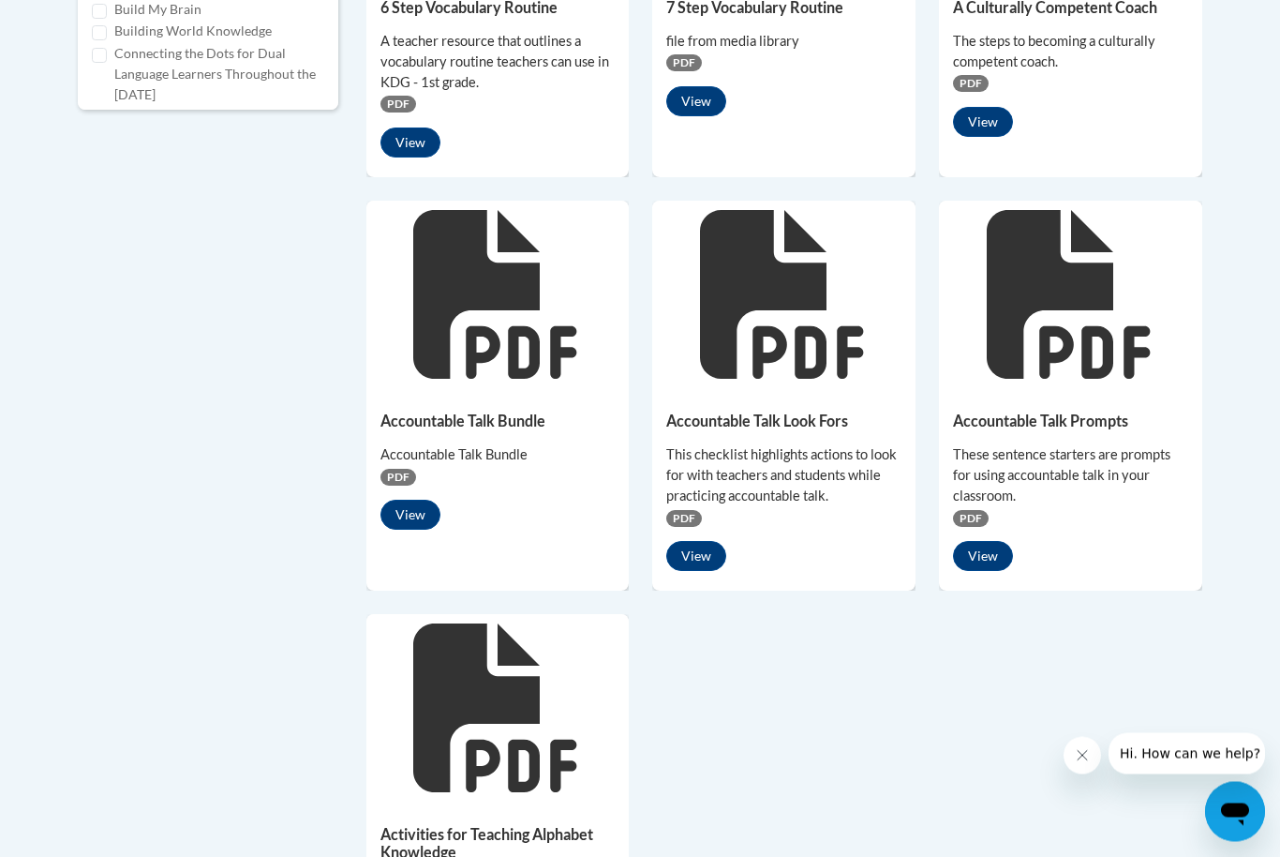
scroll to position [1088, 0]
click at [404, 514] on button "View" at bounding box center [410, 514] width 60 height 30
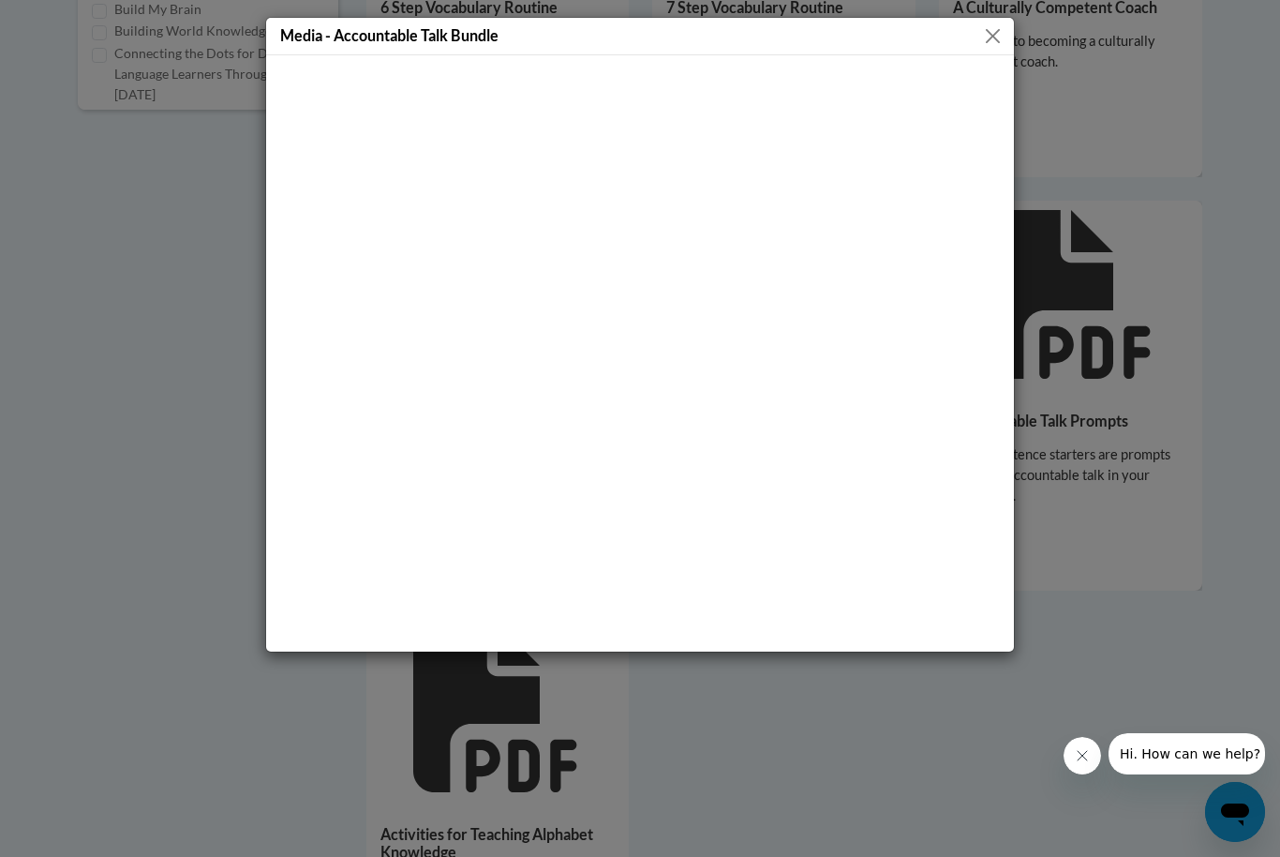
click at [1003, 32] on button "Close" at bounding box center [992, 35] width 23 height 23
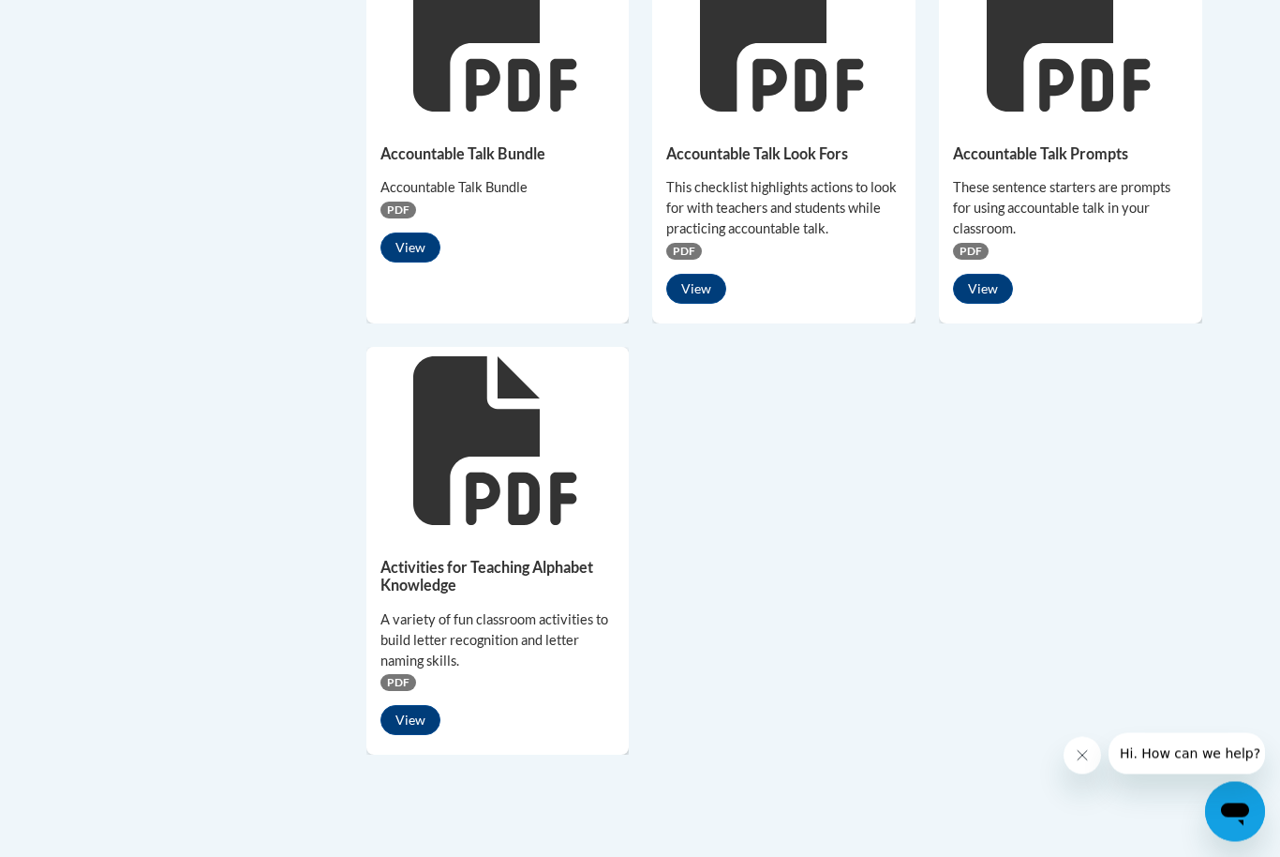
scroll to position [1356, 0]
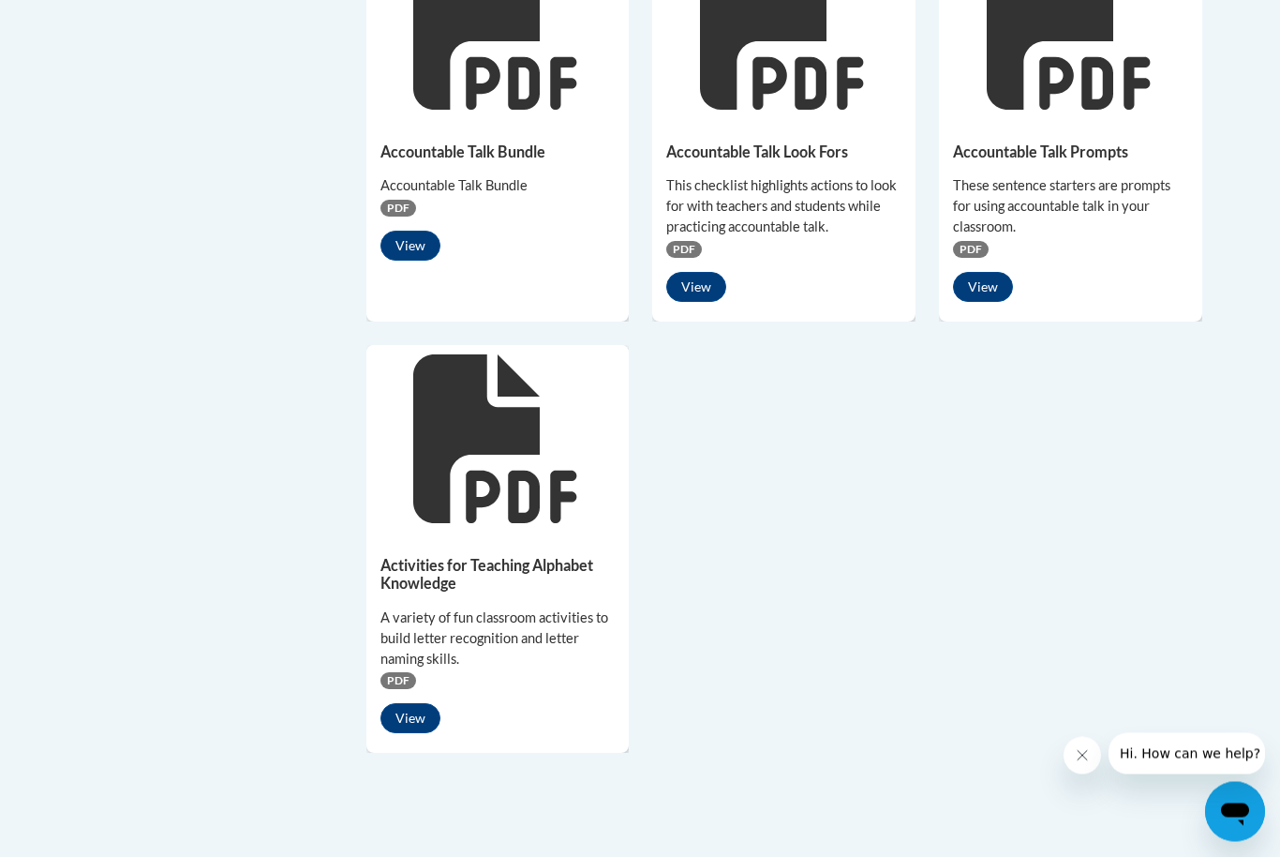
click at [712, 288] on button "View" at bounding box center [696, 288] width 60 height 30
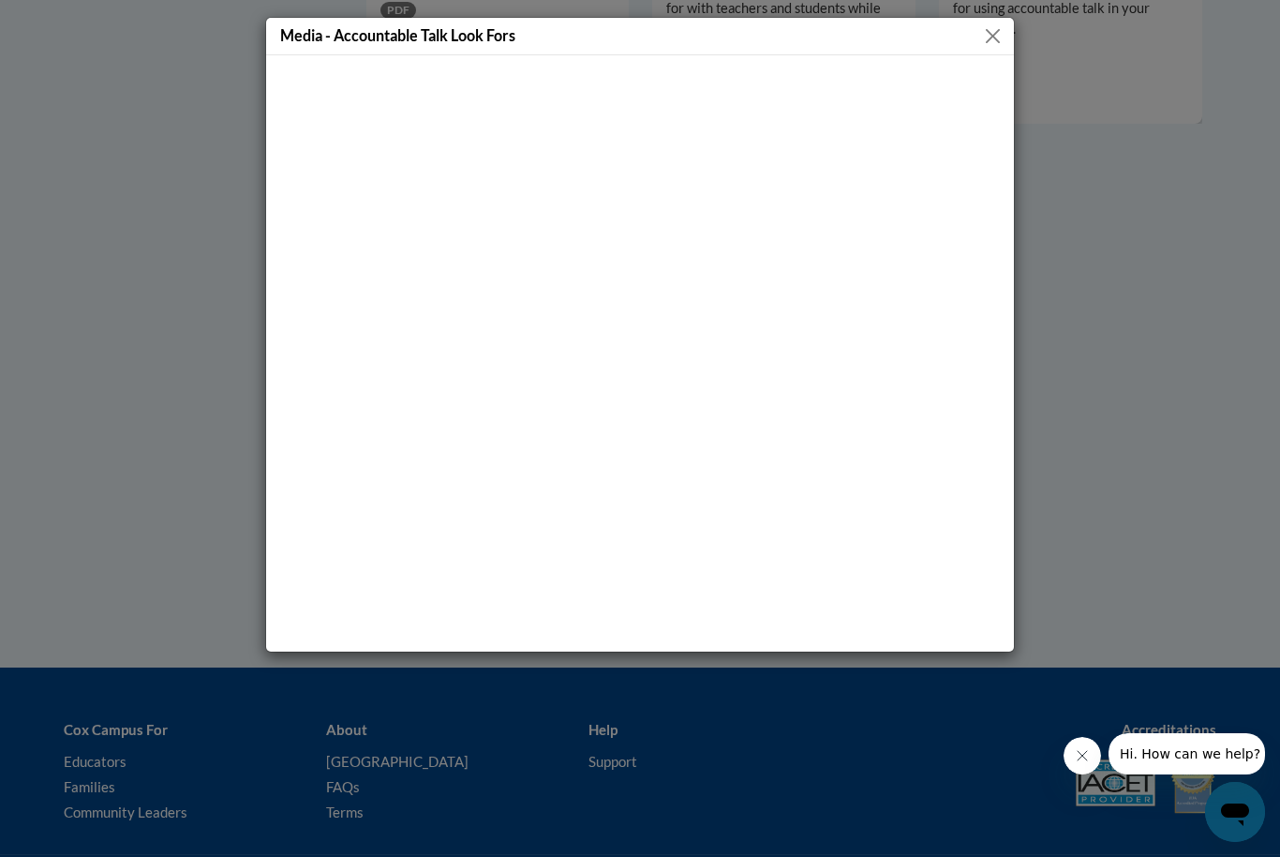
scroll to position [1611, 0]
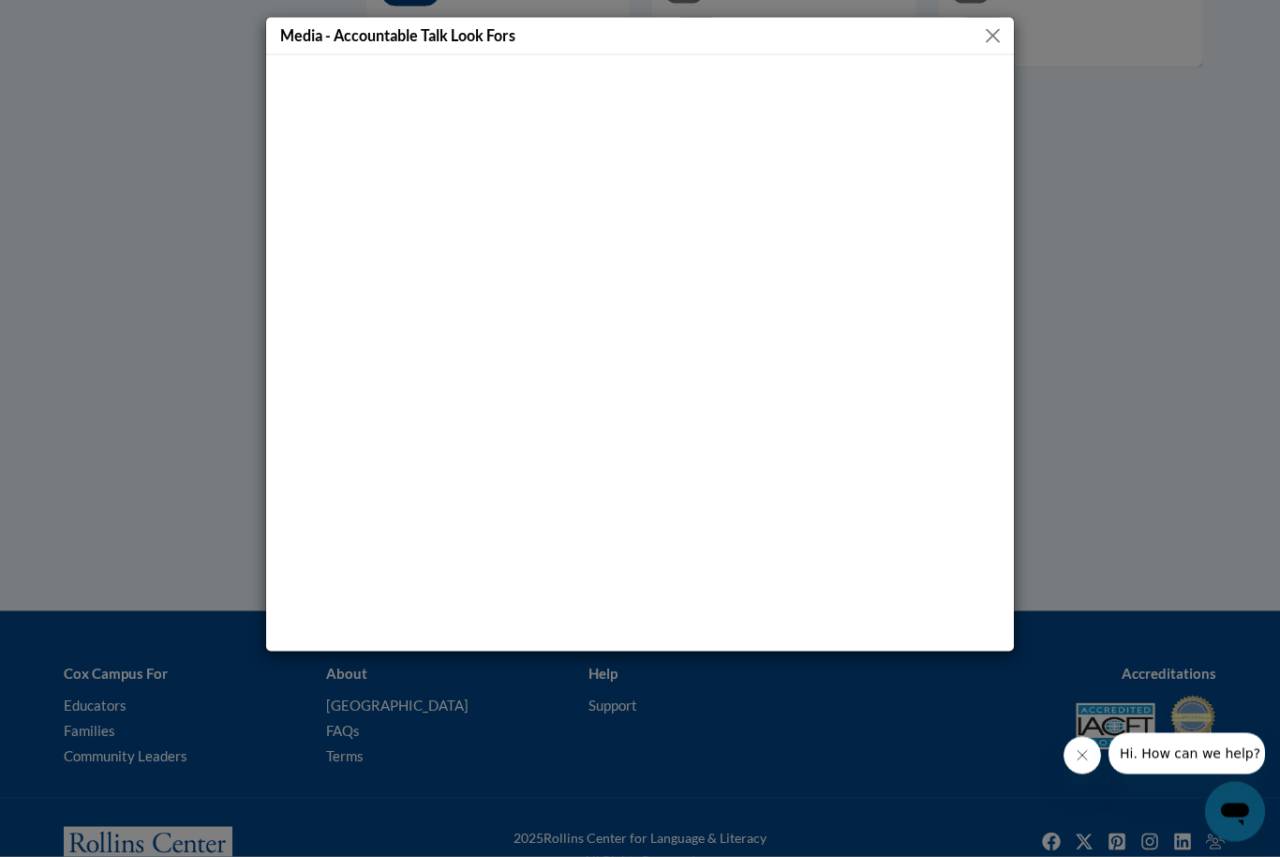
click at [1002, 24] on button "Close" at bounding box center [992, 35] width 23 height 23
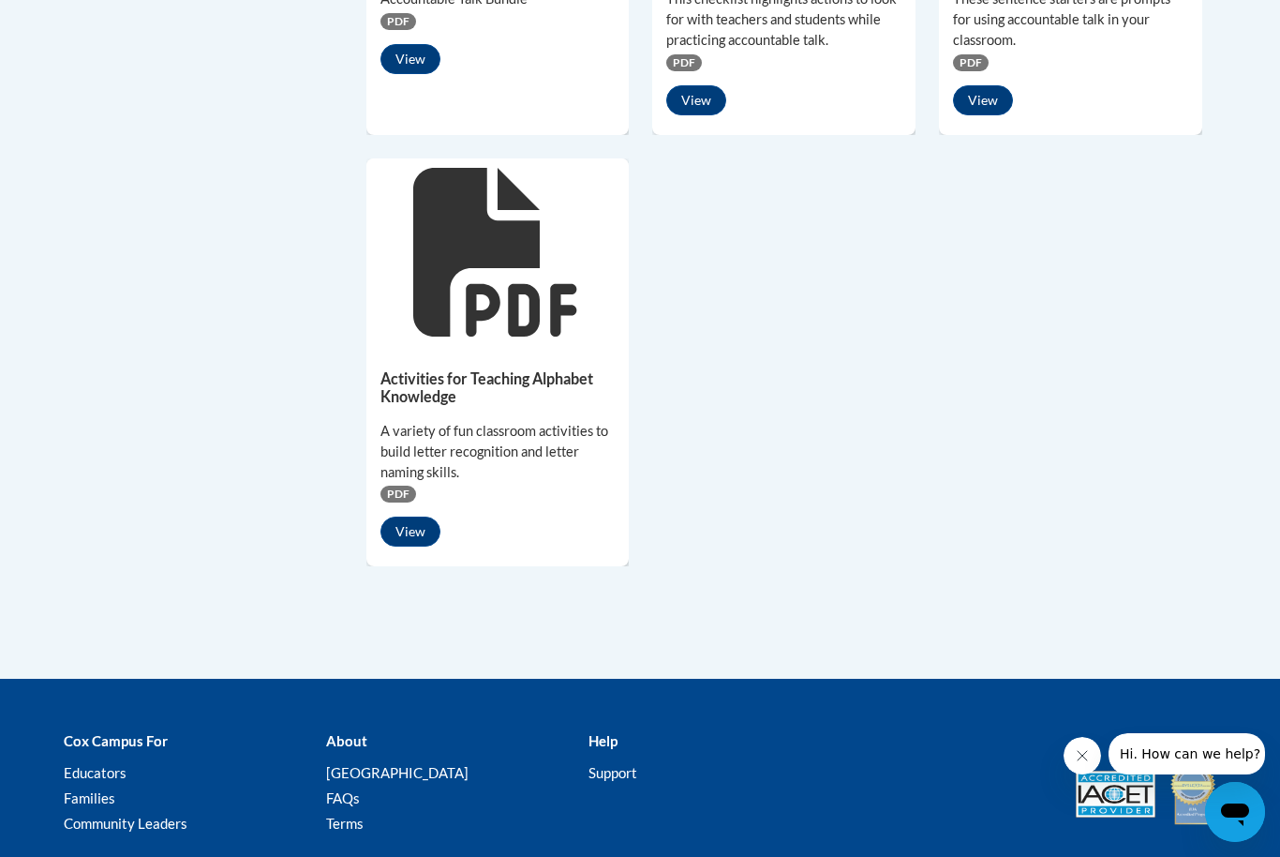
scroll to position [1520, 0]
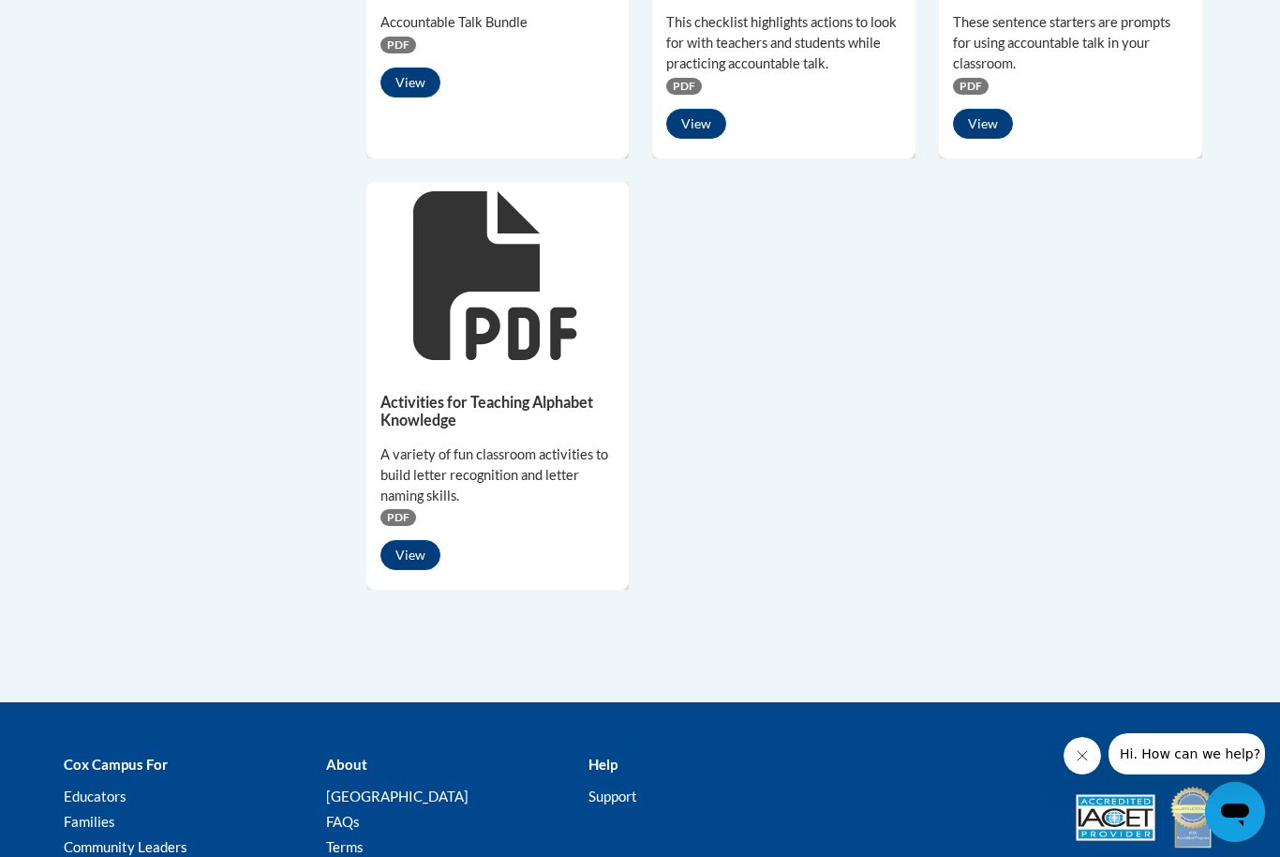
click at [415, 550] on button "View" at bounding box center [410, 555] width 60 height 30
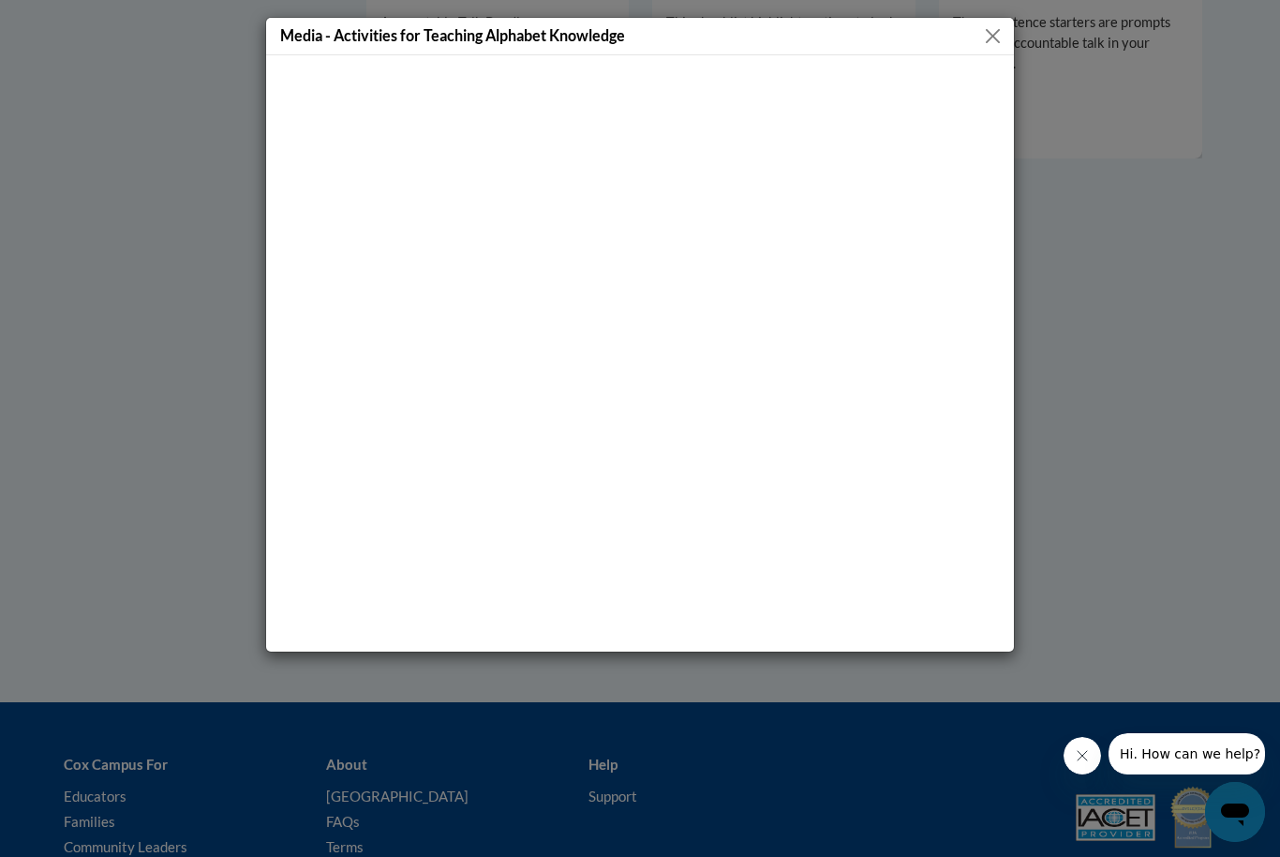
click at [993, 43] on button "Close" at bounding box center [992, 35] width 23 height 23
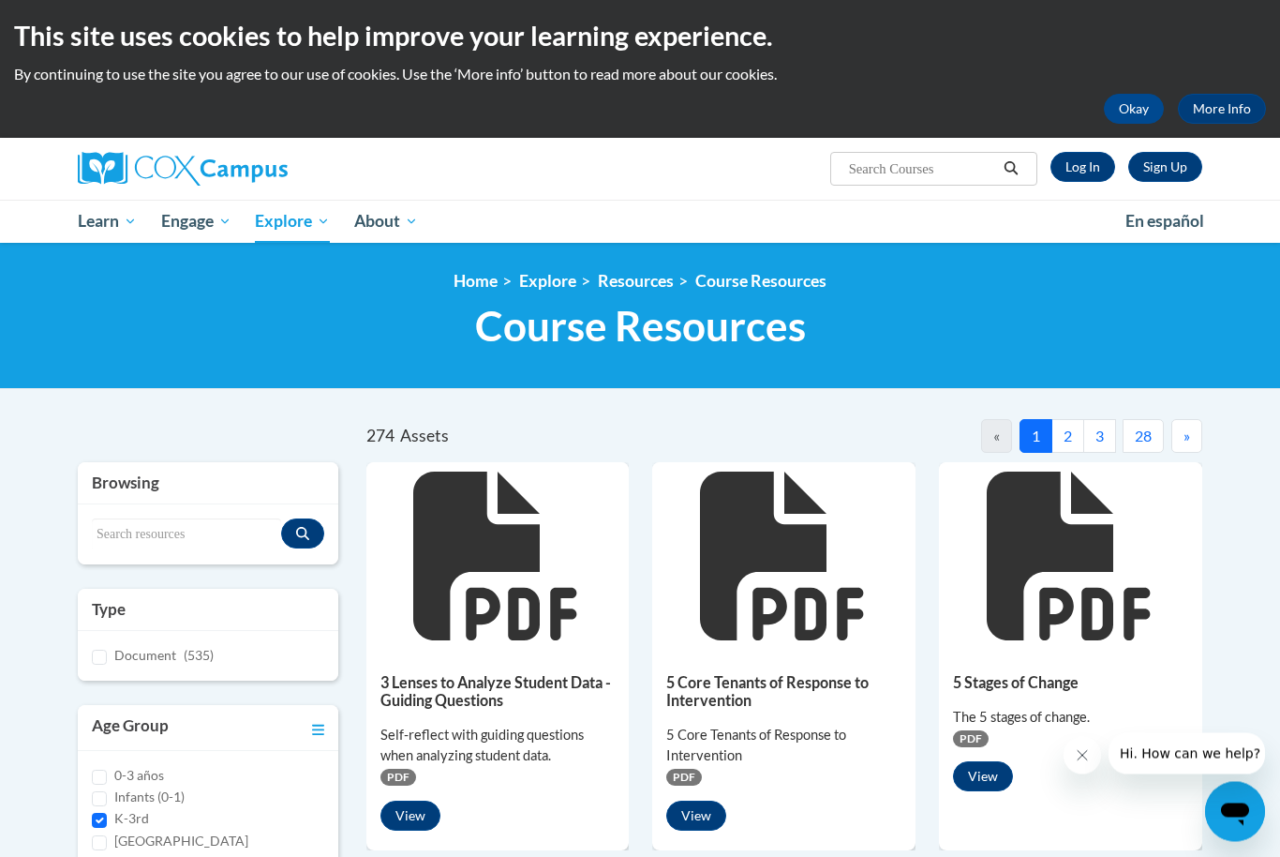
scroll to position [0, 0]
